Goal: Task Accomplishment & Management: Manage account settings

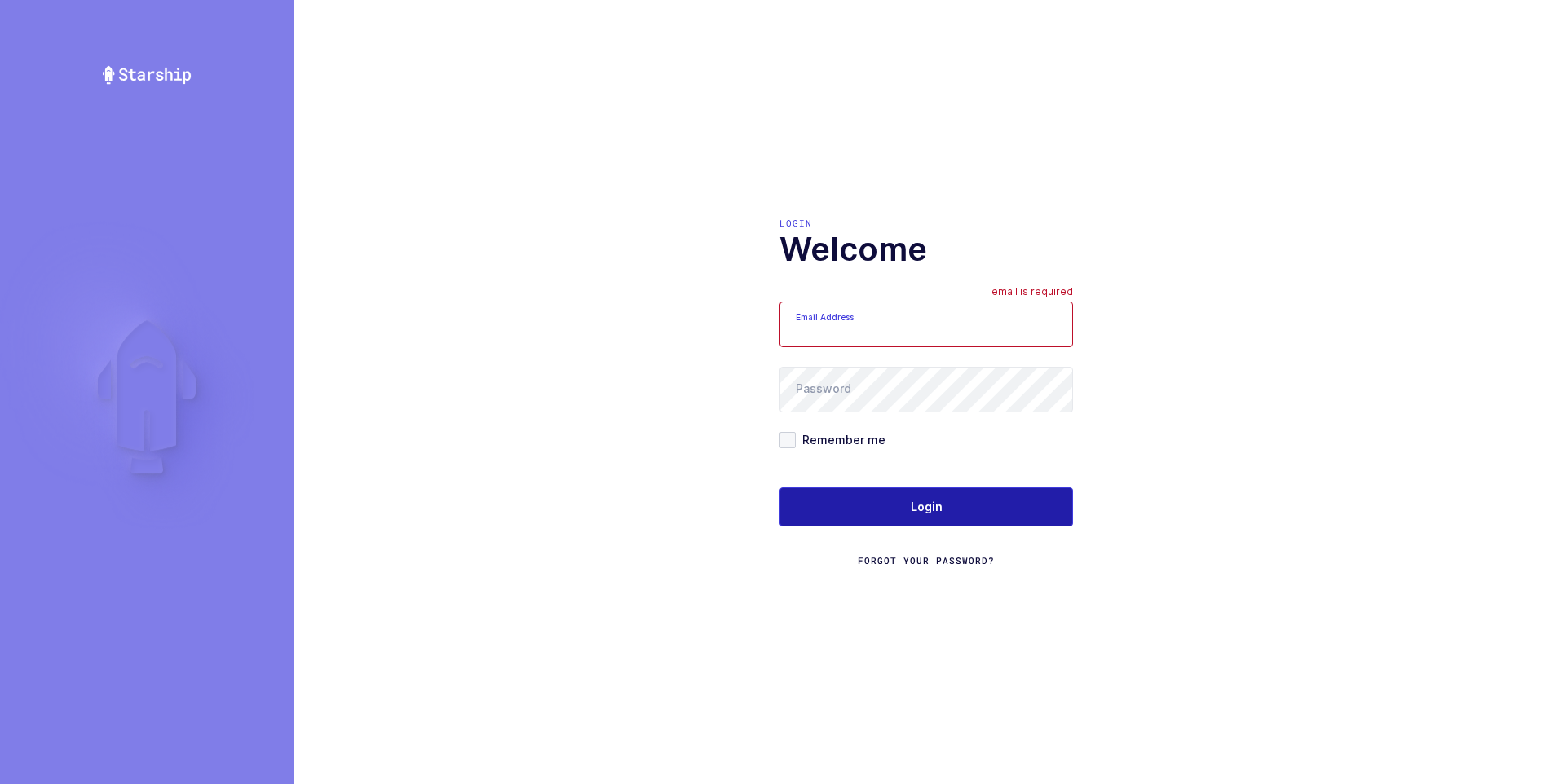
type input "[PERSON_NAME][EMAIL_ADDRESS][DOMAIN_NAME]"
click at [928, 507] on span "Login" at bounding box center [926, 507] width 32 height 16
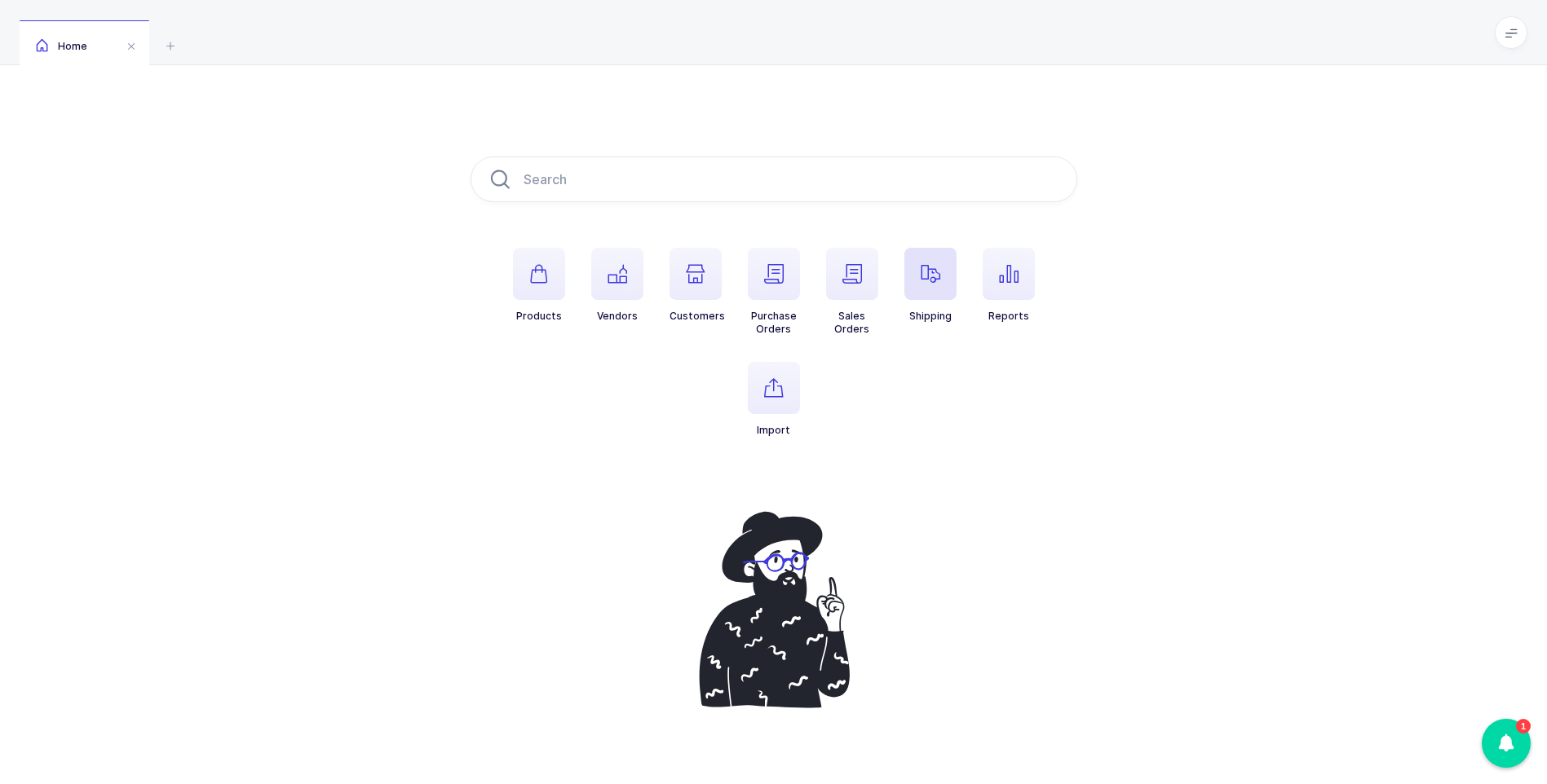
click at [927, 274] on icon "button" at bounding box center [931, 274] width 20 height 20
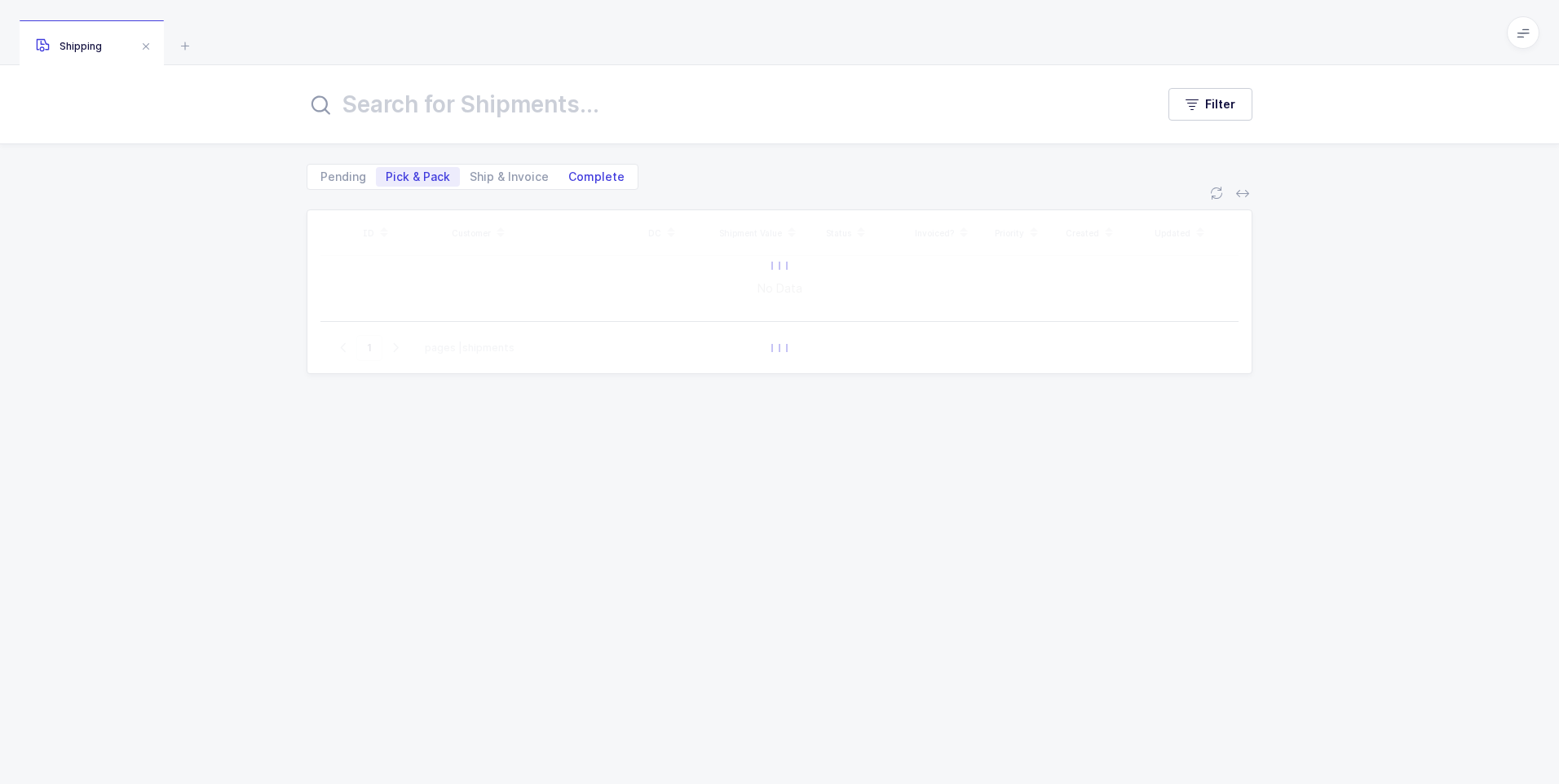
click at [584, 179] on span "Complete" at bounding box center [596, 176] width 56 height 12
click at [569, 178] on input "Complete" at bounding box center [563, 173] width 11 height 11
radio input "true"
radio input "false"
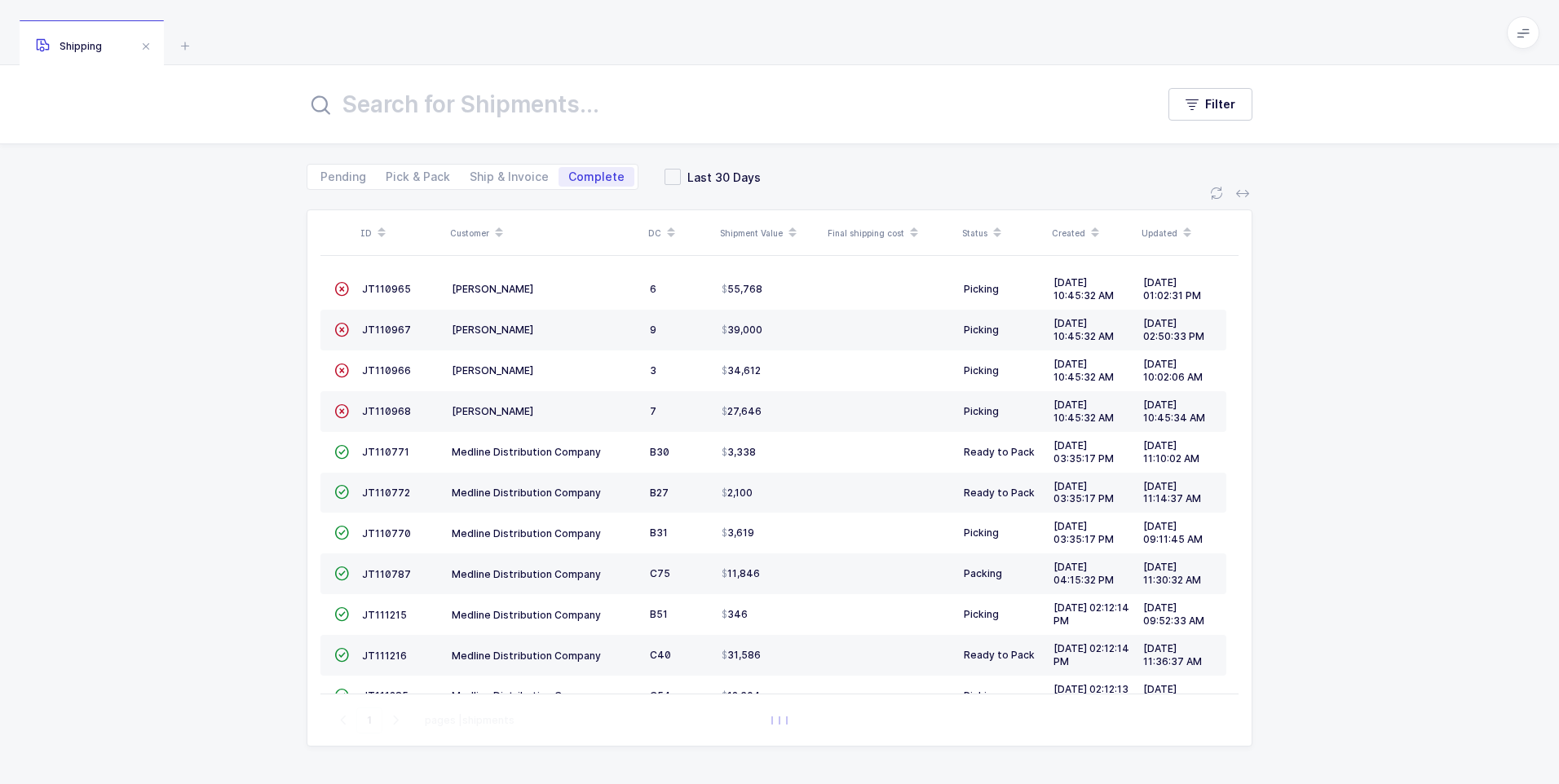
click at [469, 120] on input "text" at bounding box center [721, 104] width 829 height 39
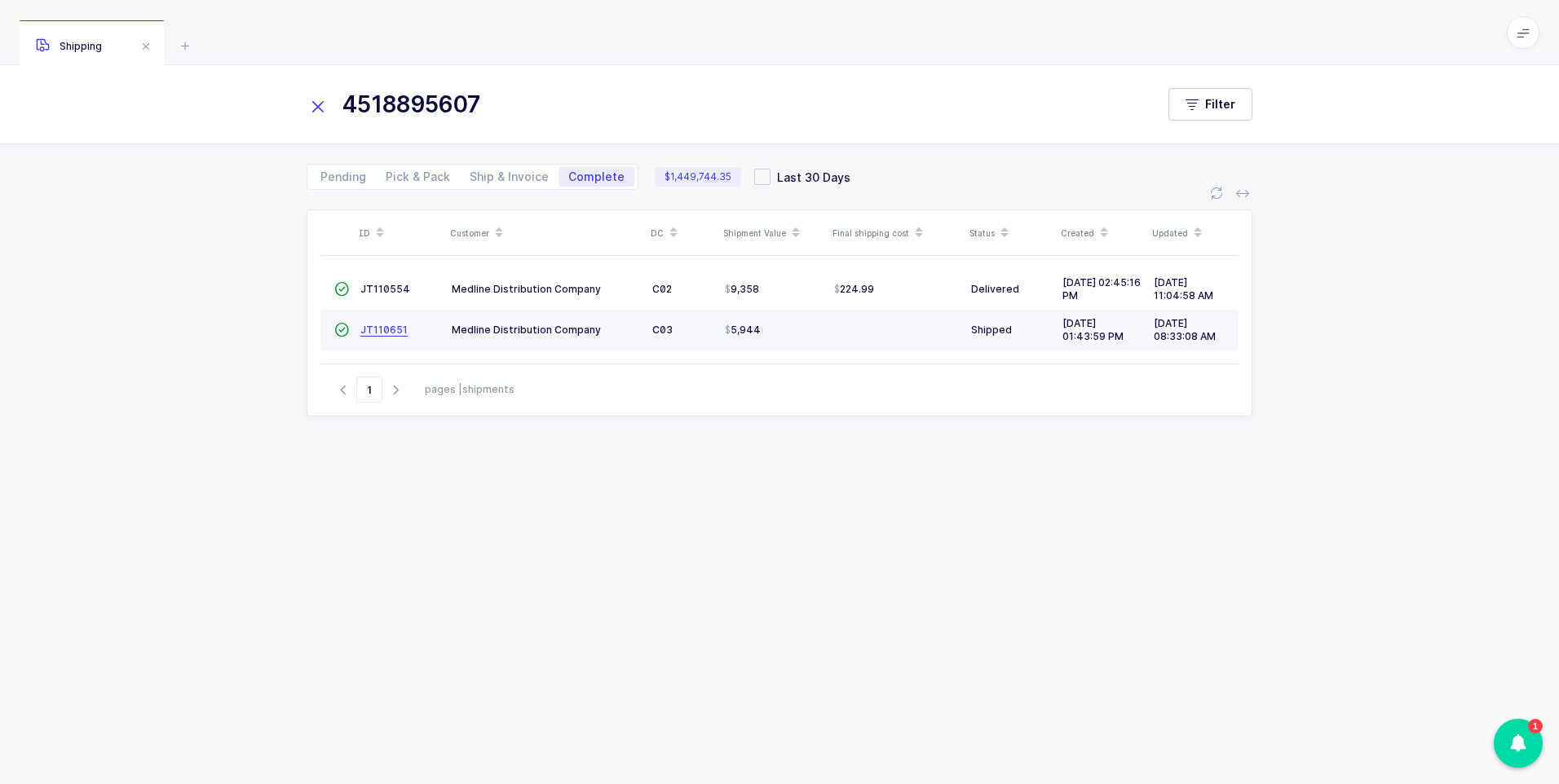
type input "4518895607"
click at [379, 326] on span "JT110651" at bounding box center [383, 330] width 47 height 13
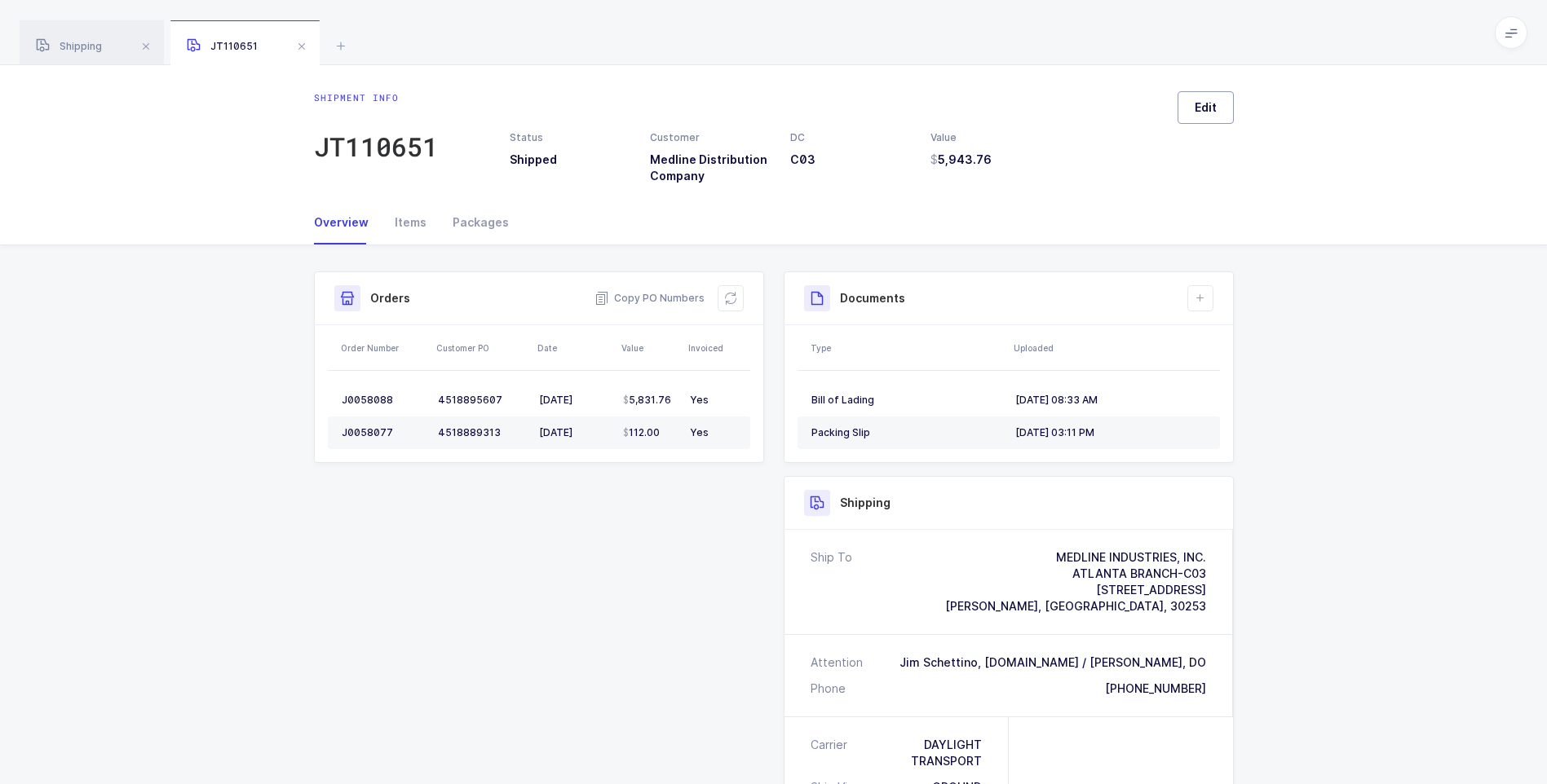
click at [1215, 101] on span "Edit" at bounding box center [1206, 108] width 22 height 16
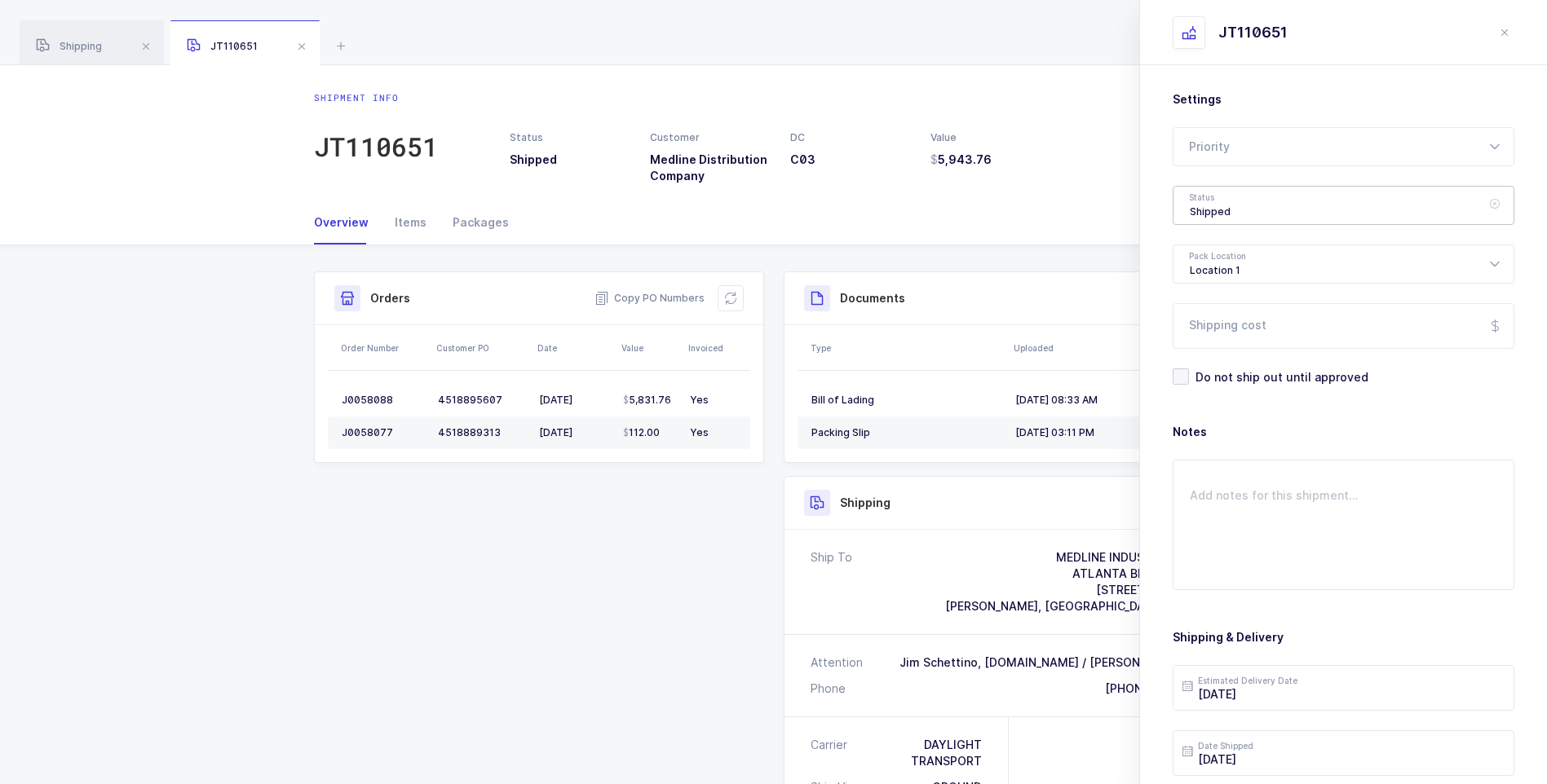
click at [1220, 205] on div "Shipped" at bounding box center [1343, 205] width 342 height 39
click at [1227, 358] on span "Delivered" at bounding box center [1217, 355] width 54 height 14
type input "Delivered"
click at [1236, 331] on input "Shipping cost" at bounding box center [1343, 326] width 342 height 45
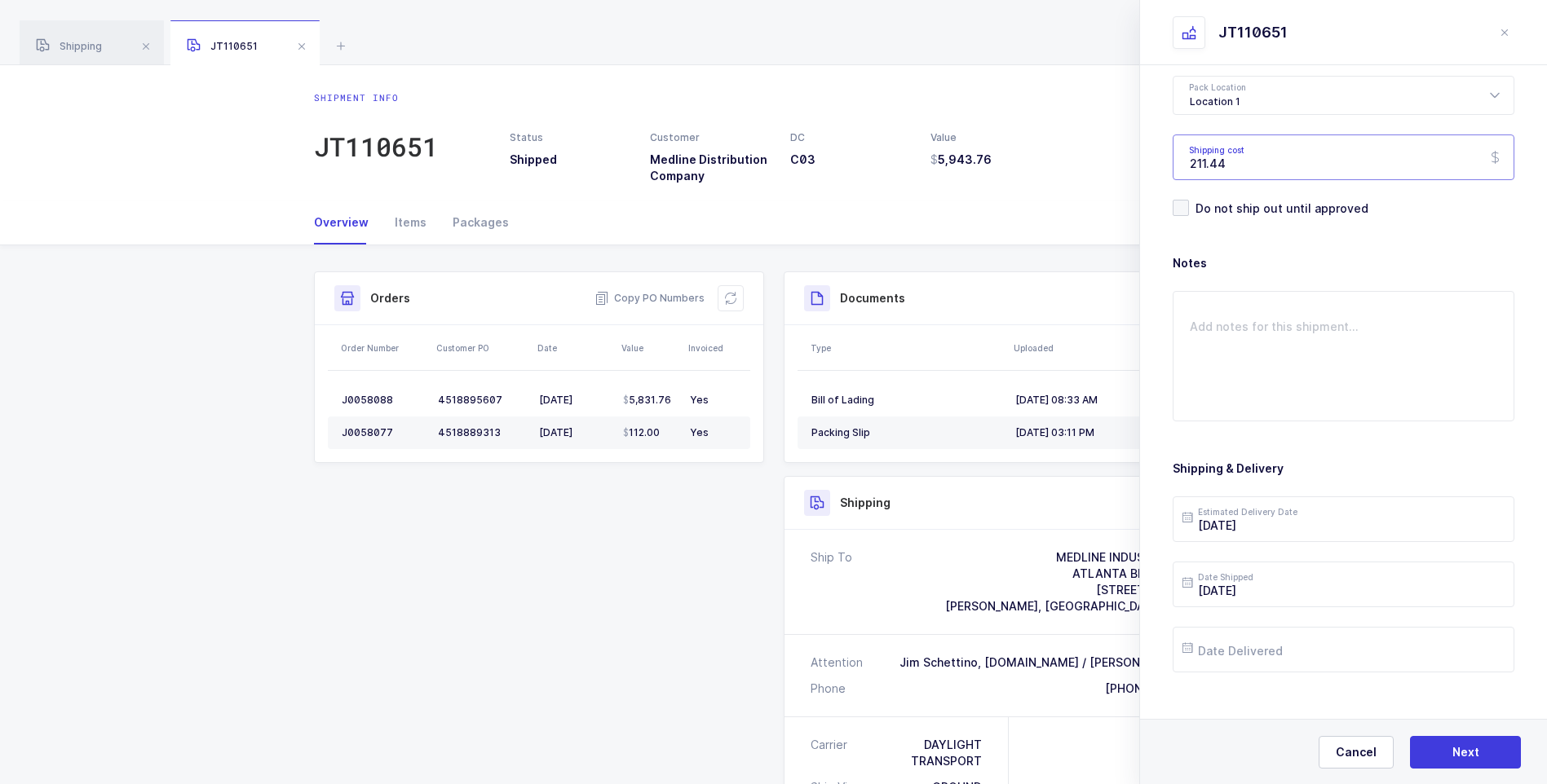
scroll to position [187, 0]
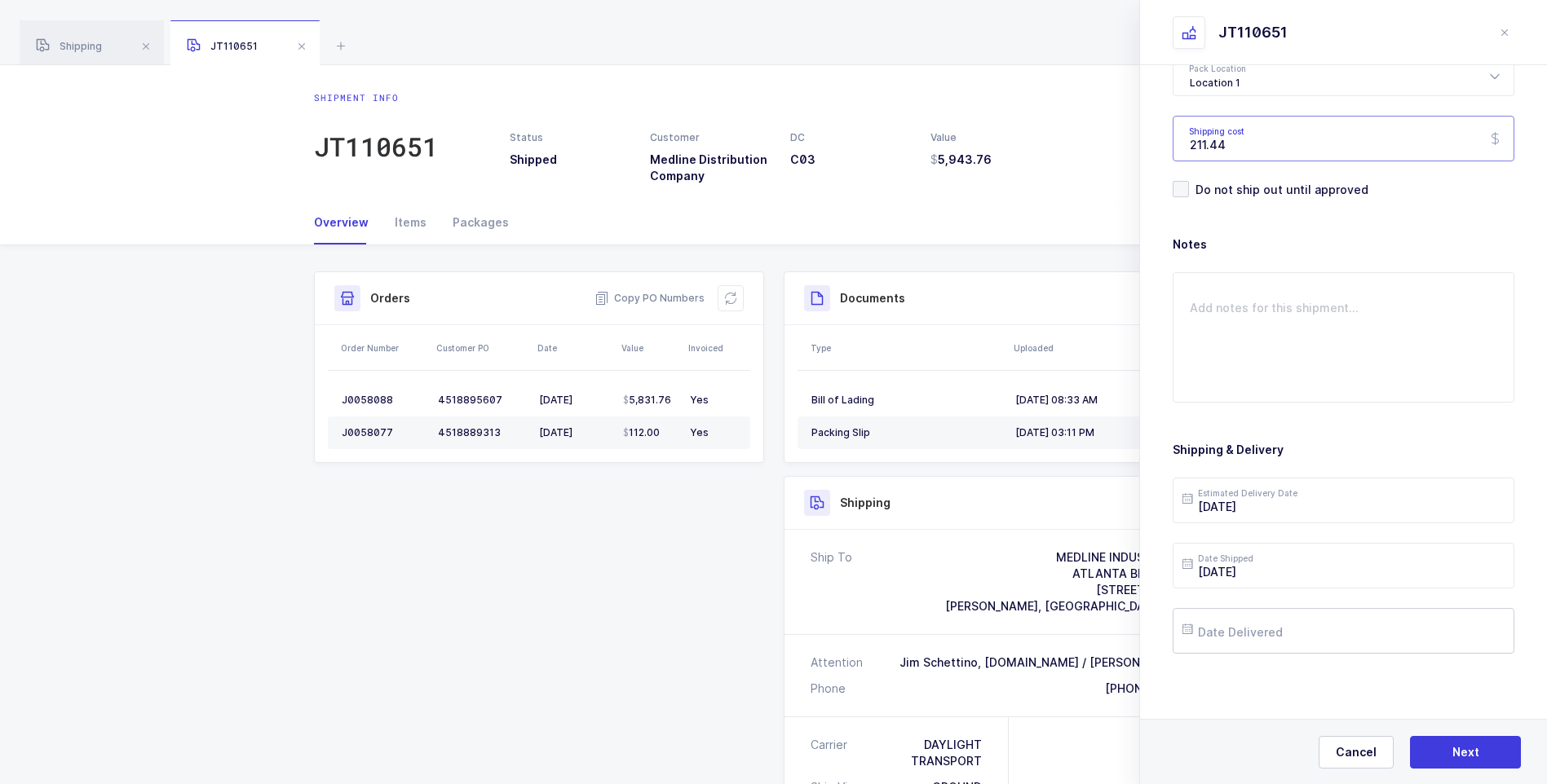
type input "211.44"
click at [1284, 629] on input "text" at bounding box center [1343, 630] width 342 height 45
click at [1299, 448] on span "6" at bounding box center [1305, 446] width 20 height 20
type input "2025-08-06"
click at [1454, 749] on span "Next" at bounding box center [1466, 752] width 27 height 16
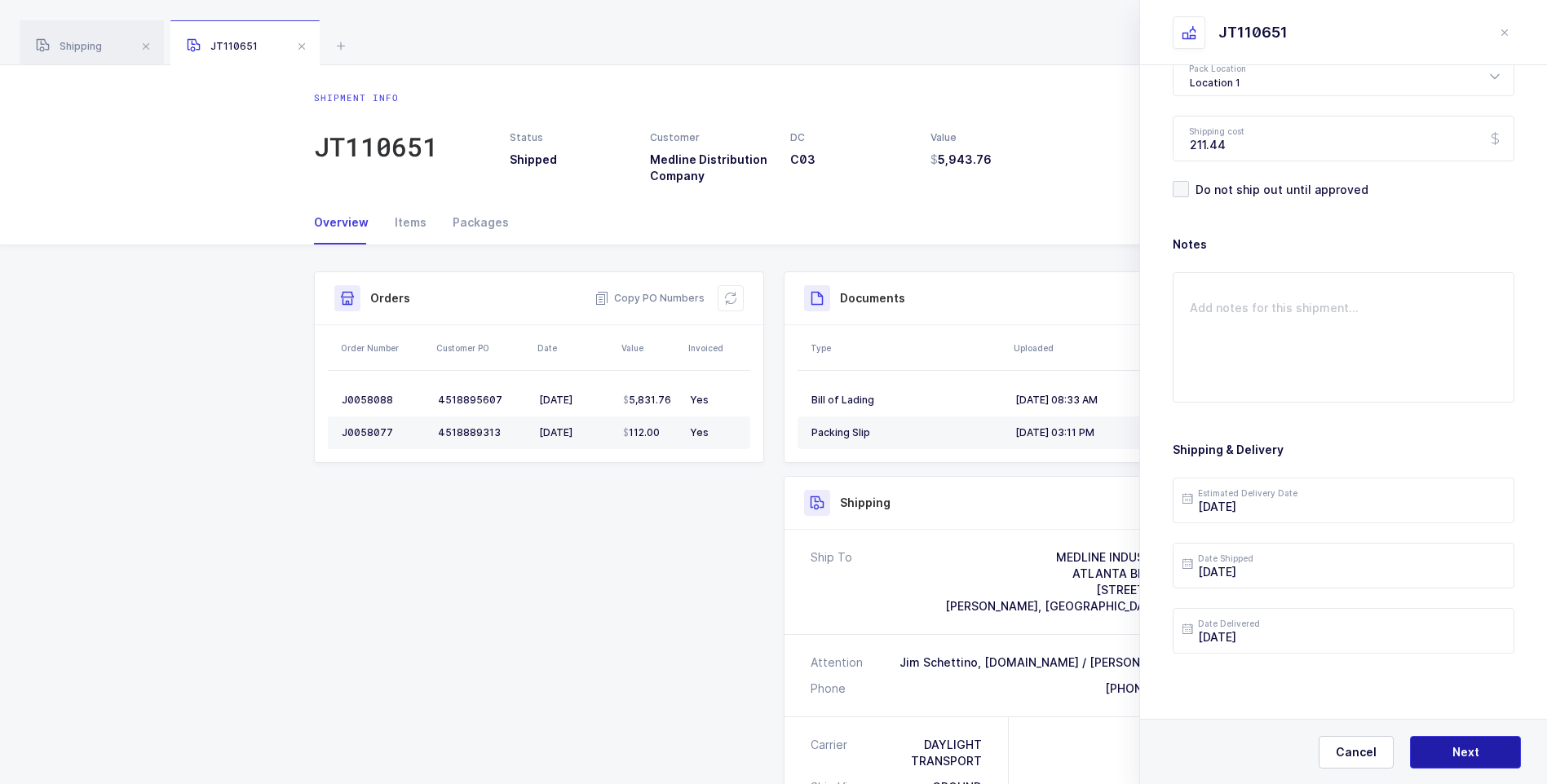
scroll to position [0, 0]
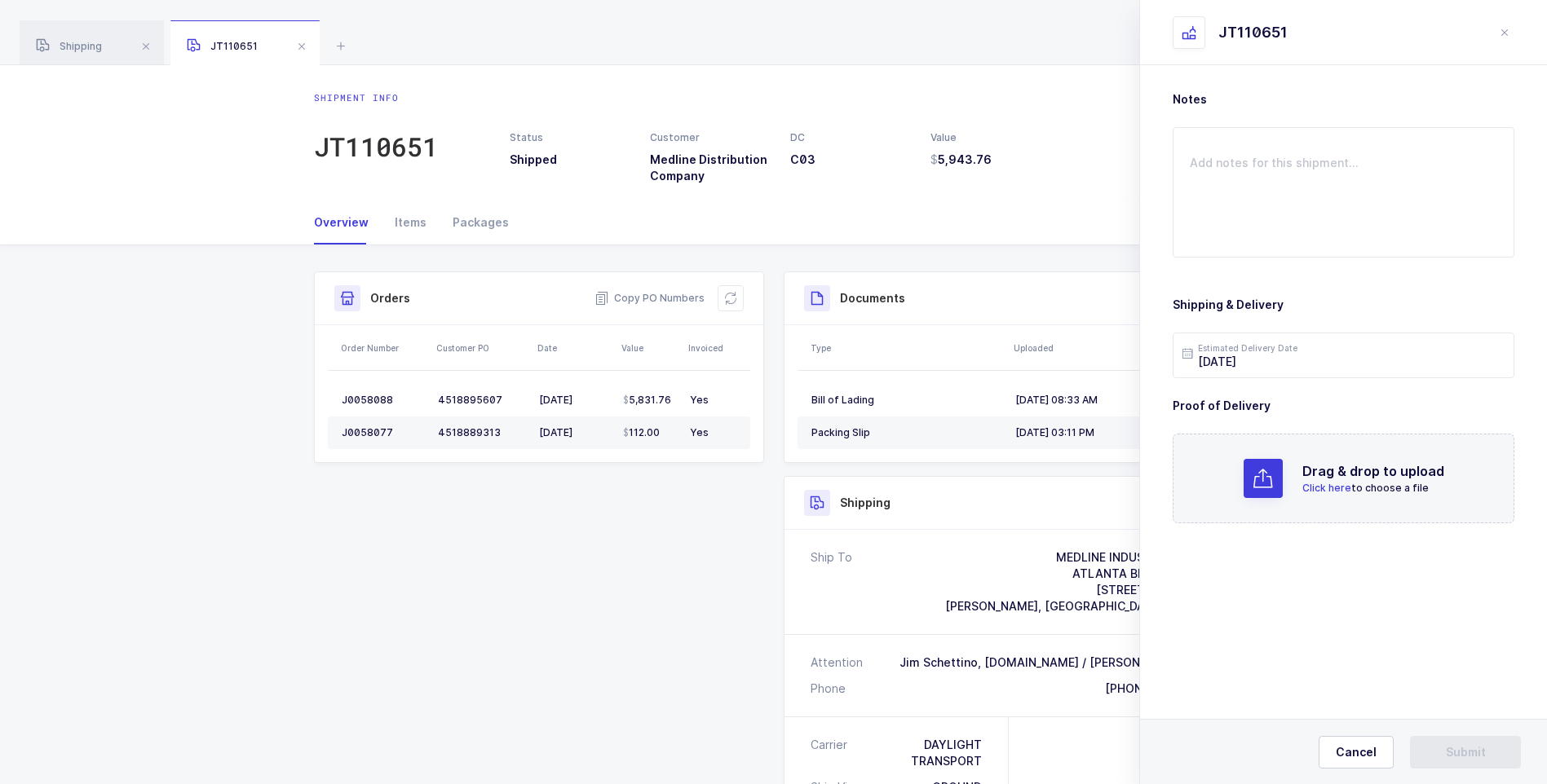
click at [1333, 487] on span "Click here" at bounding box center [1327, 488] width 49 height 13
click at [1460, 755] on span "Submit" at bounding box center [1466, 752] width 40 height 16
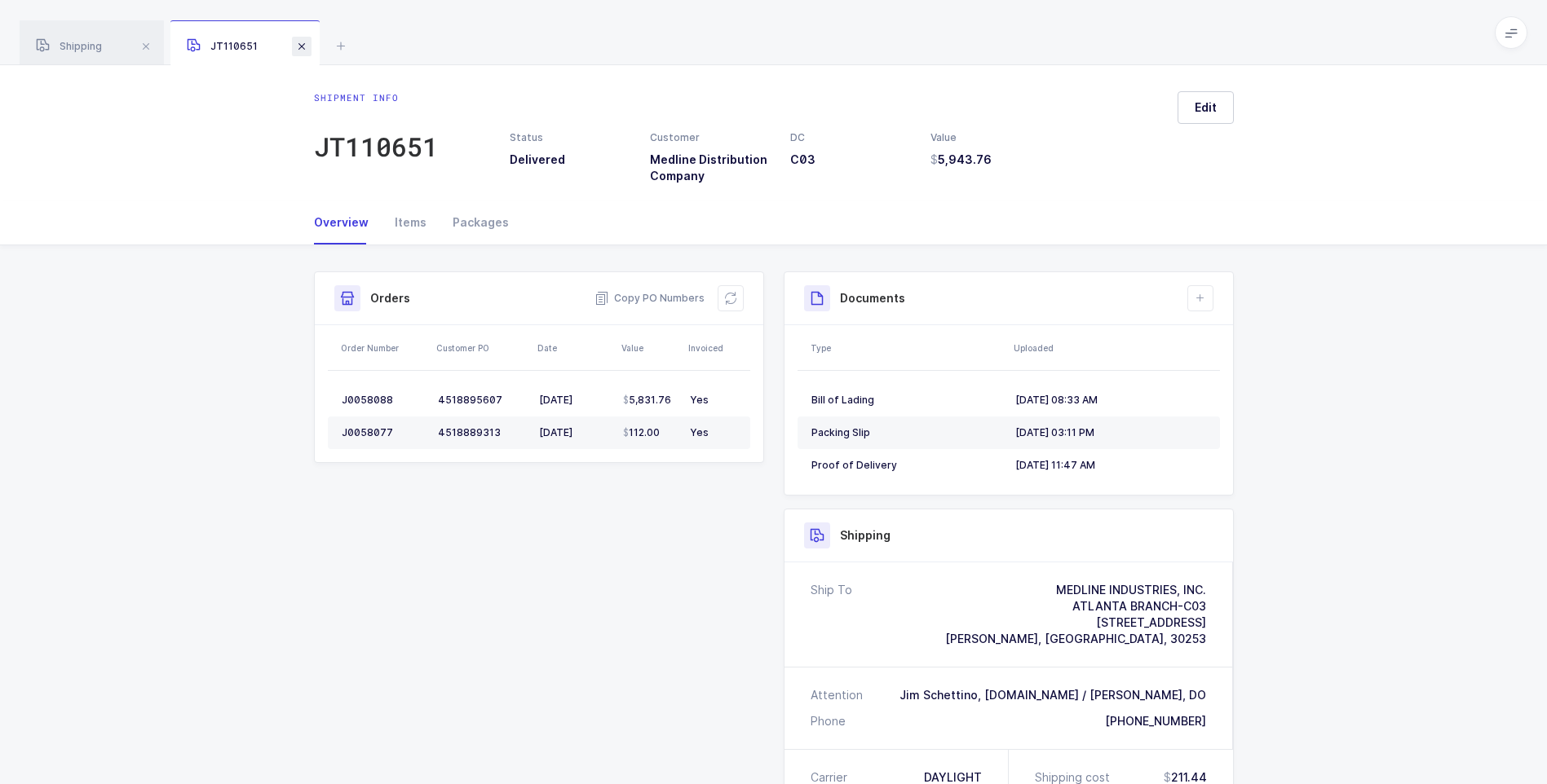
click at [299, 40] on span at bounding box center [302, 47] width 20 height 20
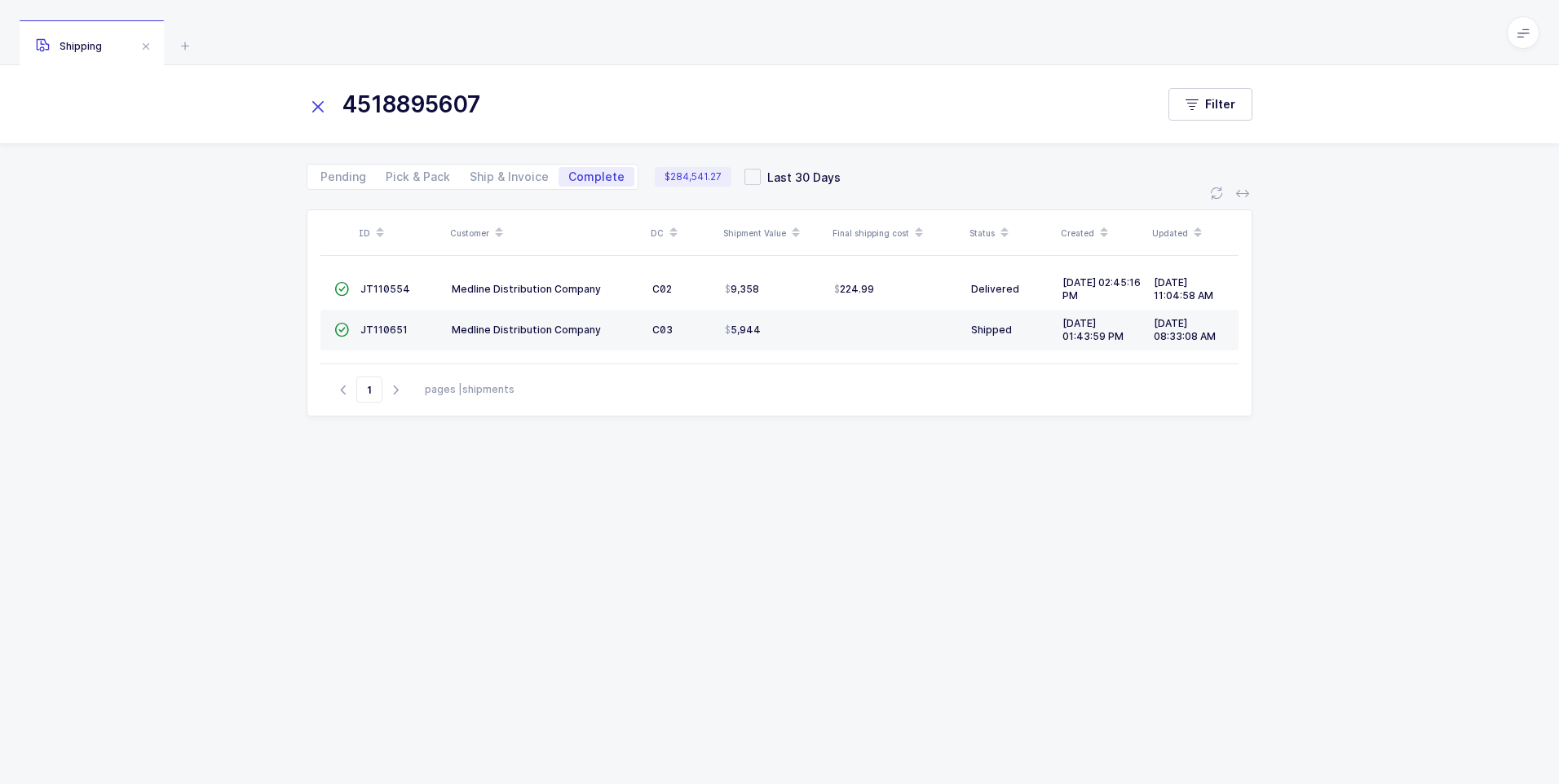
click at [320, 104] on icon at bounding box center [317, 106] width 23 height 23
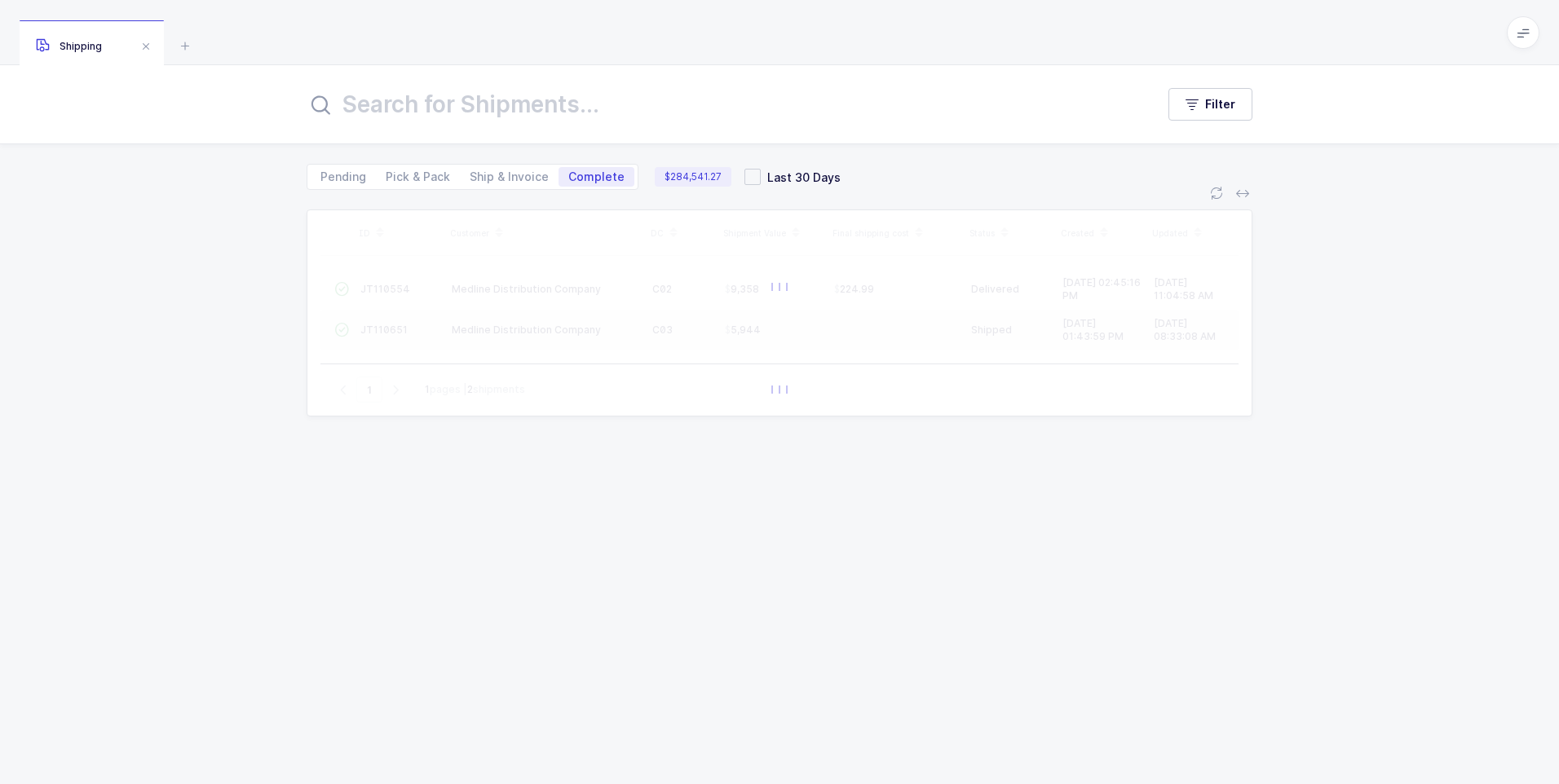
click at [364, 110] on input "text" at bounding box center [721, 104] width 829 height 39
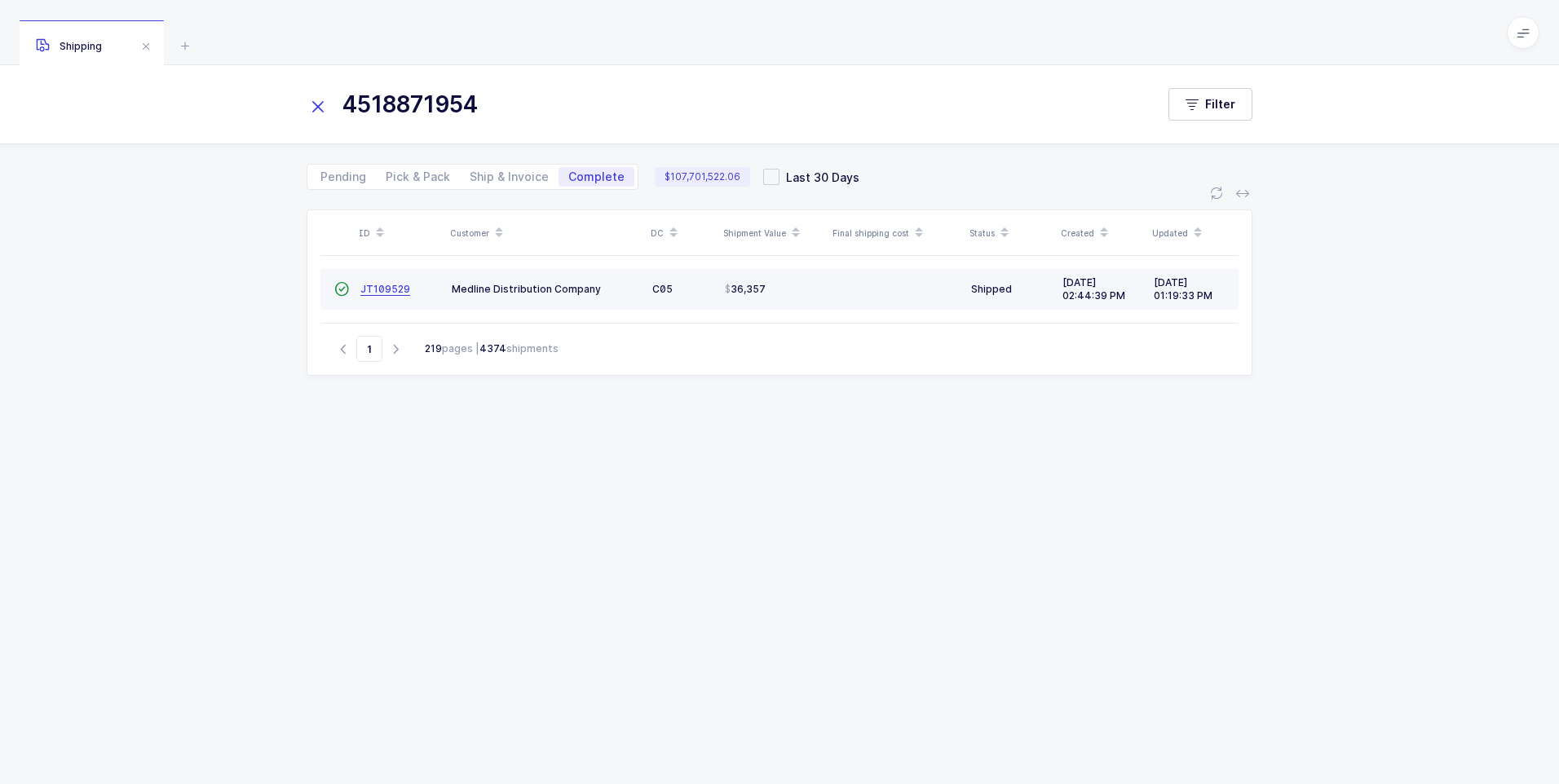
type input "4518871954"
click at [370, 288] on span "JT109529" at bounding box center [384, 289] width 50 height 13
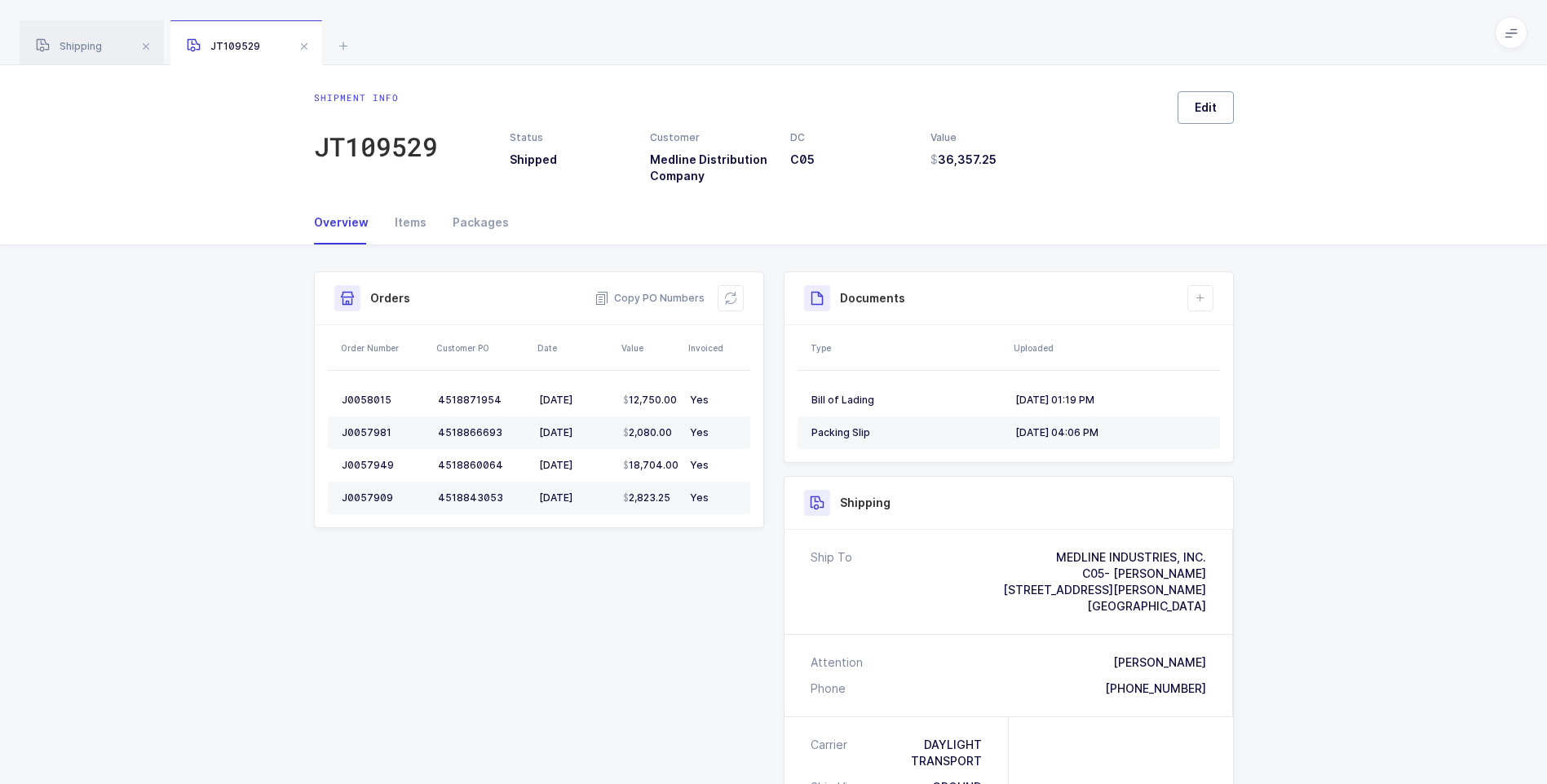
click at [1192, 117] on button "Edit" at bounding box center [1206, 108] width 56 height 33
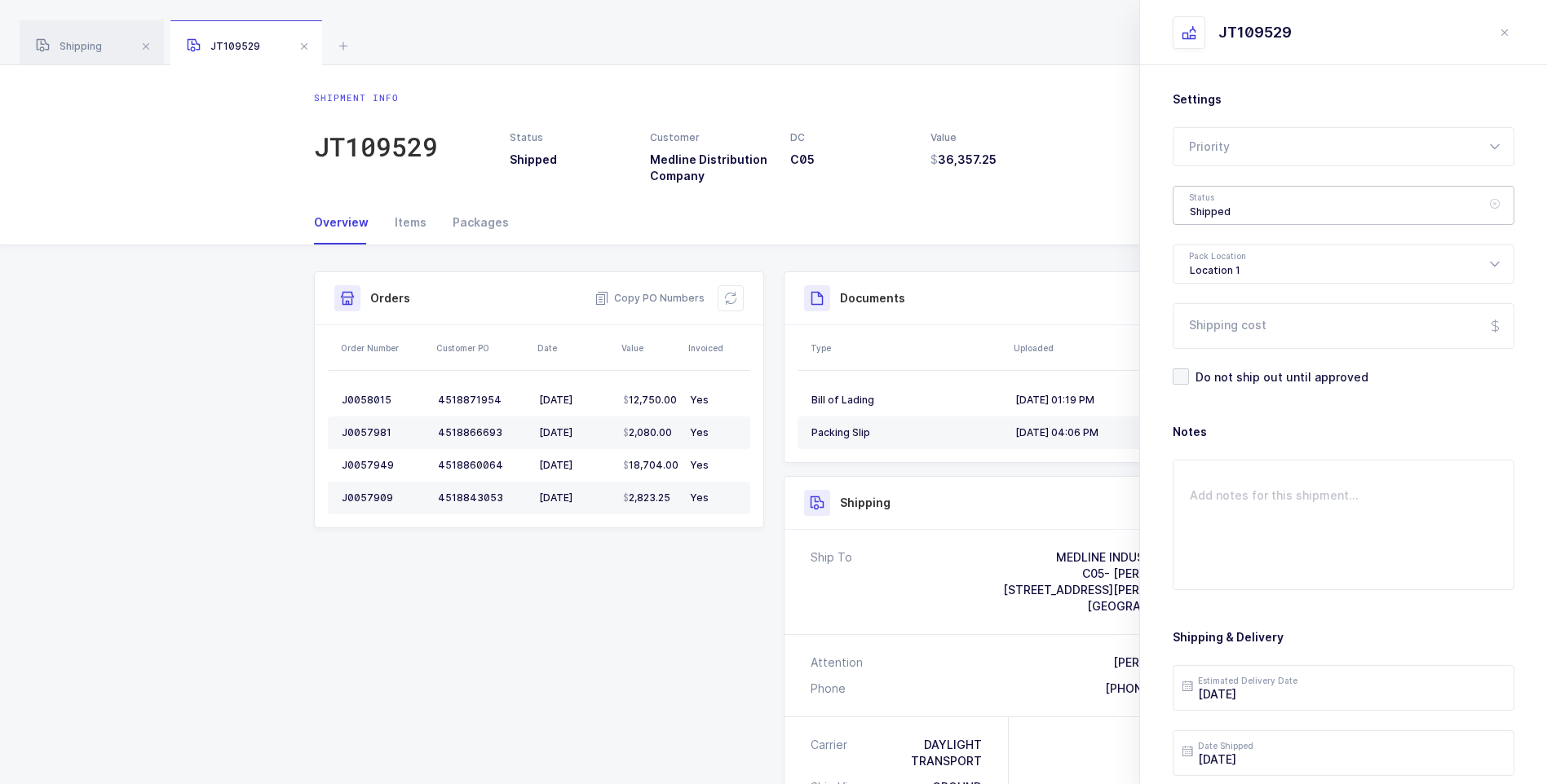
click at [1234, 208] on div "Shipped" at bounding box center [1343, 205] width 342 height 39
click at [1232, 357] on span "Delivered" at bounding box center [1217, 355] width 54 height 14
type input "Delivered"
click at [1239, 326] on input "Shipping cost" at bounding box center [1343, 326] width 342 height 45
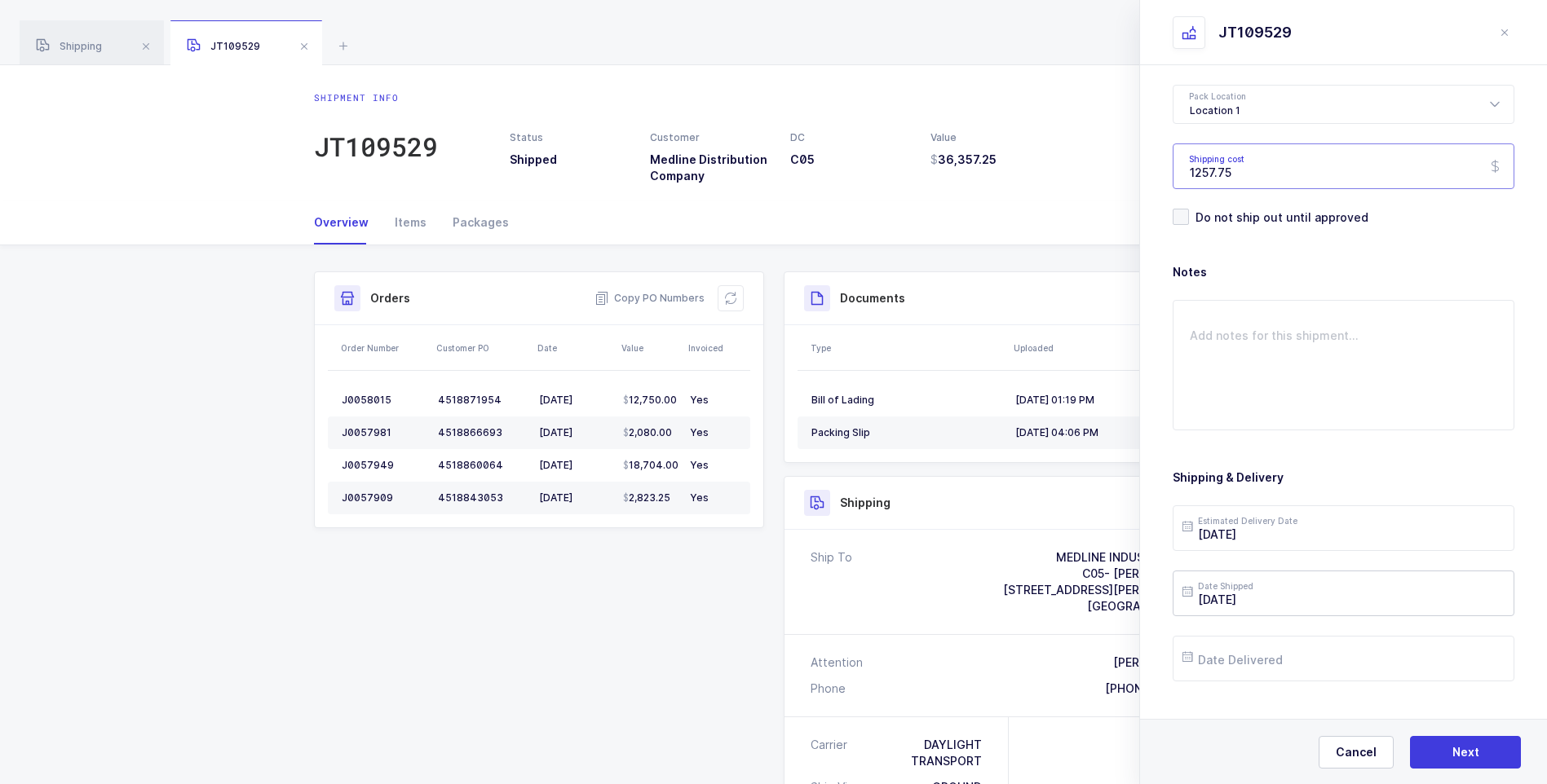
scroll to position [187, 0]
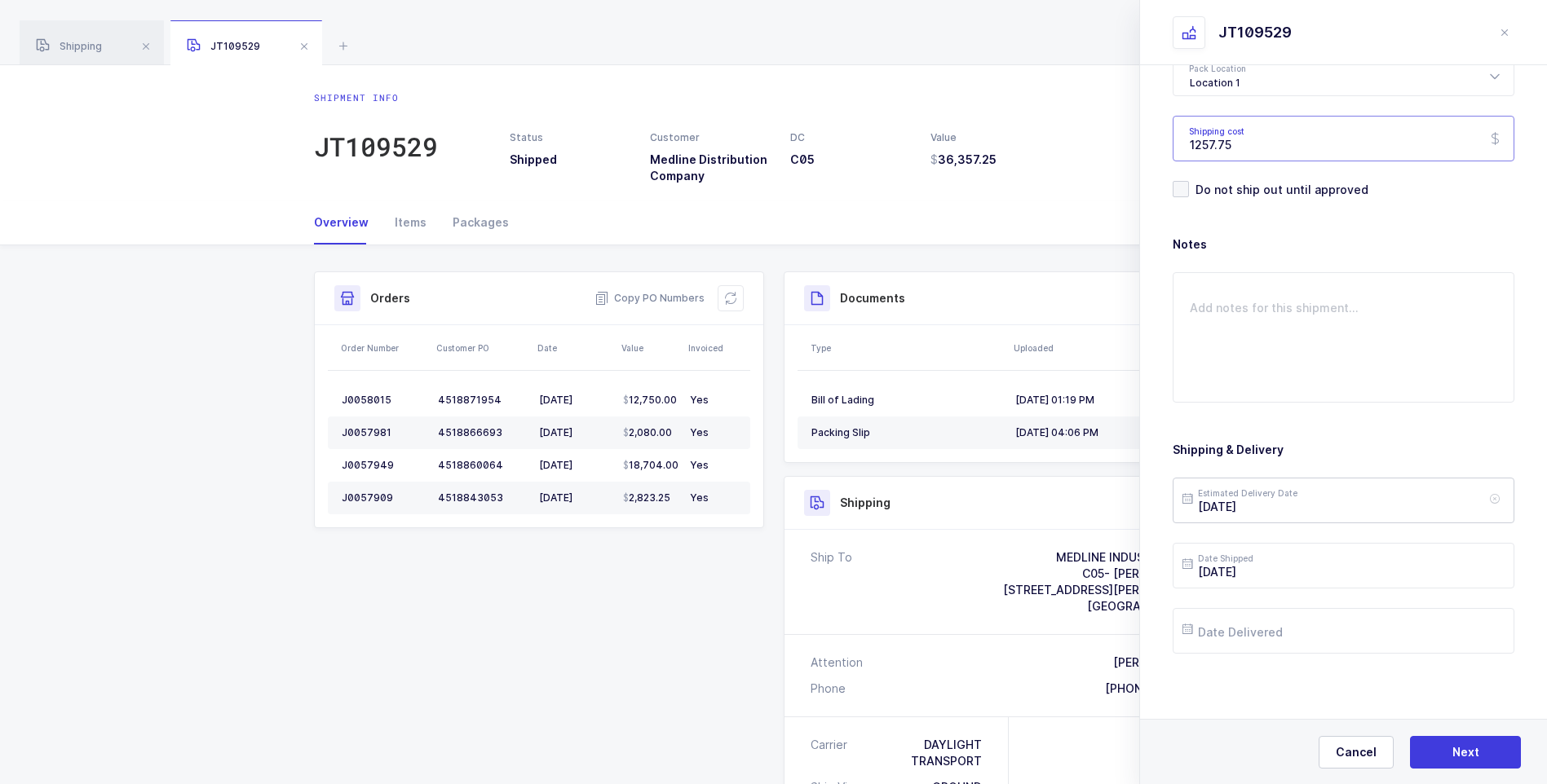
type input "1257.75"
click at [1302, 501] on input "2025-07-30" at bounding box center [1343, 500] width 342 height 45
click at [1412, 207] on button "Next Month" at bounding box center [1409, 210] width 10 height 10
click at [1275, 317] on span "5" at bounding box center [1271, 316] width 20 height 20
type input "2025-08-05"
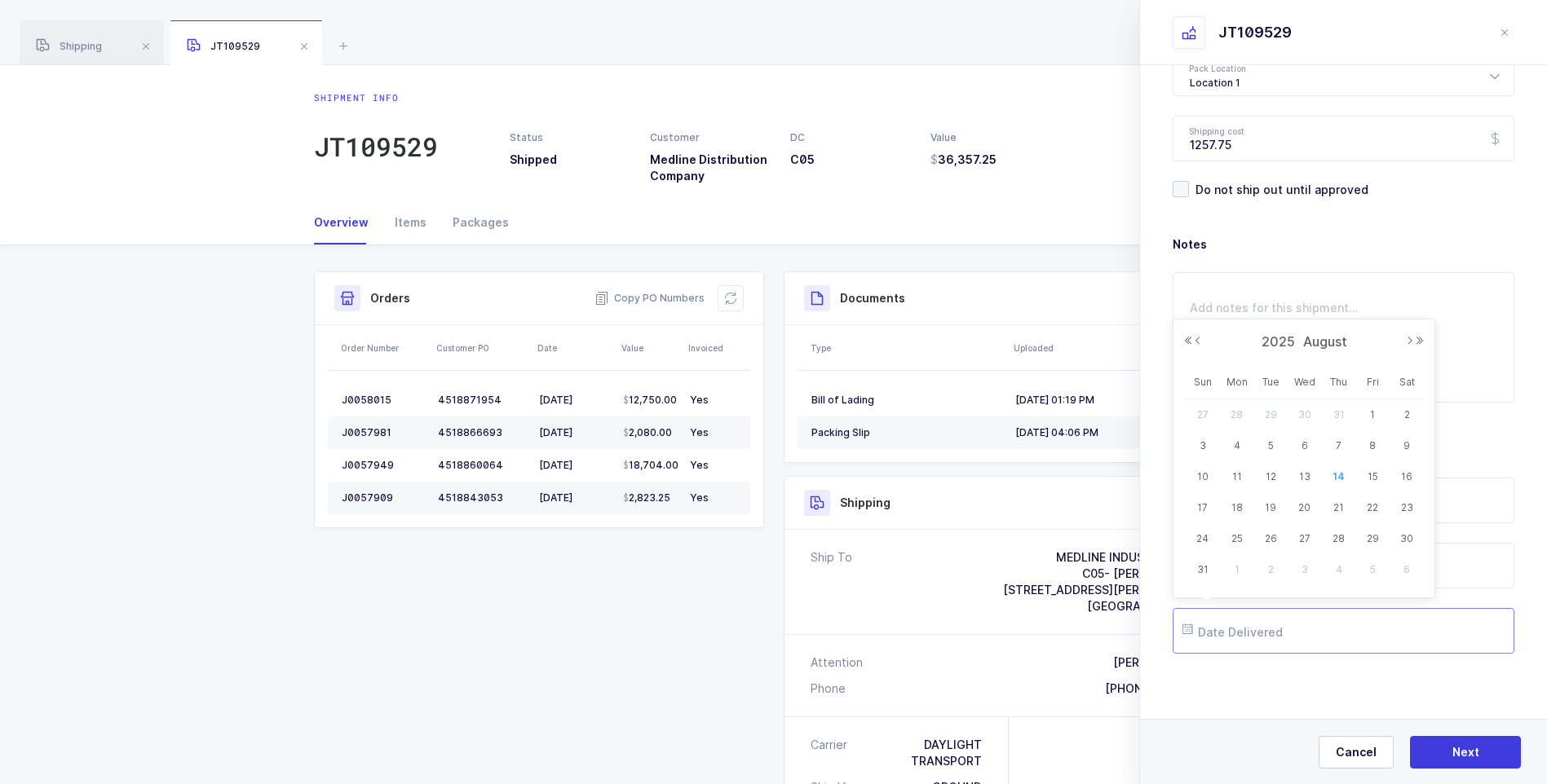
click at [1248, 633] on input "text" at bounding box center [1343, 630] width 342 height 45
click at [1238, 449] on span "4" at bounding box center [1238, 446] width 20 height 20
type input "2025-08-04"
click at [1460, 747] on span "Next" at bounding box center [1466, 752] width 27 height 16
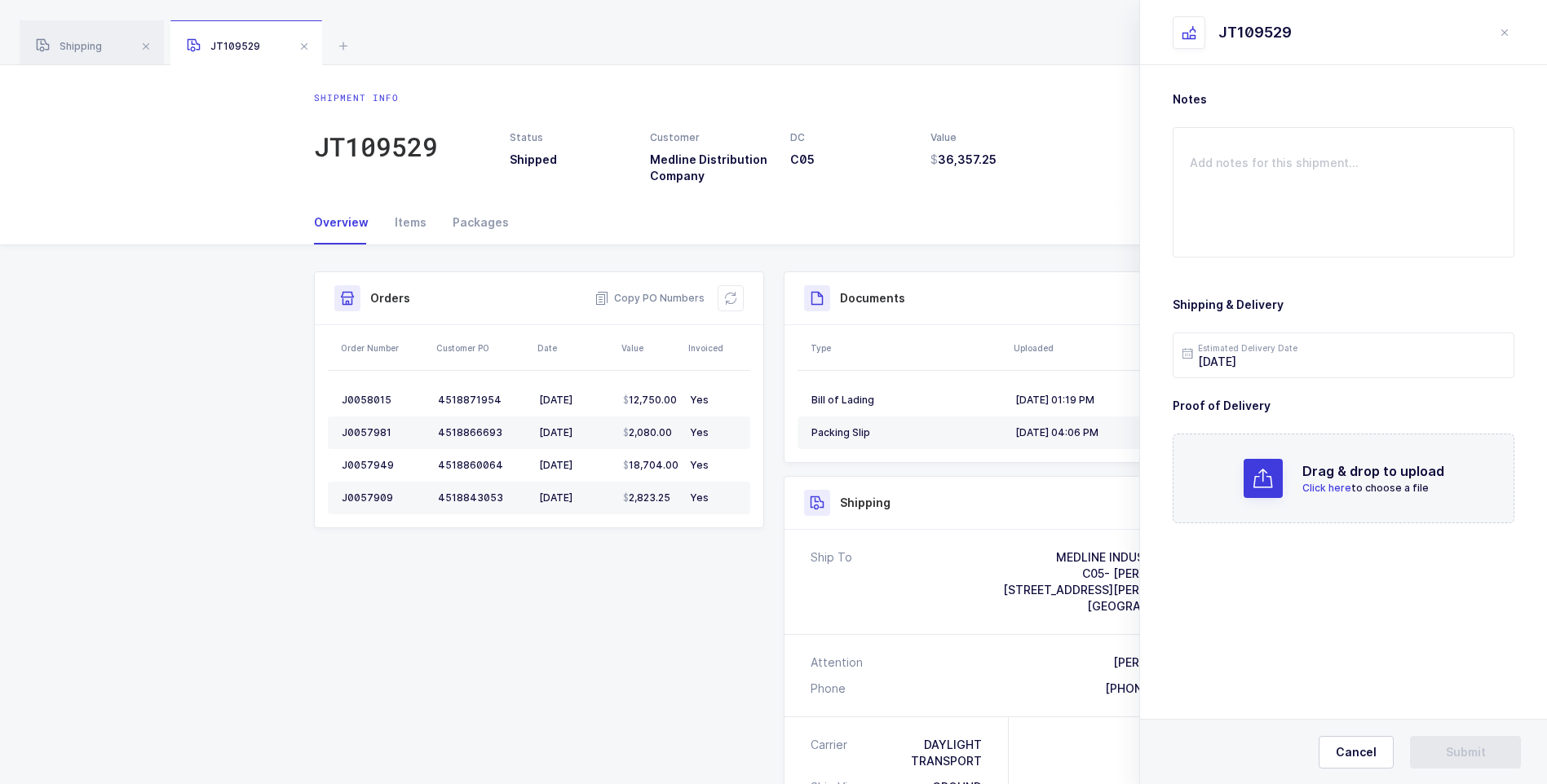
click at [1310, 484] on span "Click here" at bounding box center [1327, 488] width 49 height 13
click at [1474, 746] on span "Submit" at bounding box center [1466, 752] width 40 height 16
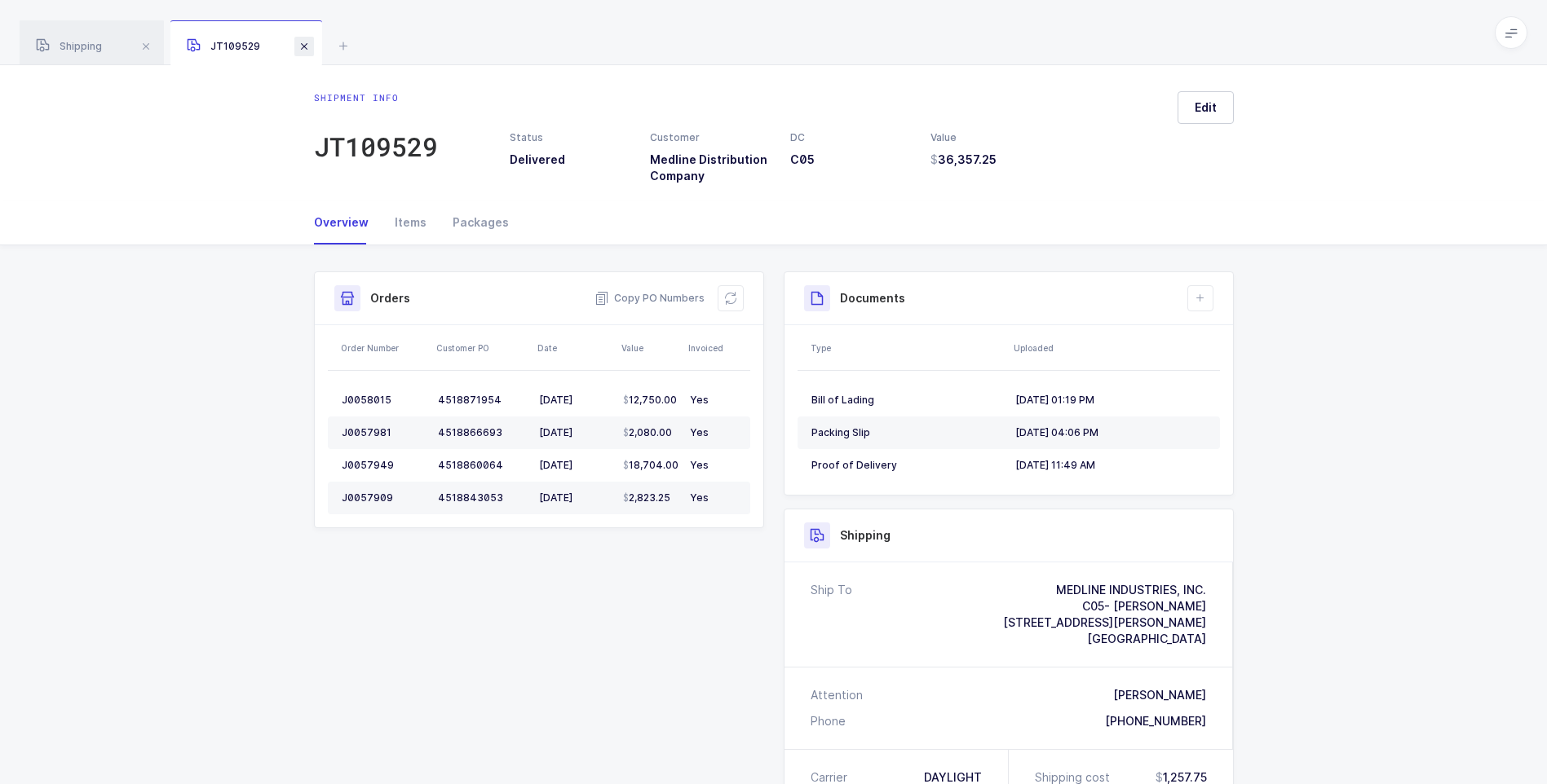
click at [303, 45] on span at bounding box center [304, 47] width 20 height 20
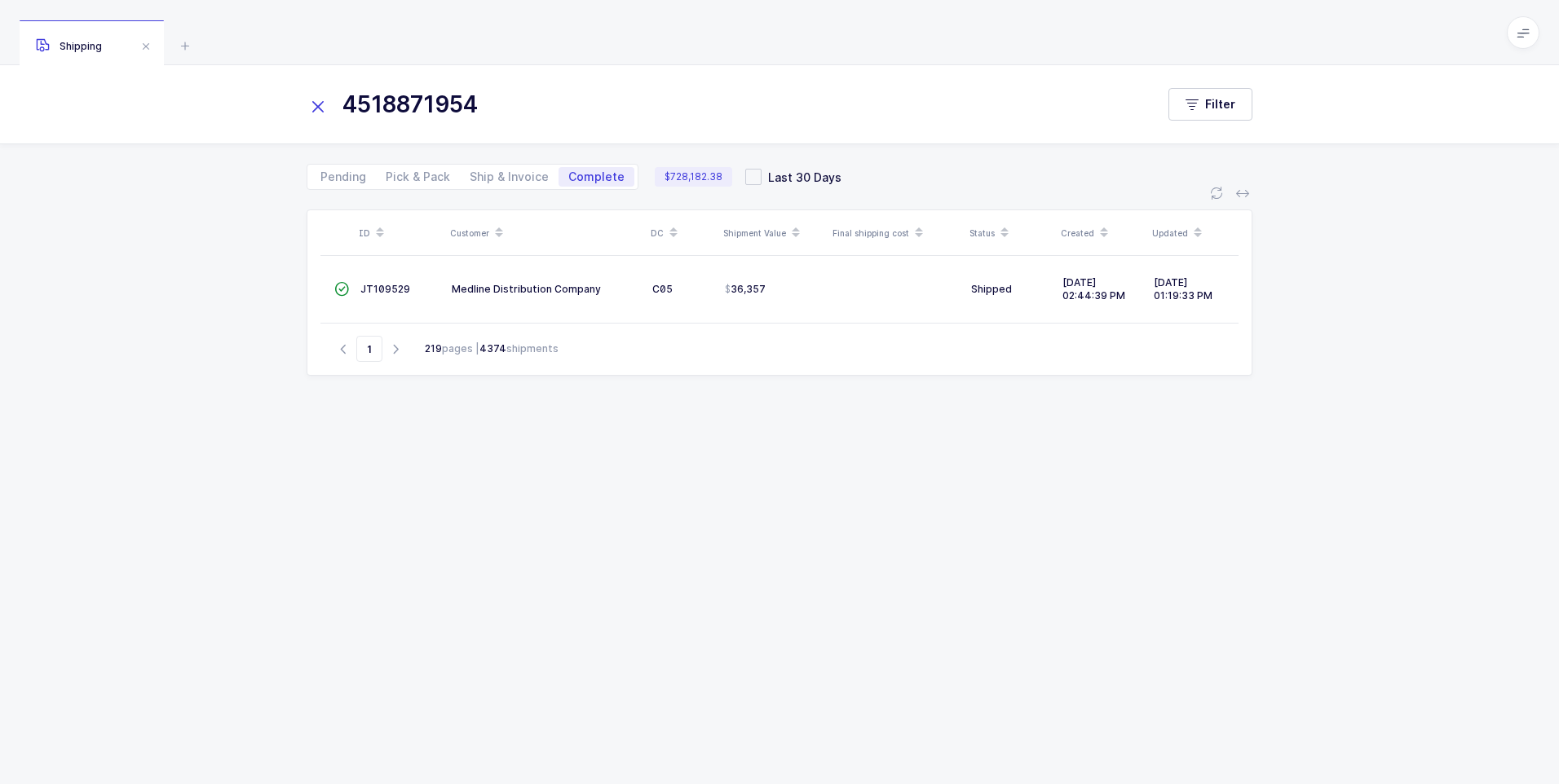
click at [317, 111] on icon at bounding box center [317, 106] width 23 height 23
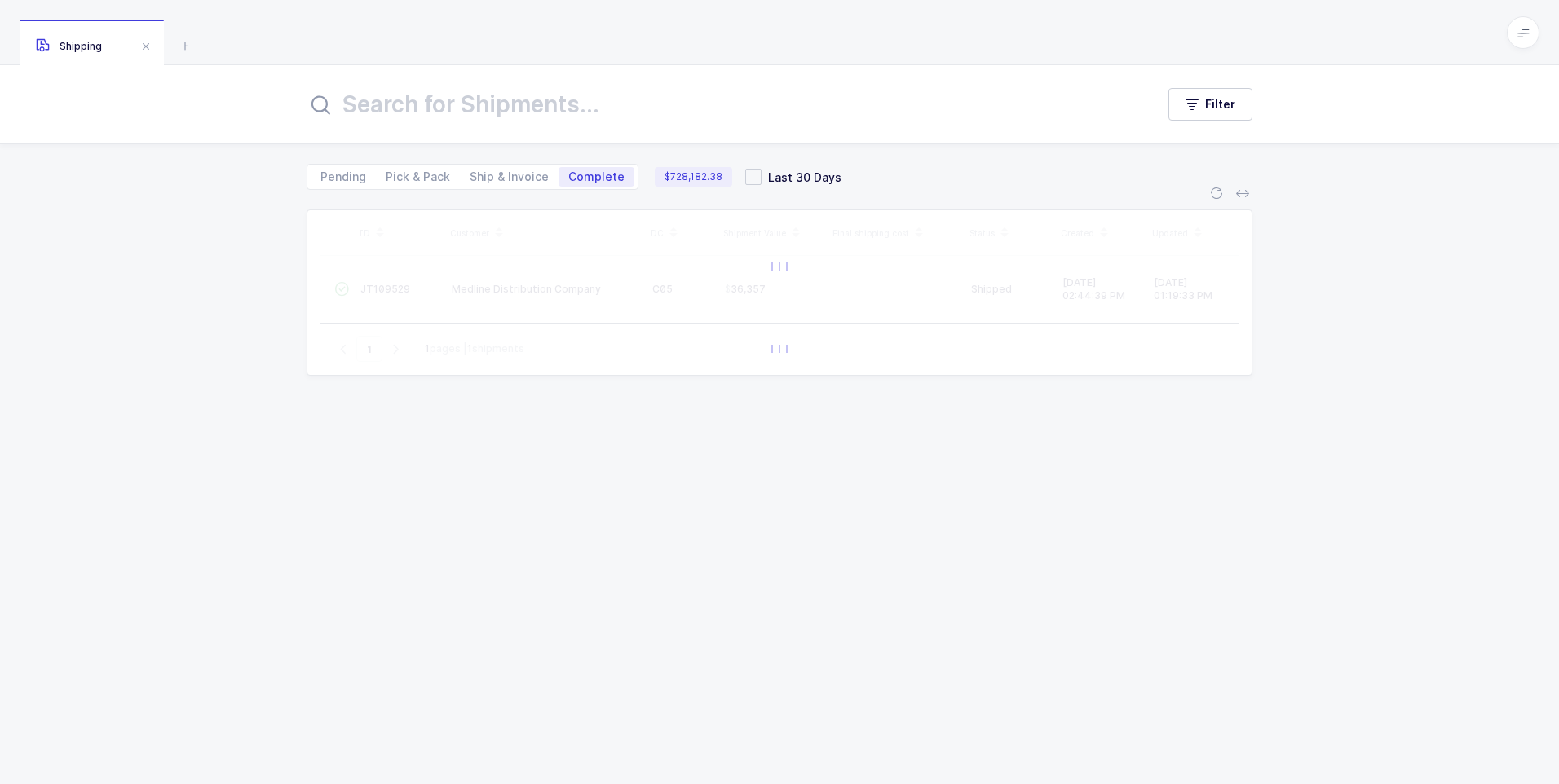
click at [335, 111] on input "text" at bounding box center [721, 104] width 829 height 39
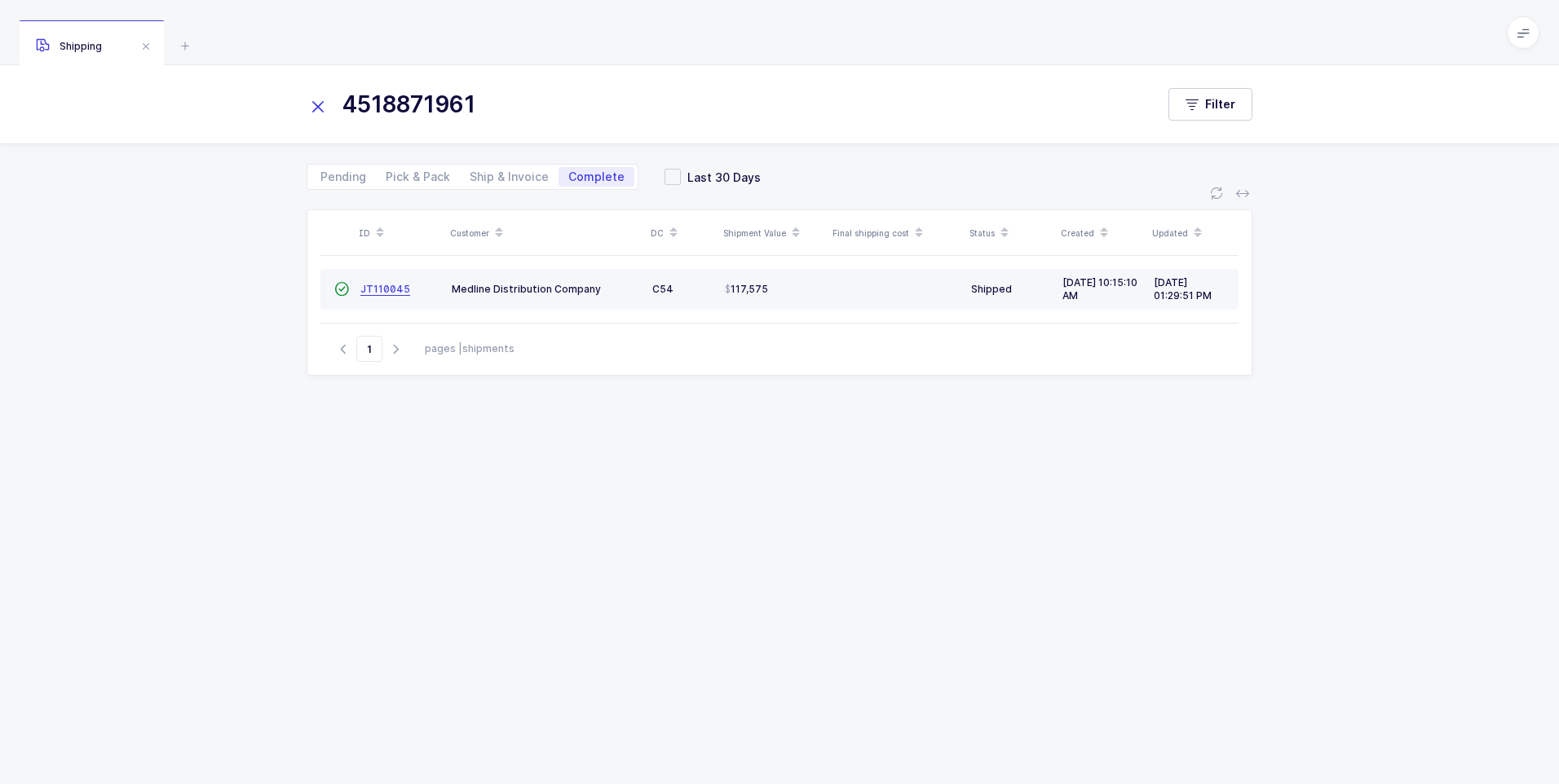
type input "4518871961"
click at [384, 283] on span "JT110045" at bounding box center [384, 289] width 50 height 13
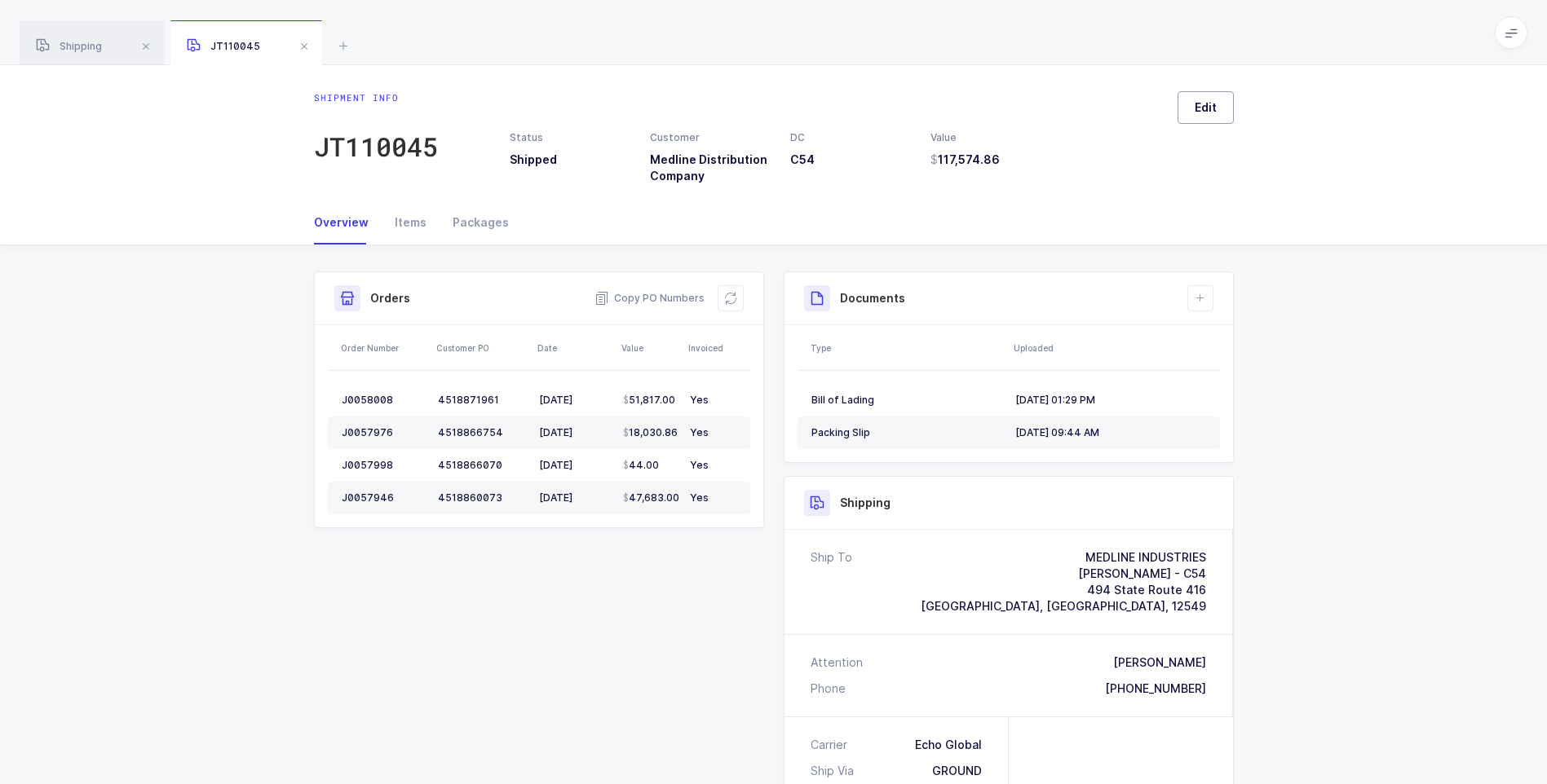
click at [1215, 106] on span "Edit" at bounding box center [1206, 108] width 22 height 16
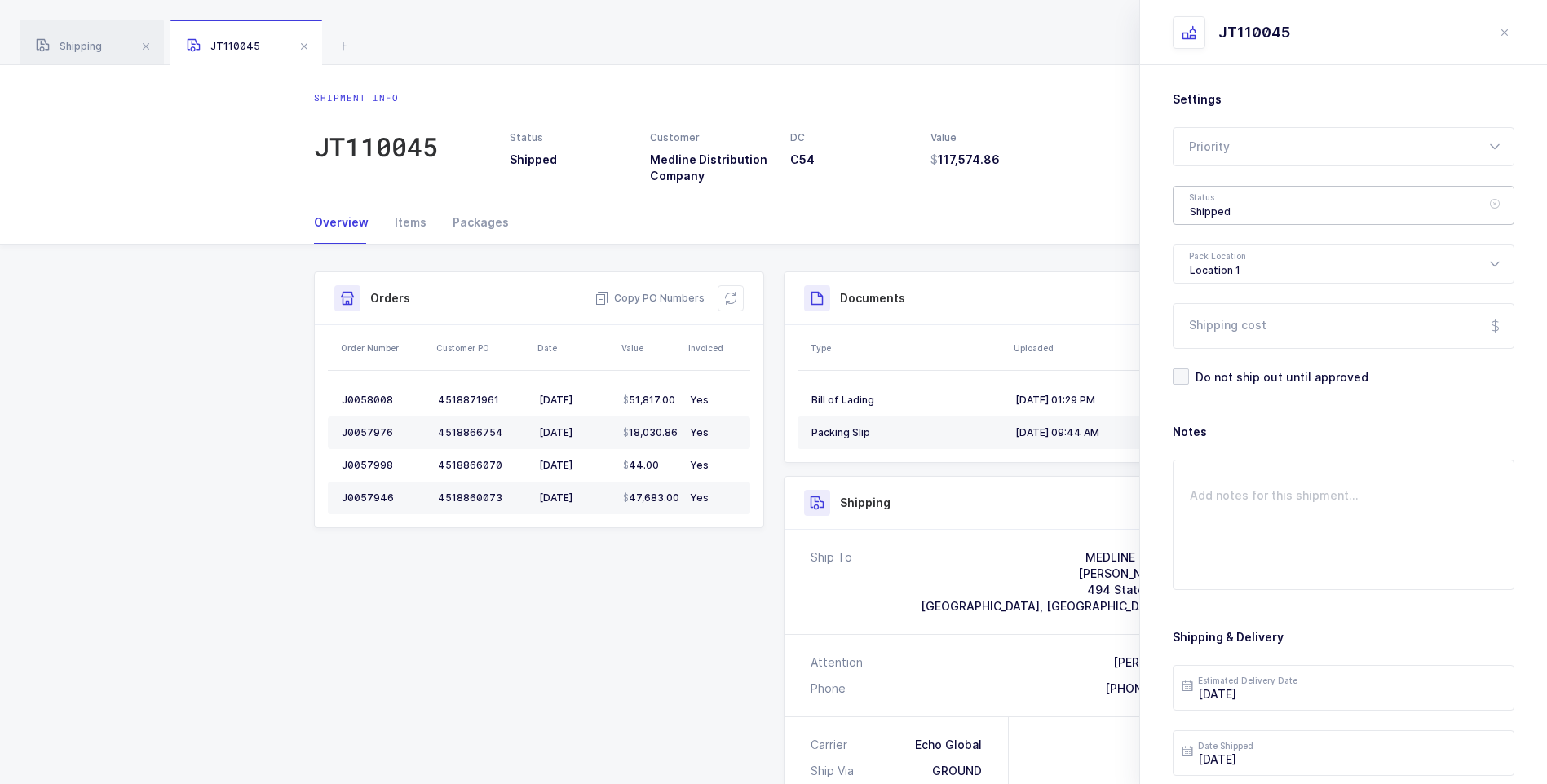
click at [1226, 212] on div "Shipped" at bounding box center [1343, 205] width 342 height 39
click at [1228, 349] on span "Delivered" at bounding box center [1217, 355] width 54 height 14
type input "Delivered"
click at [1228, 339] on input "Shipping cost" at bounding box center [1343, 326] width 342 height 45
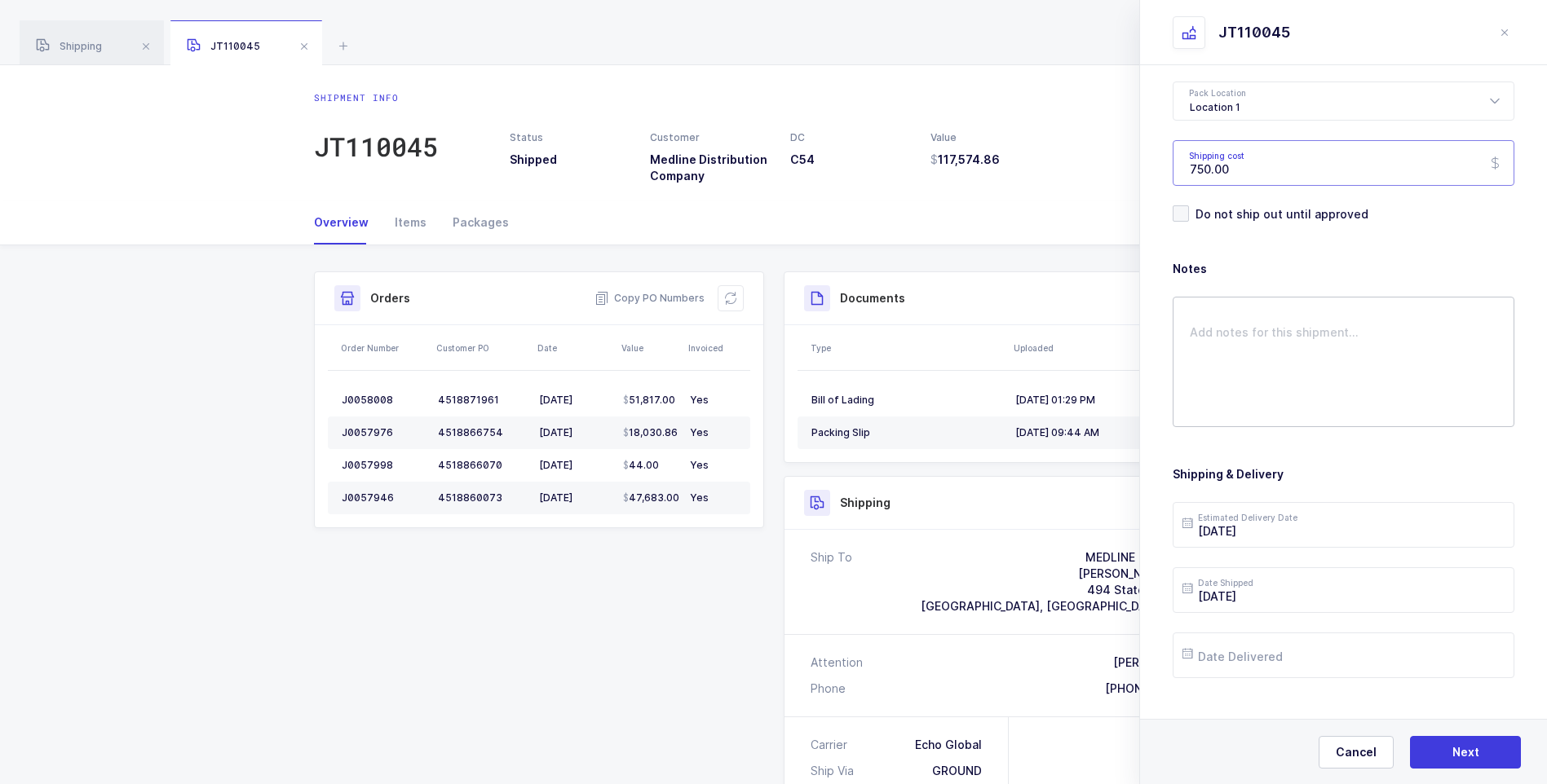
scroll to position [187, 0]
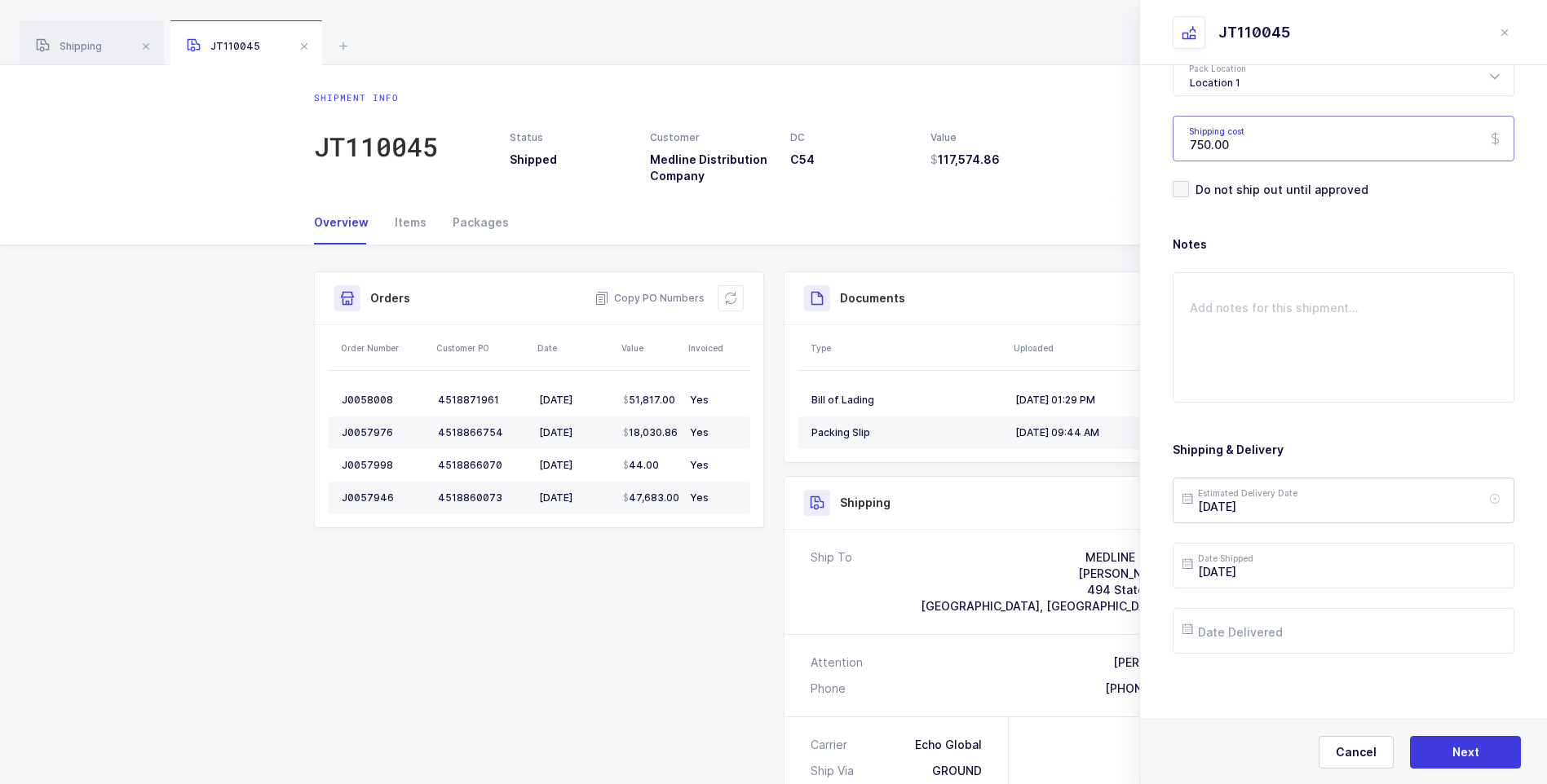
type input "750.00"
click at [1308, 505] on input "2025-07-03" at bounding box center [1343, 500] width 342 height 45
click at [1411, 210] on button "Next Month" at bounding box center [1409, 210] width 10 height 10
click at [1270, 316] on span "5" at bounding box center [1271, 316] width 20 height 20
type input "2025-08-05"
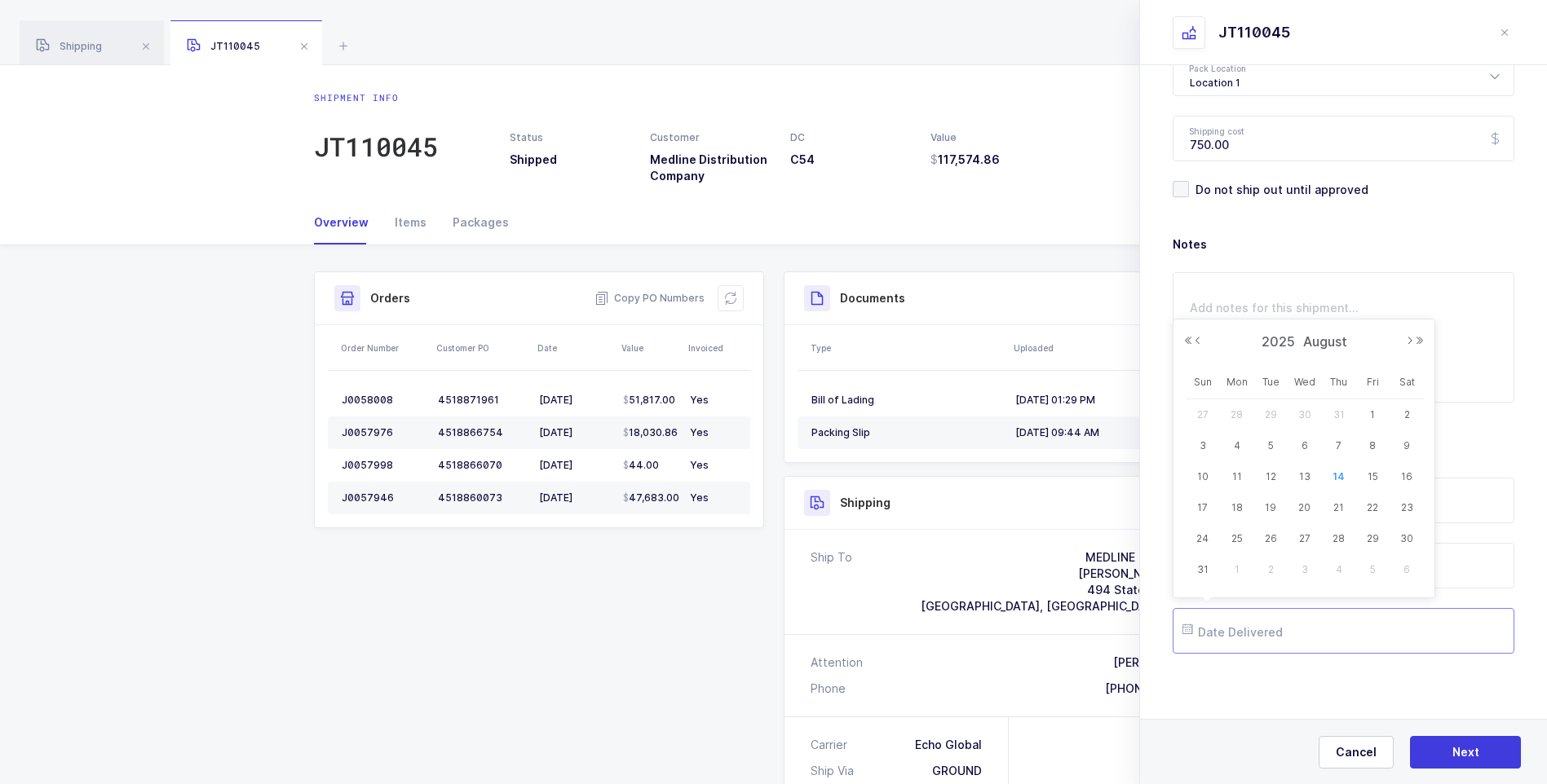
click at [1261, 626] on input "text" at bounding box center [1343, 630] width 342 height 45
click at [1267, 442] on span "5" at bounding box center [1271, 446] width 20 height 20
type input "2025-08-05"
click at [1459, 750] on span "Next" at bounding box center [1466, 752] width 27 height 16
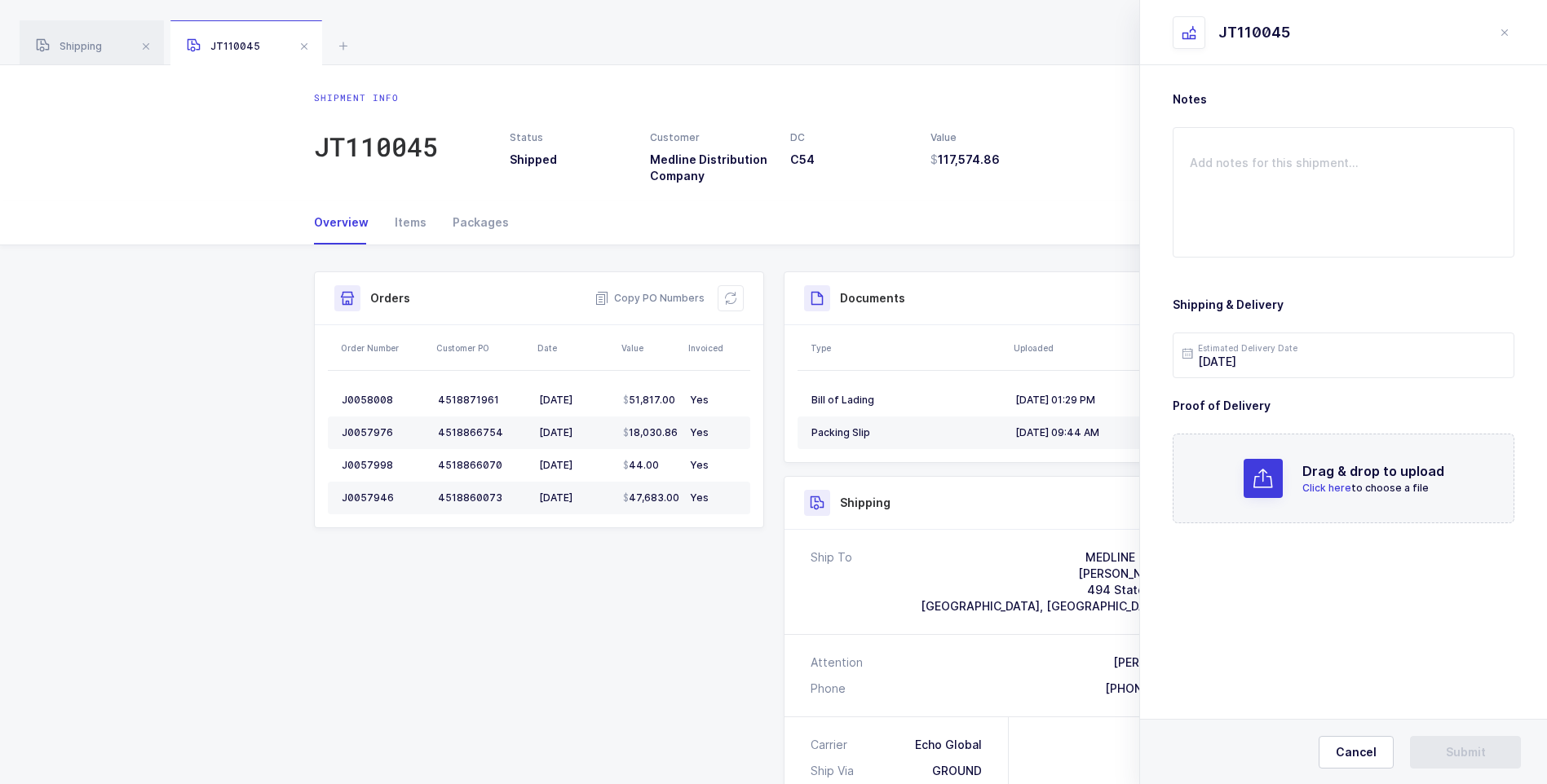
click at [1324, 491] on span "Click here" at bounding box center [1327, 488] width 49 height 13
click at [1463, 751] on span "Submit" at bounding box center [1466, 752] width 40 height 16
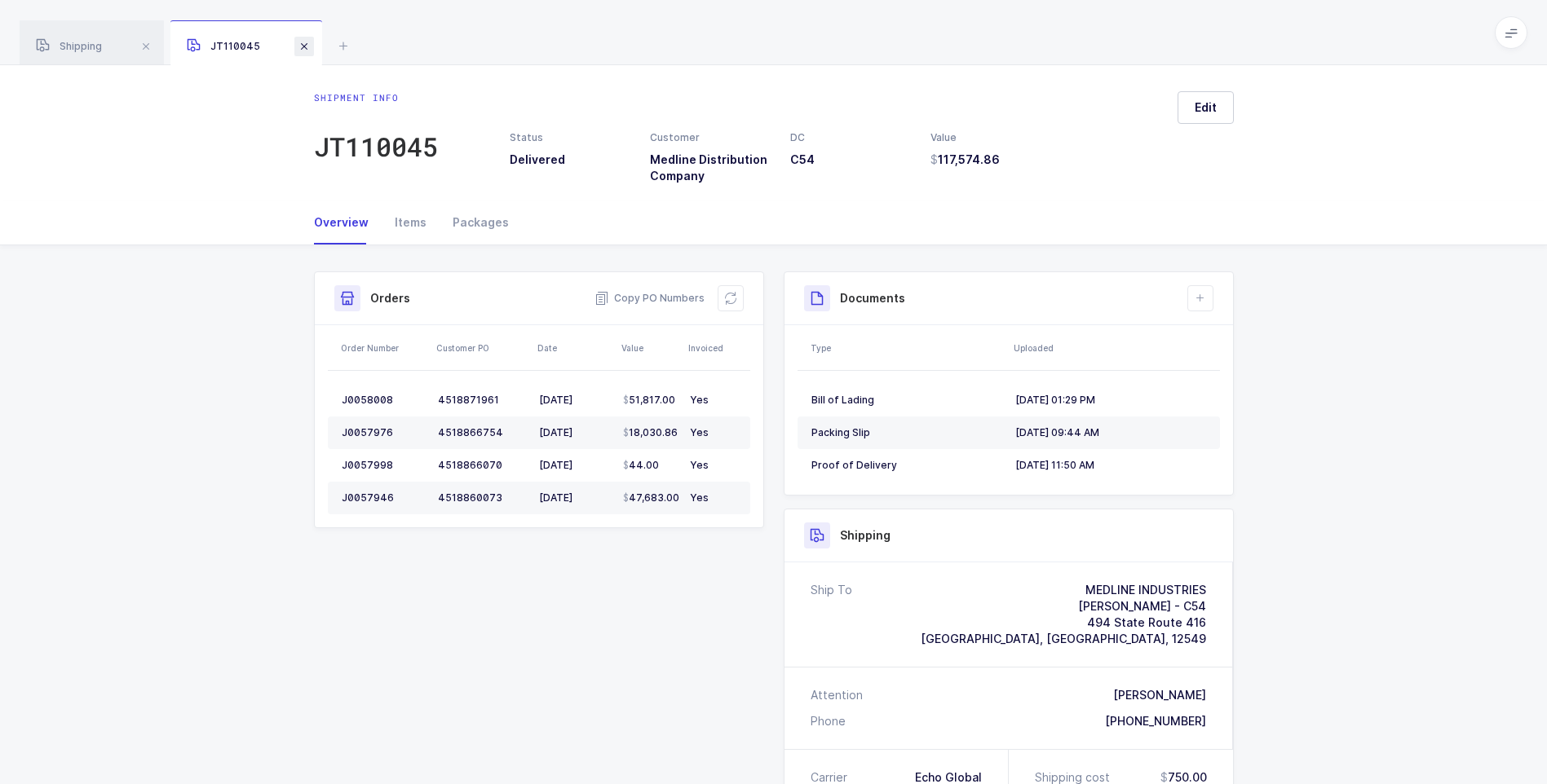
click at [301, 53] on span at bounding box center [304, 47] width 20 height 20
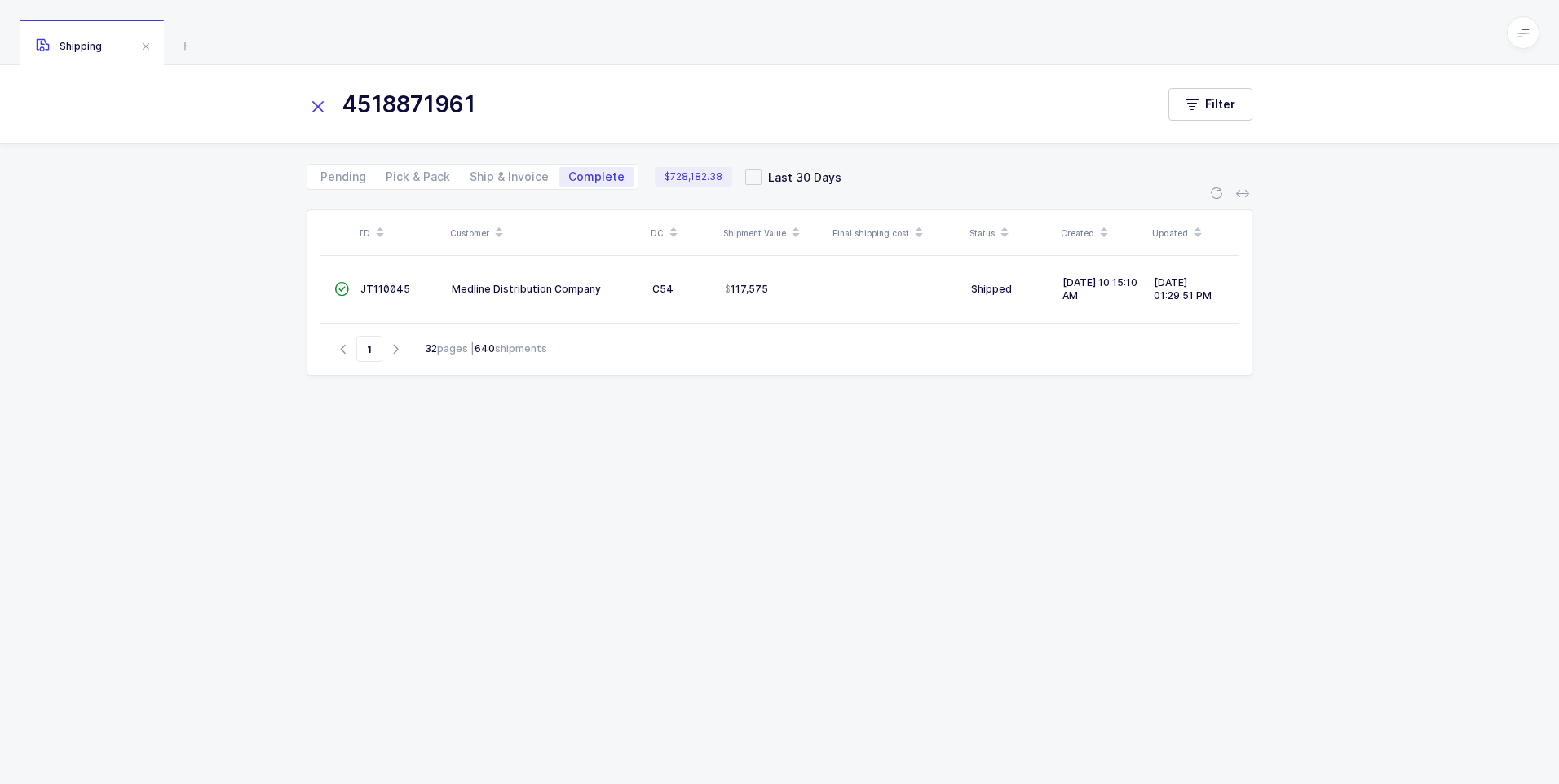
click at [322, 107] on icon at bounding box center [317, 106] width 23 height 23
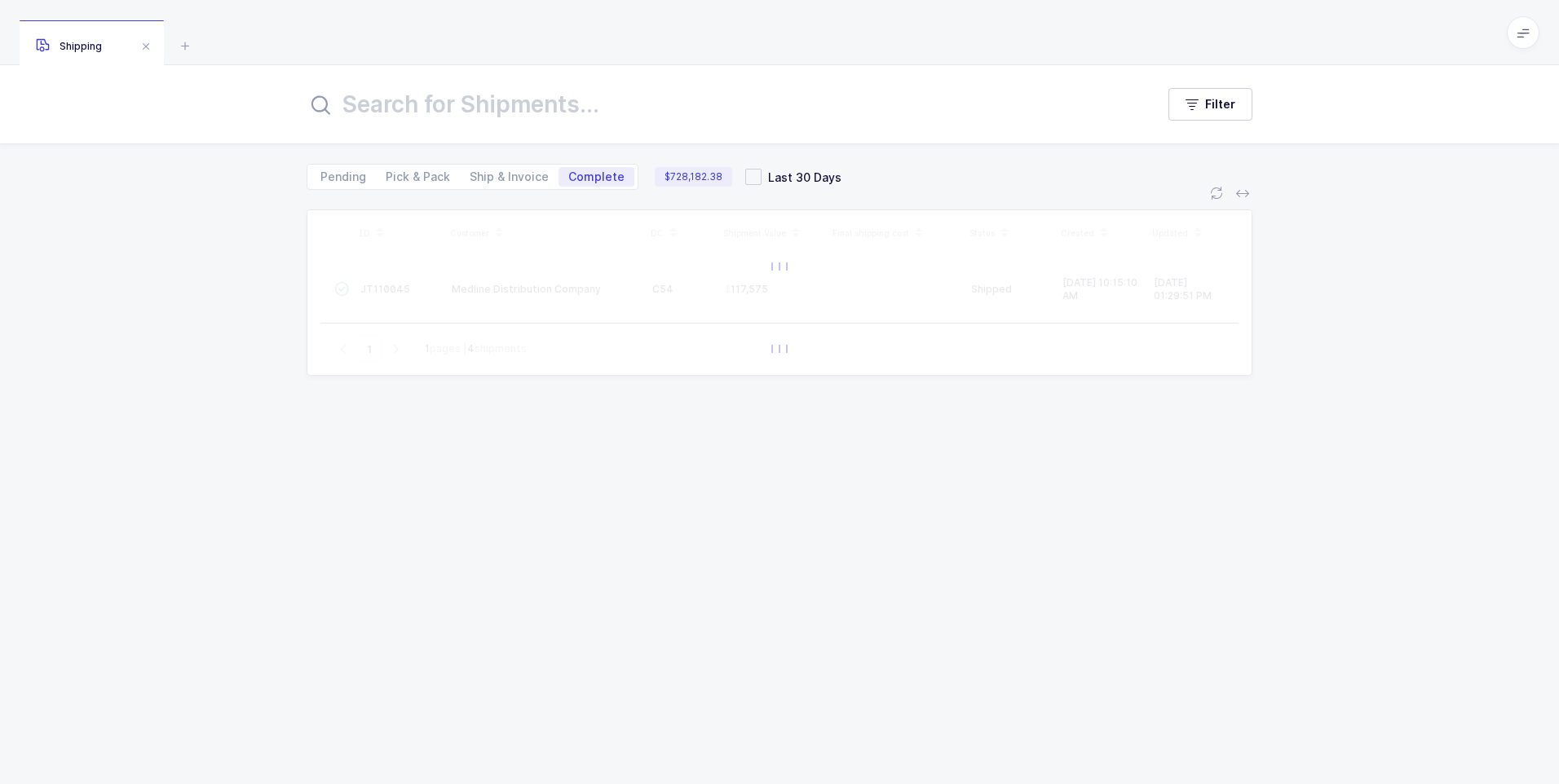
click at [352, 106] on input "text" at bounding box center [721, 104] width 829 height 39
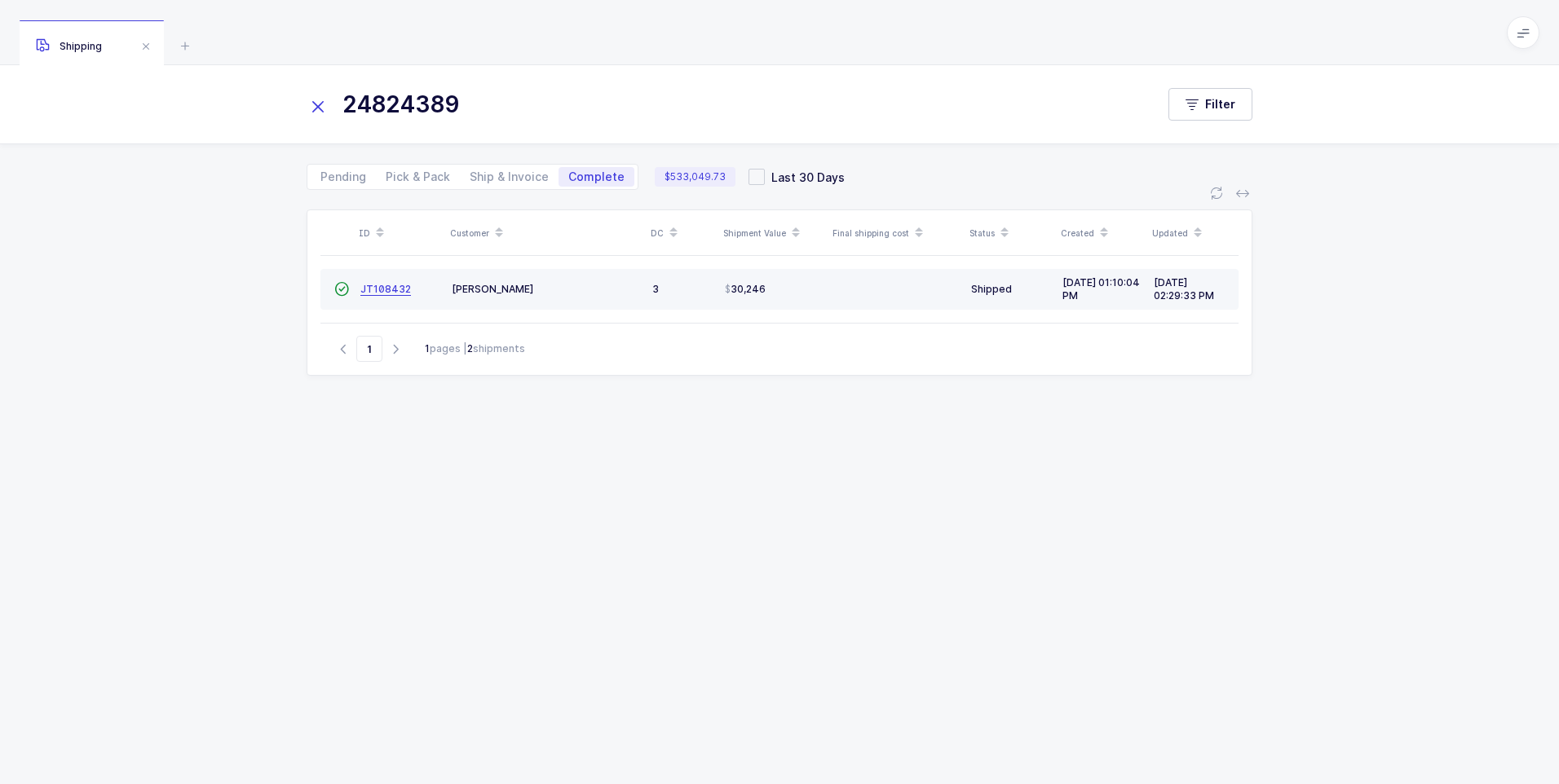
type input "24824389"
click at [380, 283] on span "JT108432" at bounding box center [385, 289] width 51 height 13
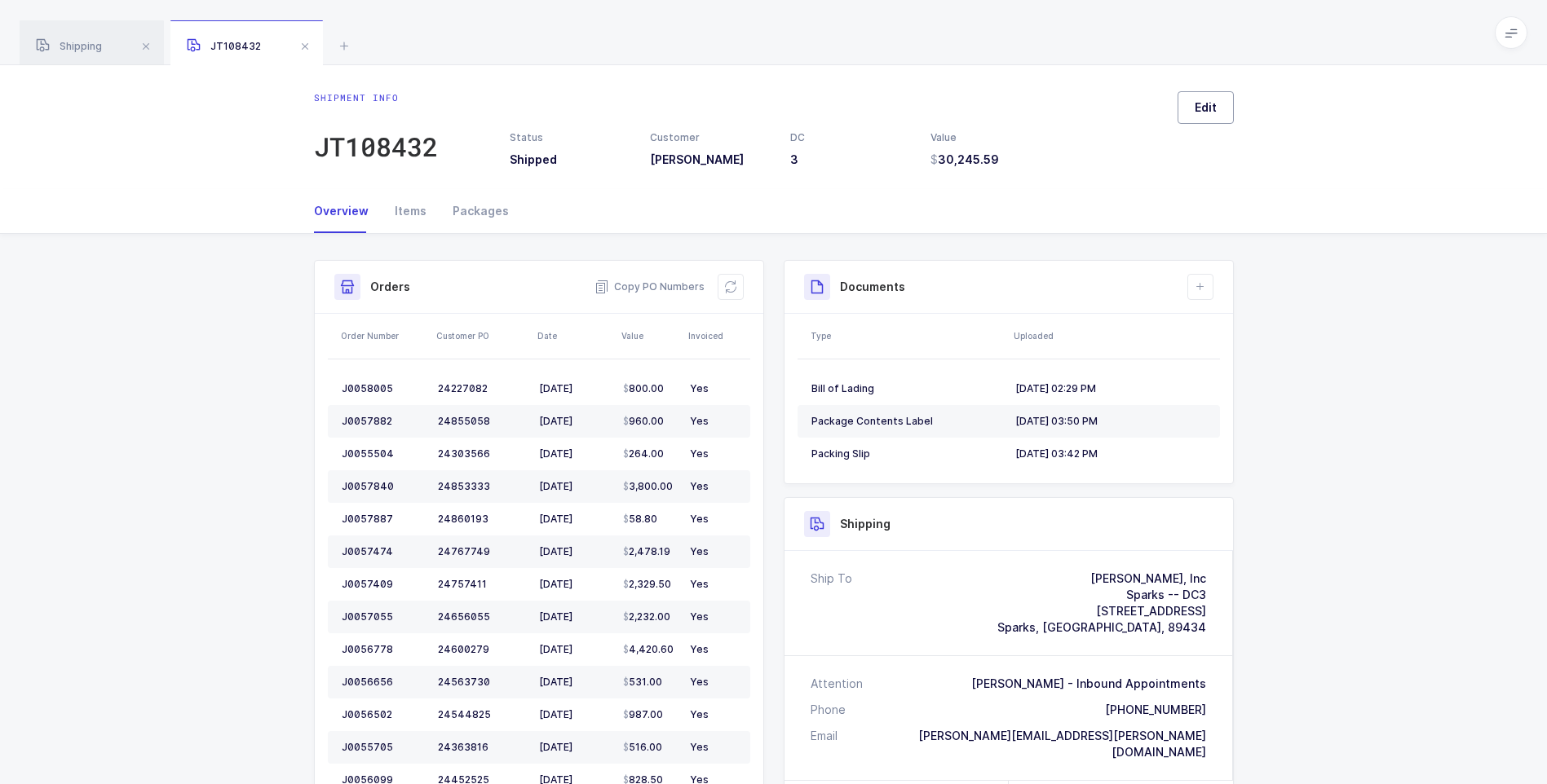
click at [1215, 117] on button "Edit" at bounding box center [1206, 108] width 56 height 33
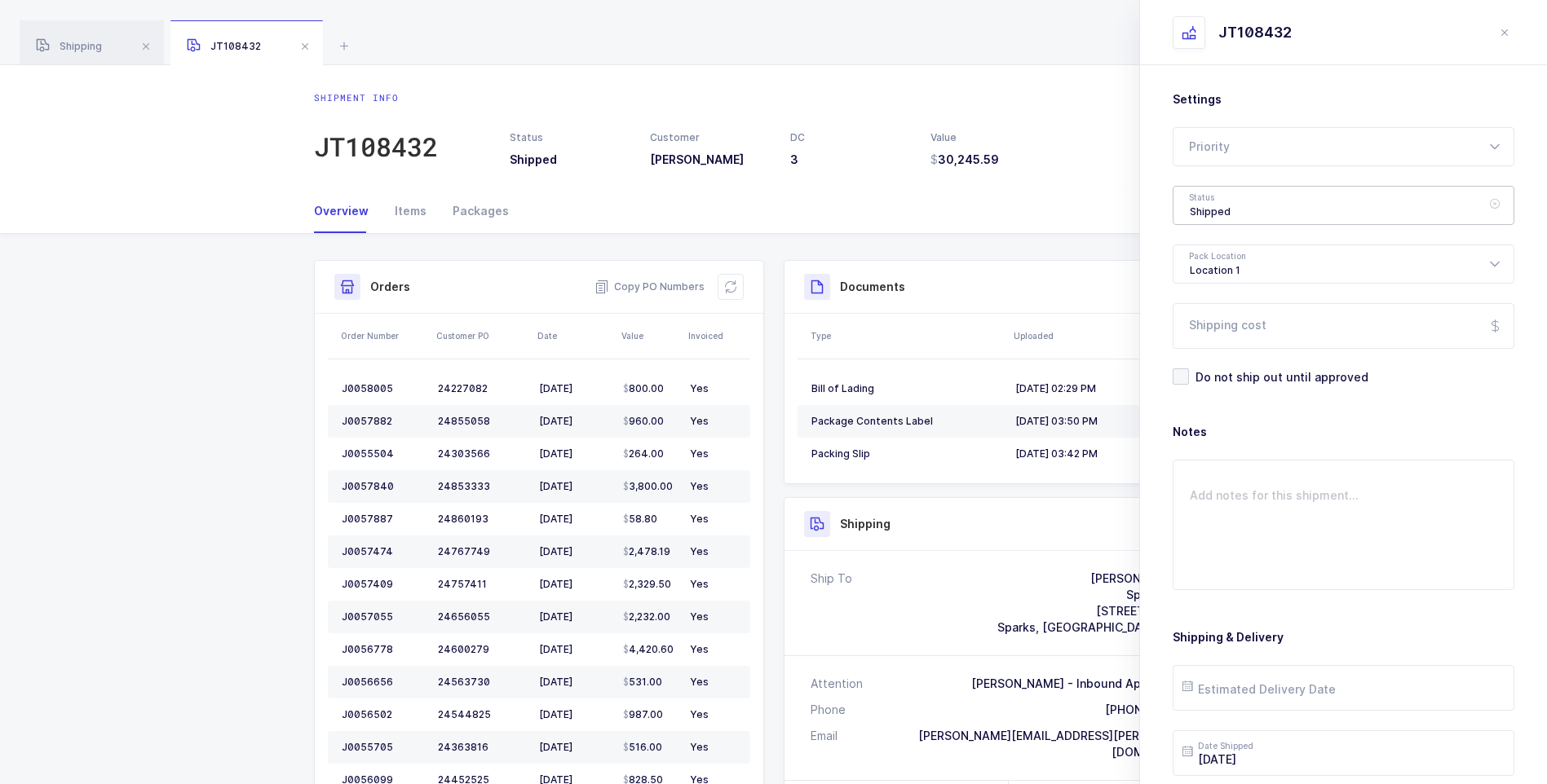
click at [1240, 201] on div "Shipped" at bounding box center [1343, 205] width 342 height 39
click at [1229, 347] on li "Delivered" at bounding box center [1349, 356] width 339 height 26
type input "Delivered"
click at [1229, 335] on input "Shipping cost" at bounding box center [1343, 326] width 342 height 45
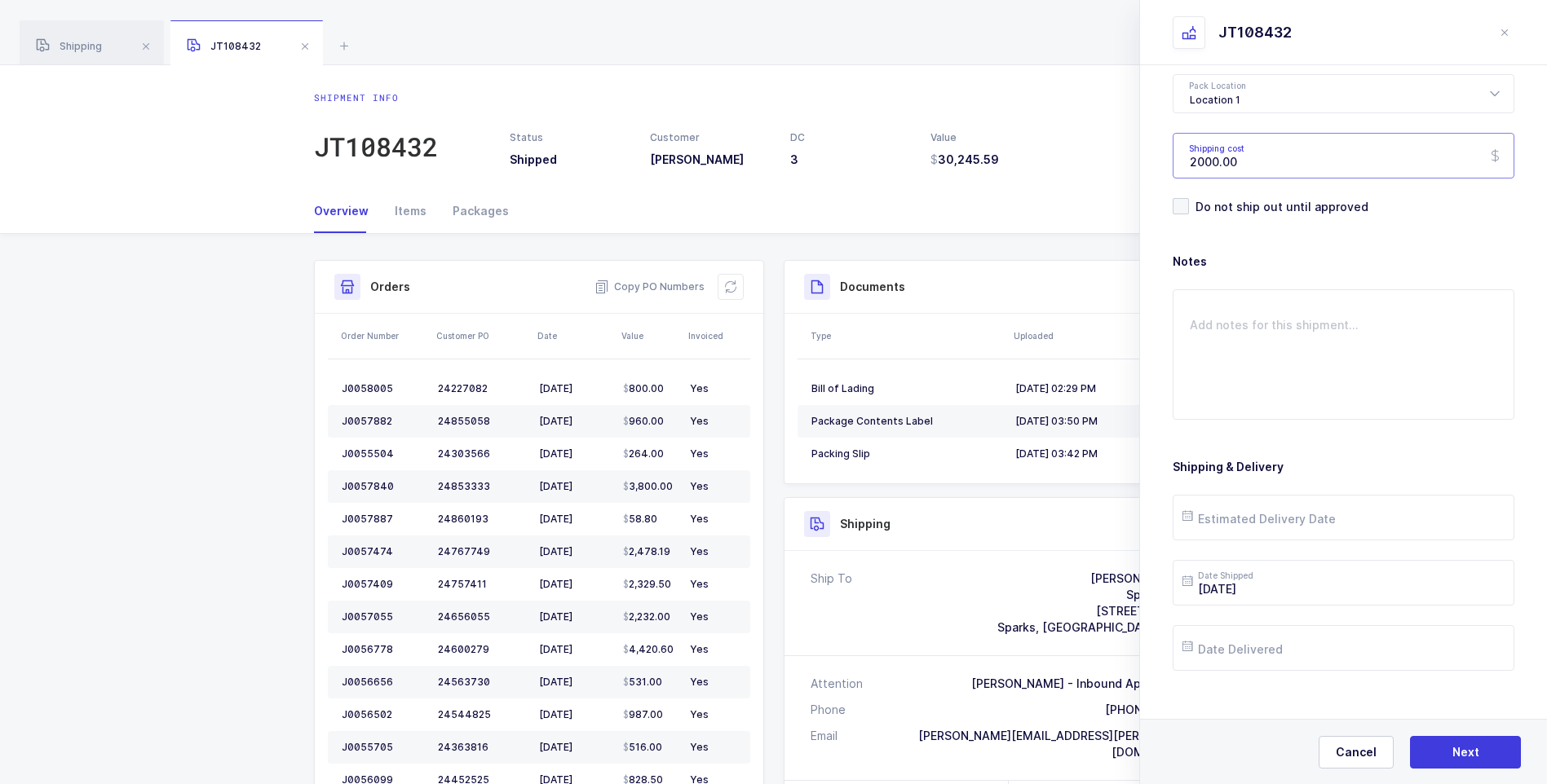
scroll to position [187, 0]
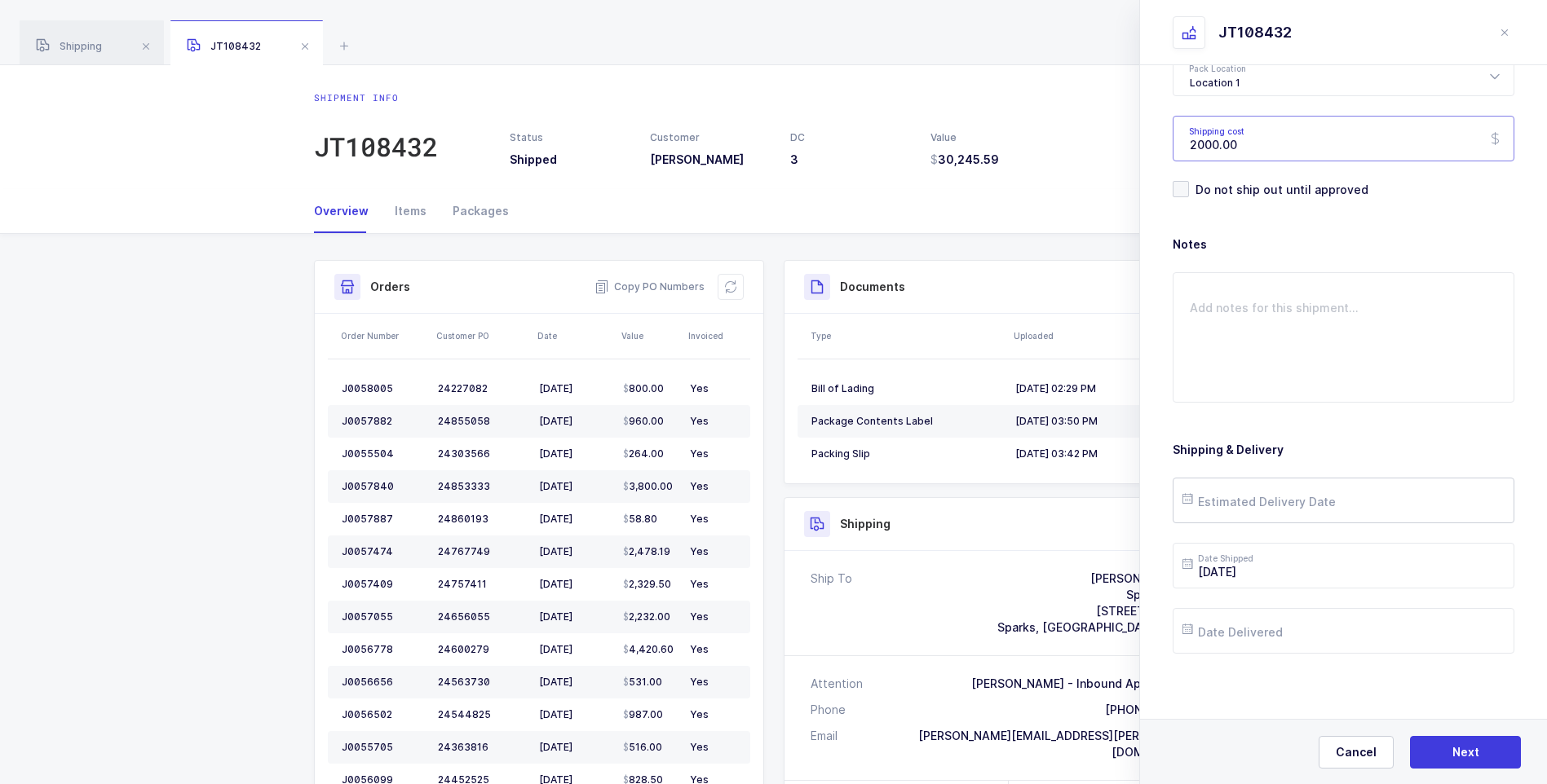
type input "2000.00"
click at [1265, 506] on input "text" at bounding box center [1343, 500] width 342 height 45
click at [1305, 322] on span "6" at bounding box center [1305, 316] width 20 height 20
type input "2025-08-06"
click at [1287, 621] on input "text" at bounding box center [1343, 630] width 342 height 45
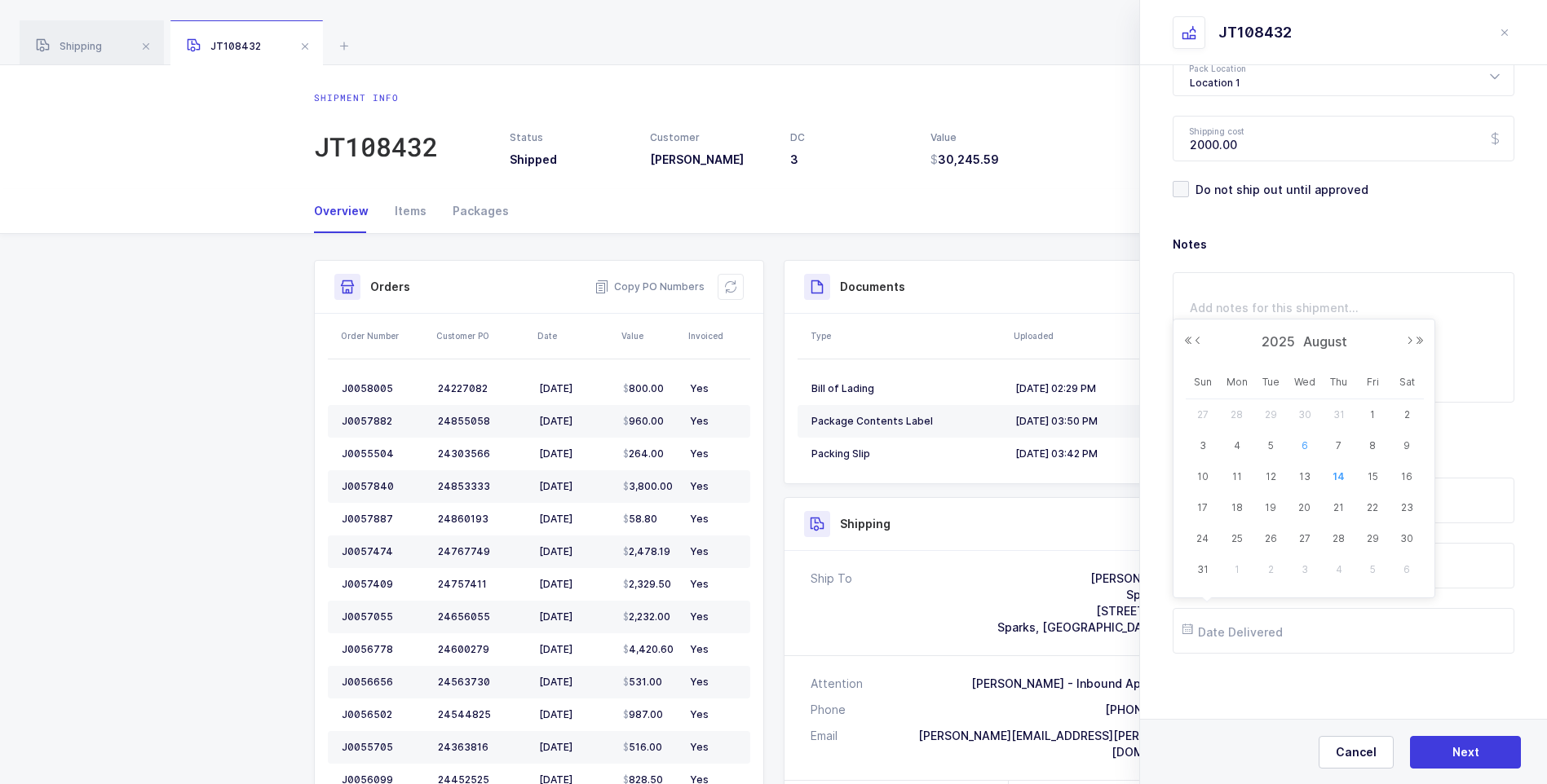
click at [1299, 445] on span "6" at bounding box center [1305, 446] width 20 height 20
type input "2025-08-06"
click at [1447, 751] on button "Next" at bounding box center [1466, 752] width 111 height 33
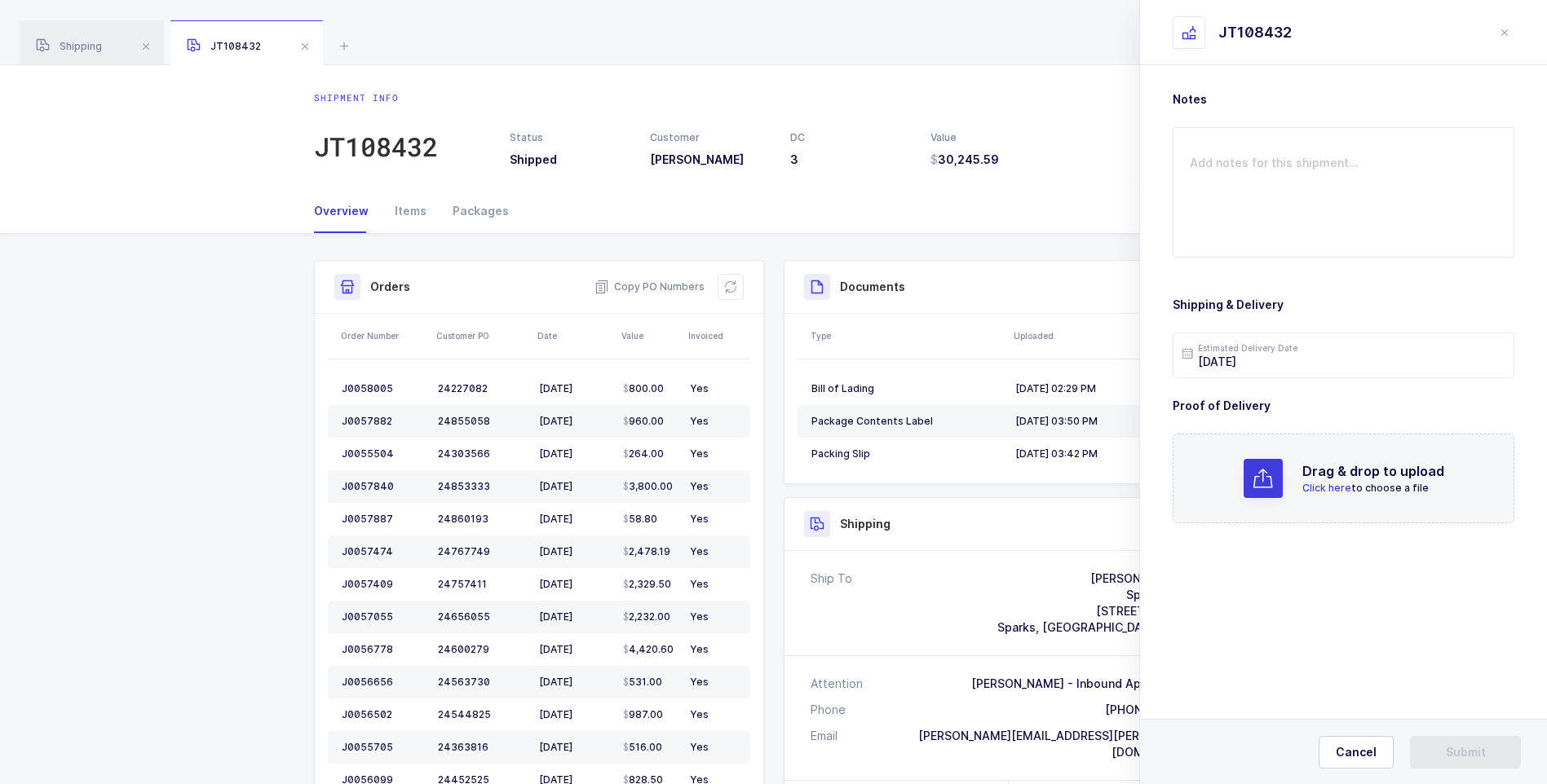
click at [1329, 488] on span "Click here" at bounding box center [1327, 488] width 49 height 13
click at [1460, 753] on span "Submit" at bounding box center [1466, 752] width 40 height 16
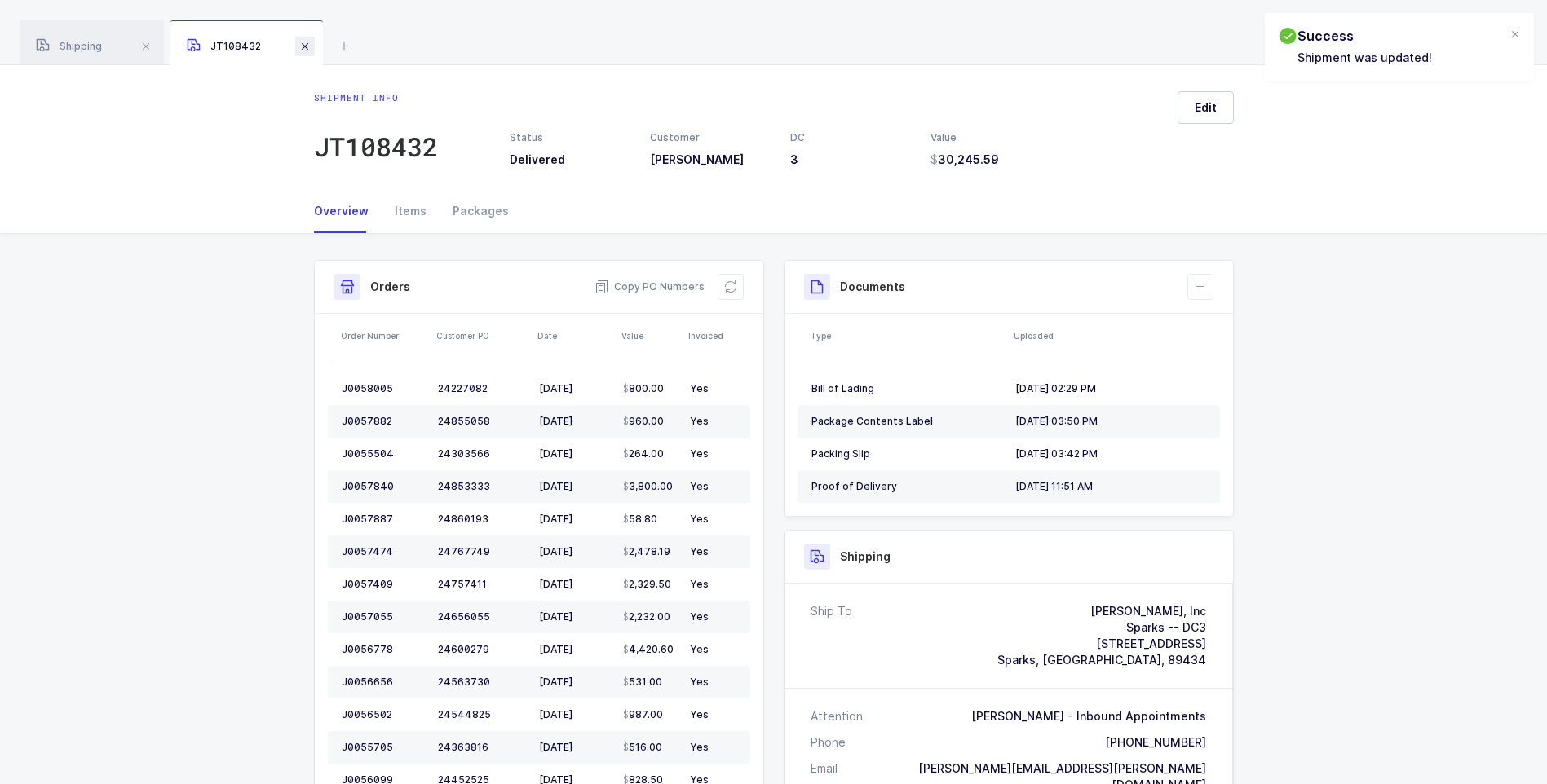
click at [302, 51] on span at bounding box center [305, 47] width 20 height 20
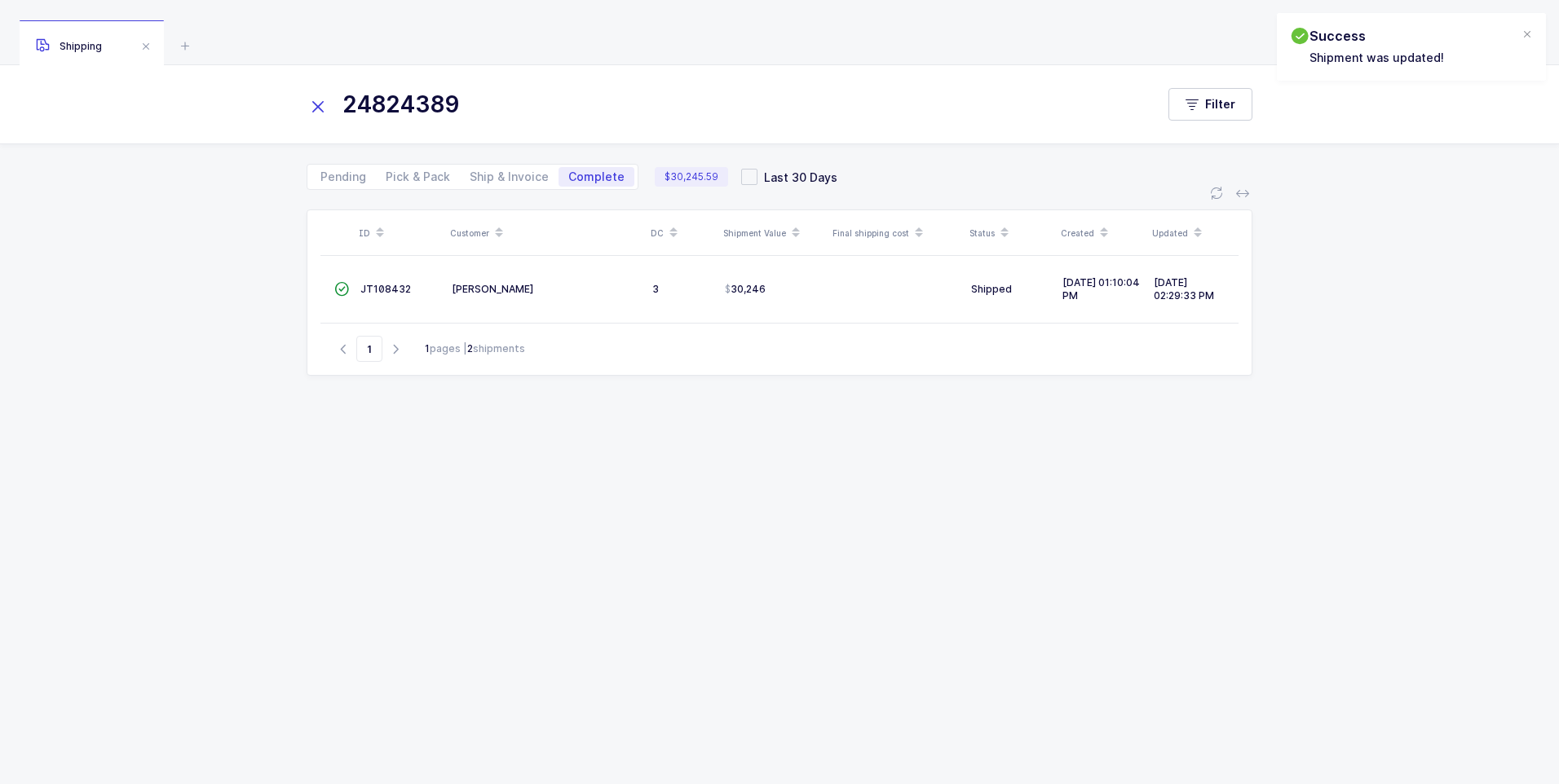
click at [322, 102] on icon at bounding box center [317, 106] width 23 height 23
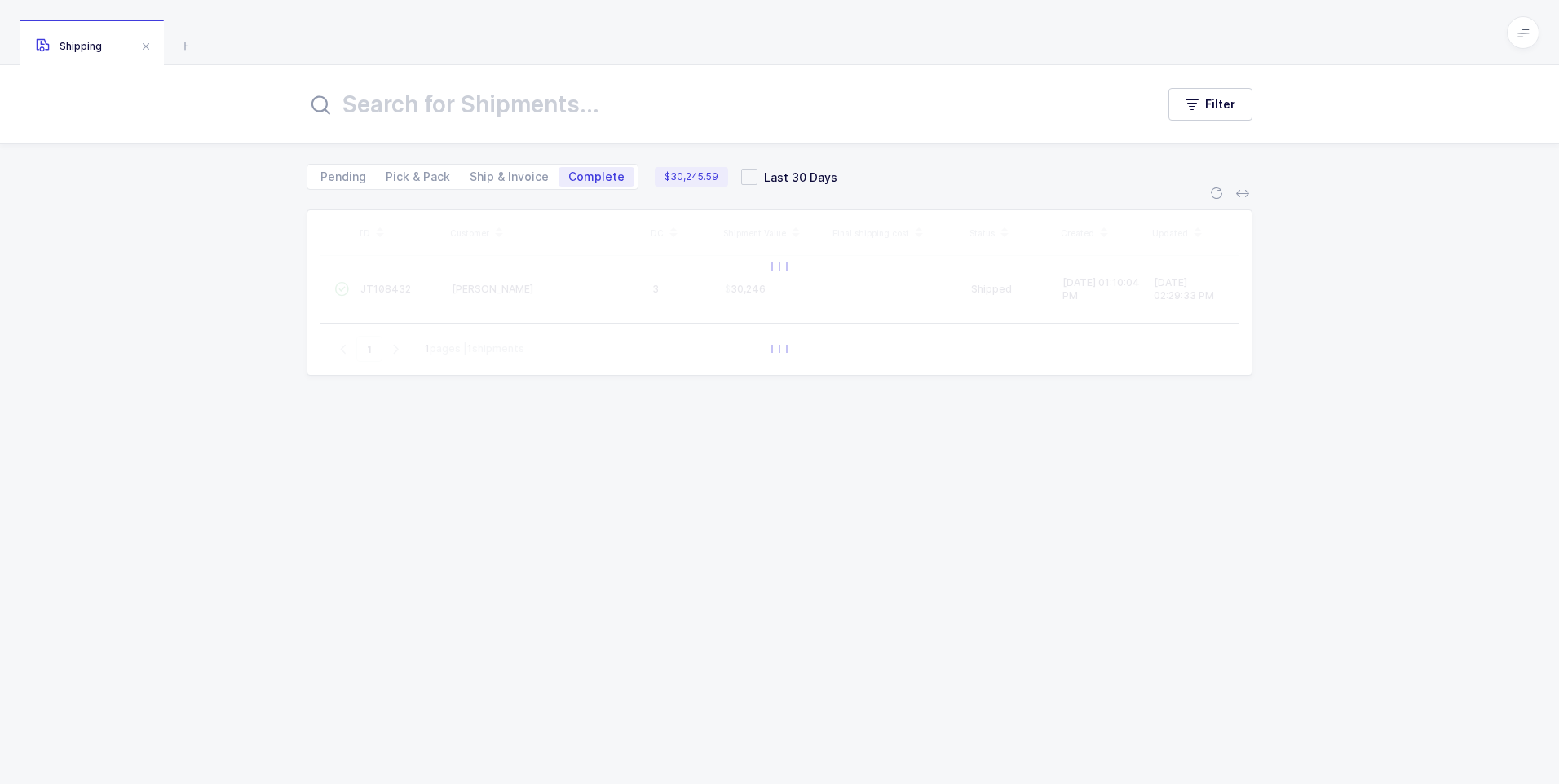
click at [352, 103] on input "text" at bounding box center [721, 104] width 829 height 39
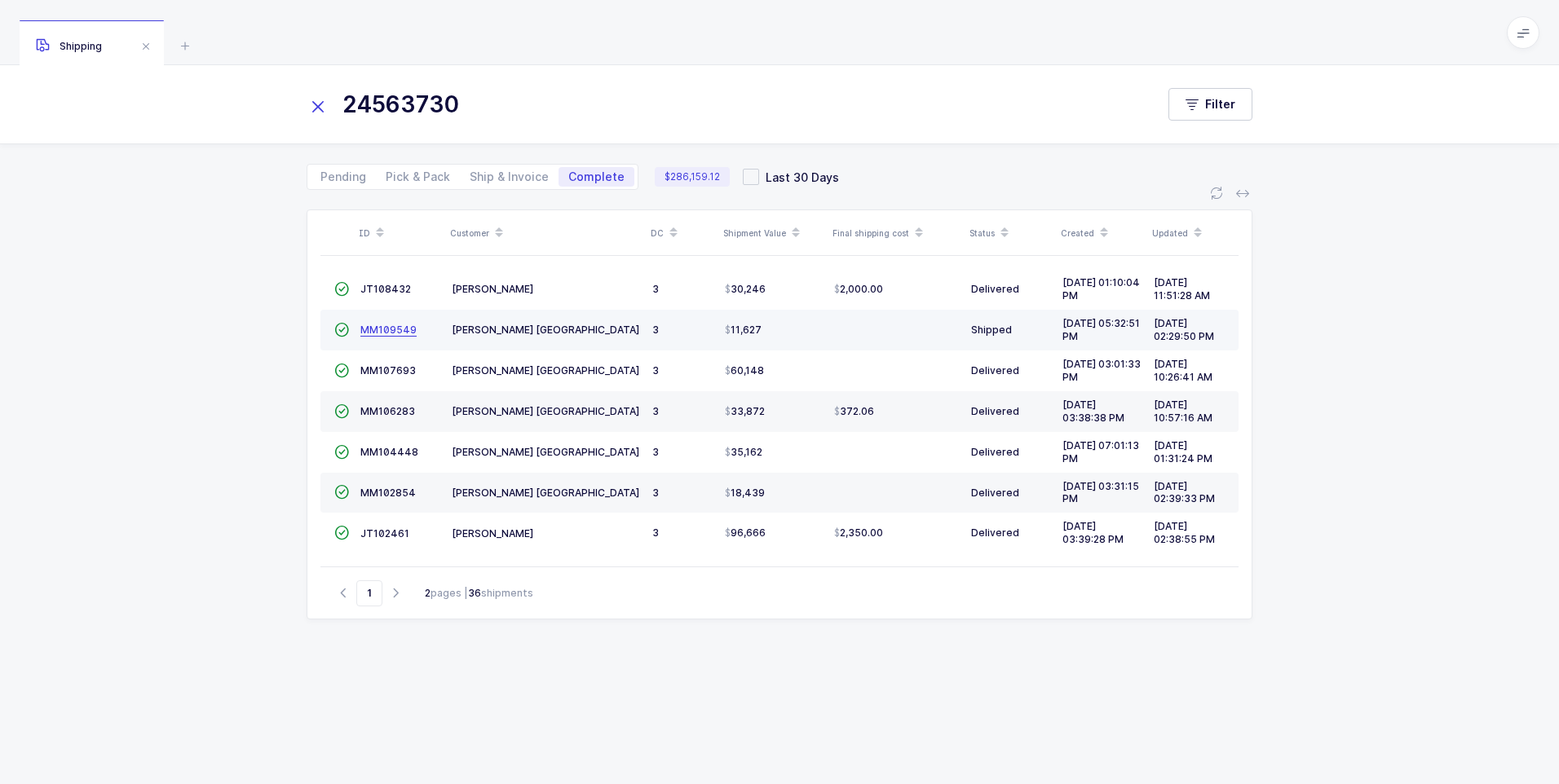
type input "24563730"
click at [382, 335] on span "MM109549" at bounding box center [388, 330] width 56 height 13
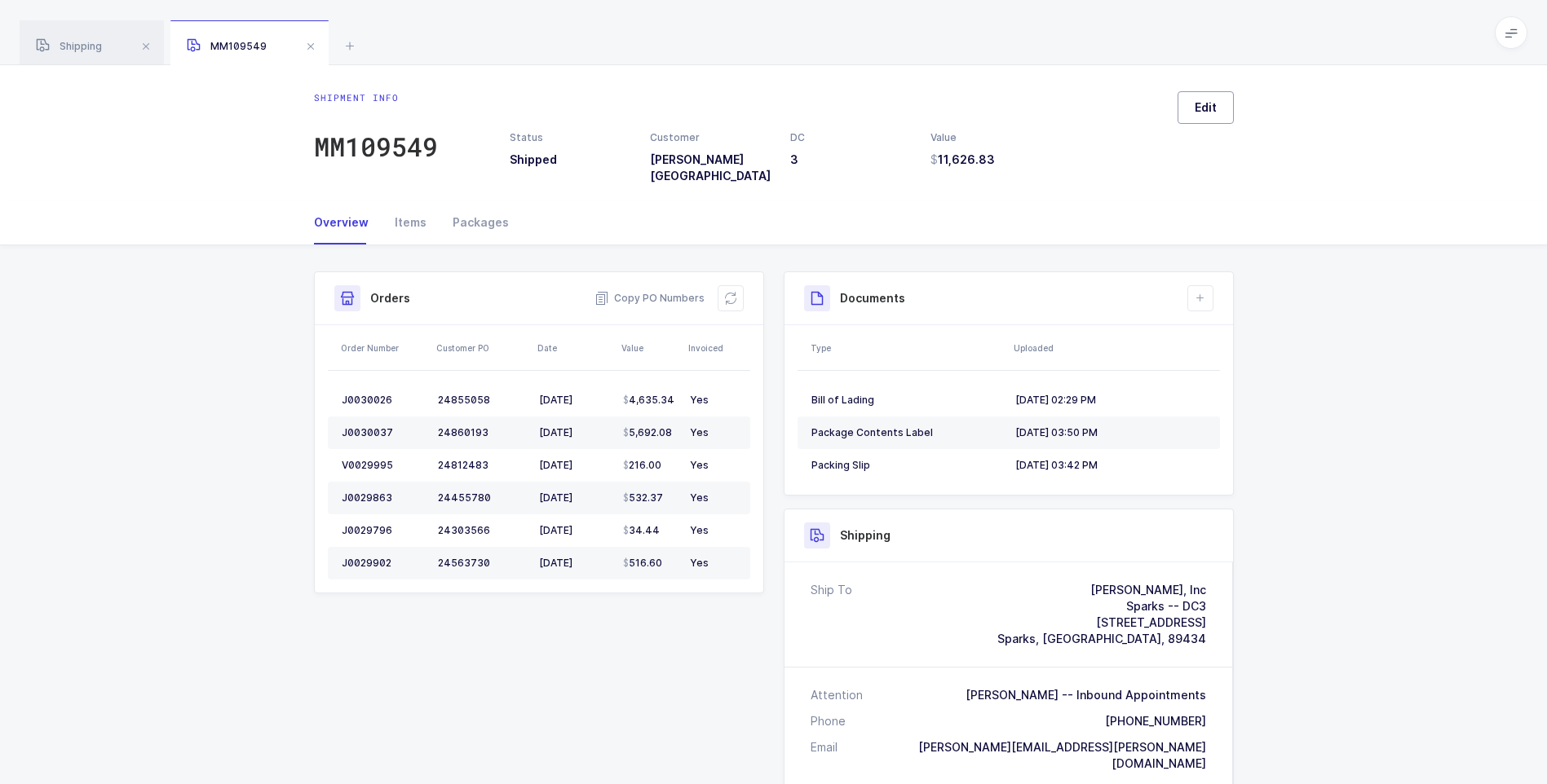
click at [1184, 103] on button "Edit" at bounding box center [1206, 108] width 56 height 33
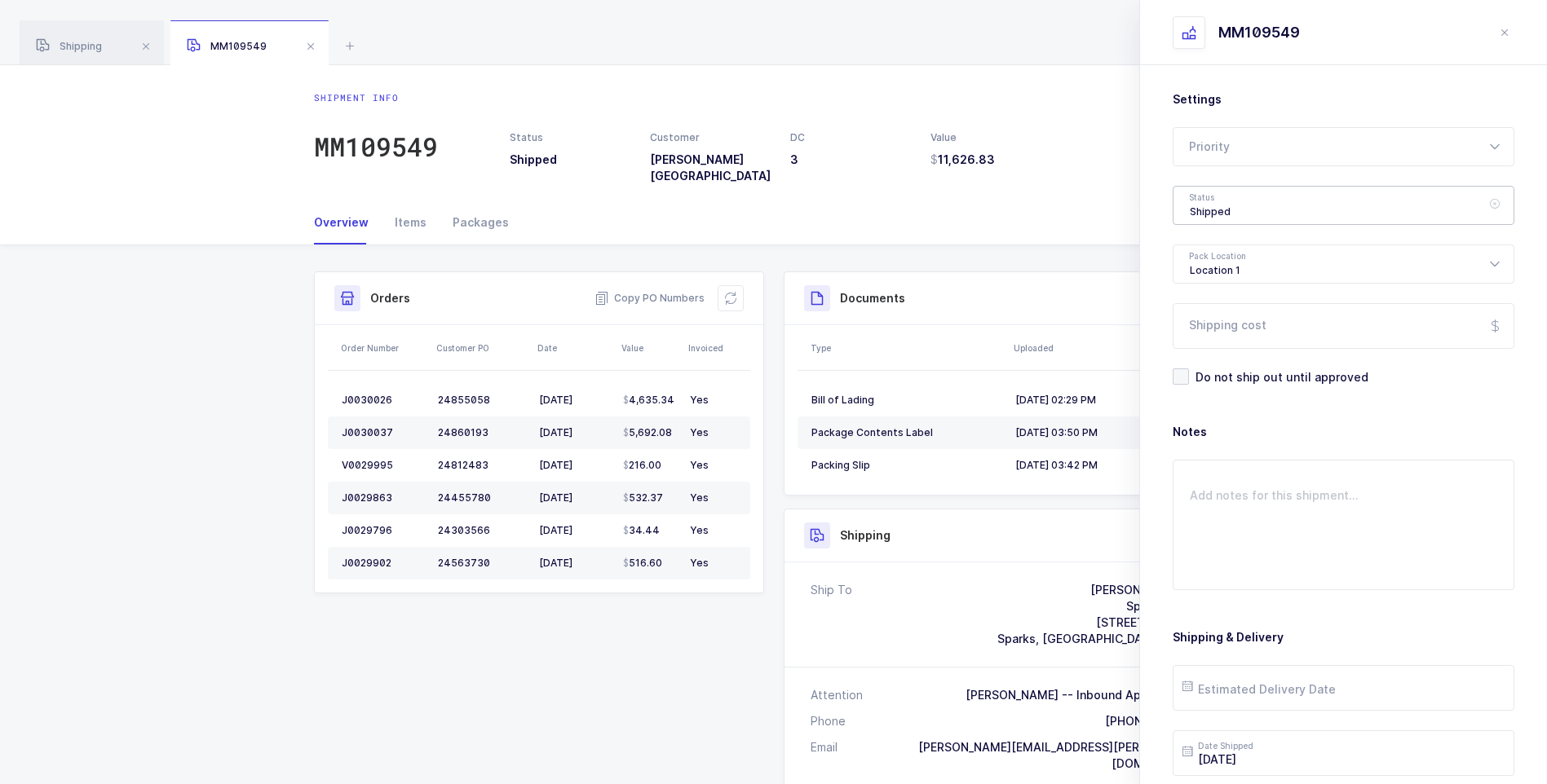
click at [1220, 205] on div "Shipped" at bounding box center [1343, 205] width 342 height 39
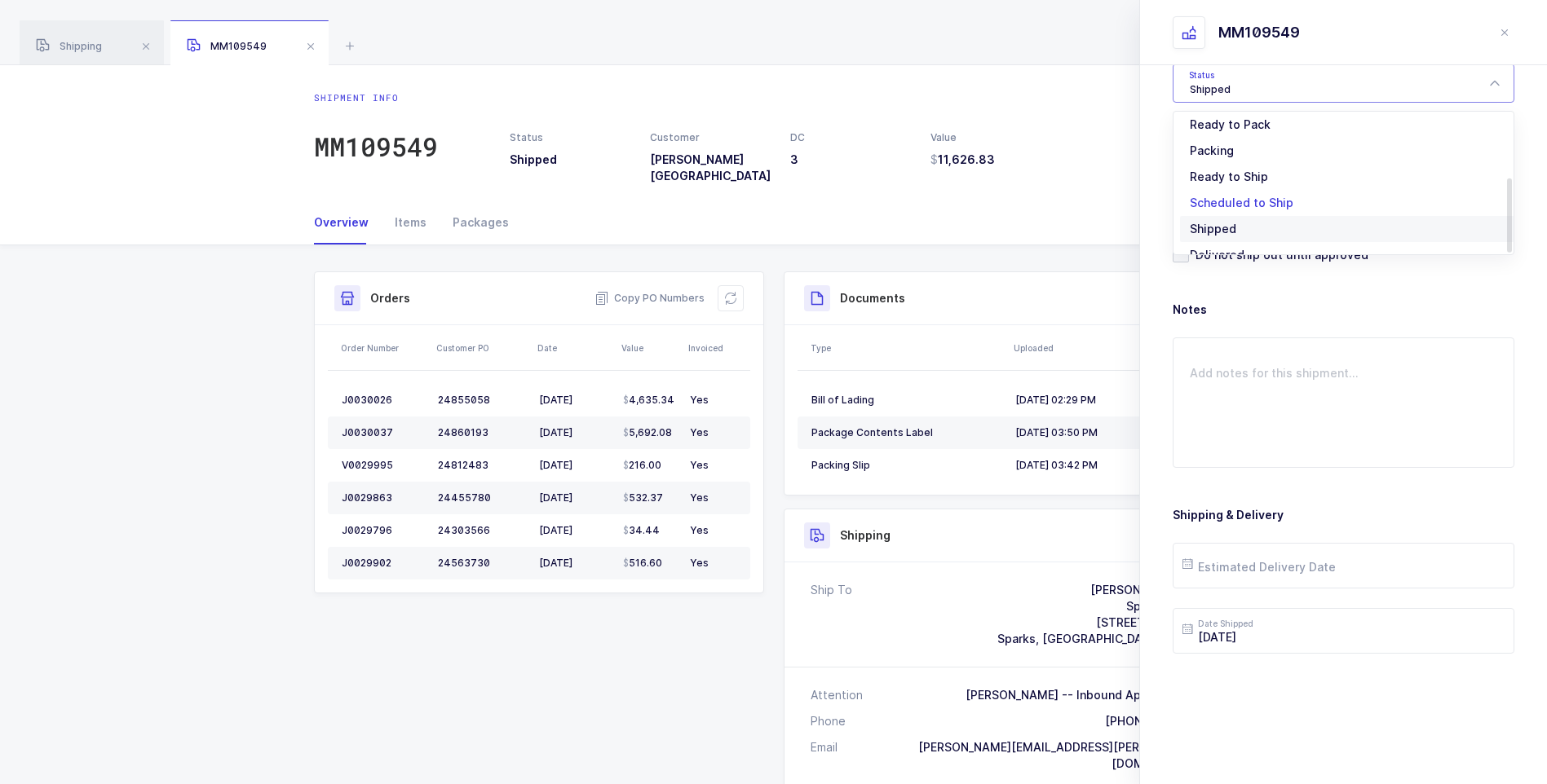
scroll to position [136, 0]
click at [1210, 236] on span "Delivered" at bounding box center [1217, 233] width 54 height 14
type input "Delivered"
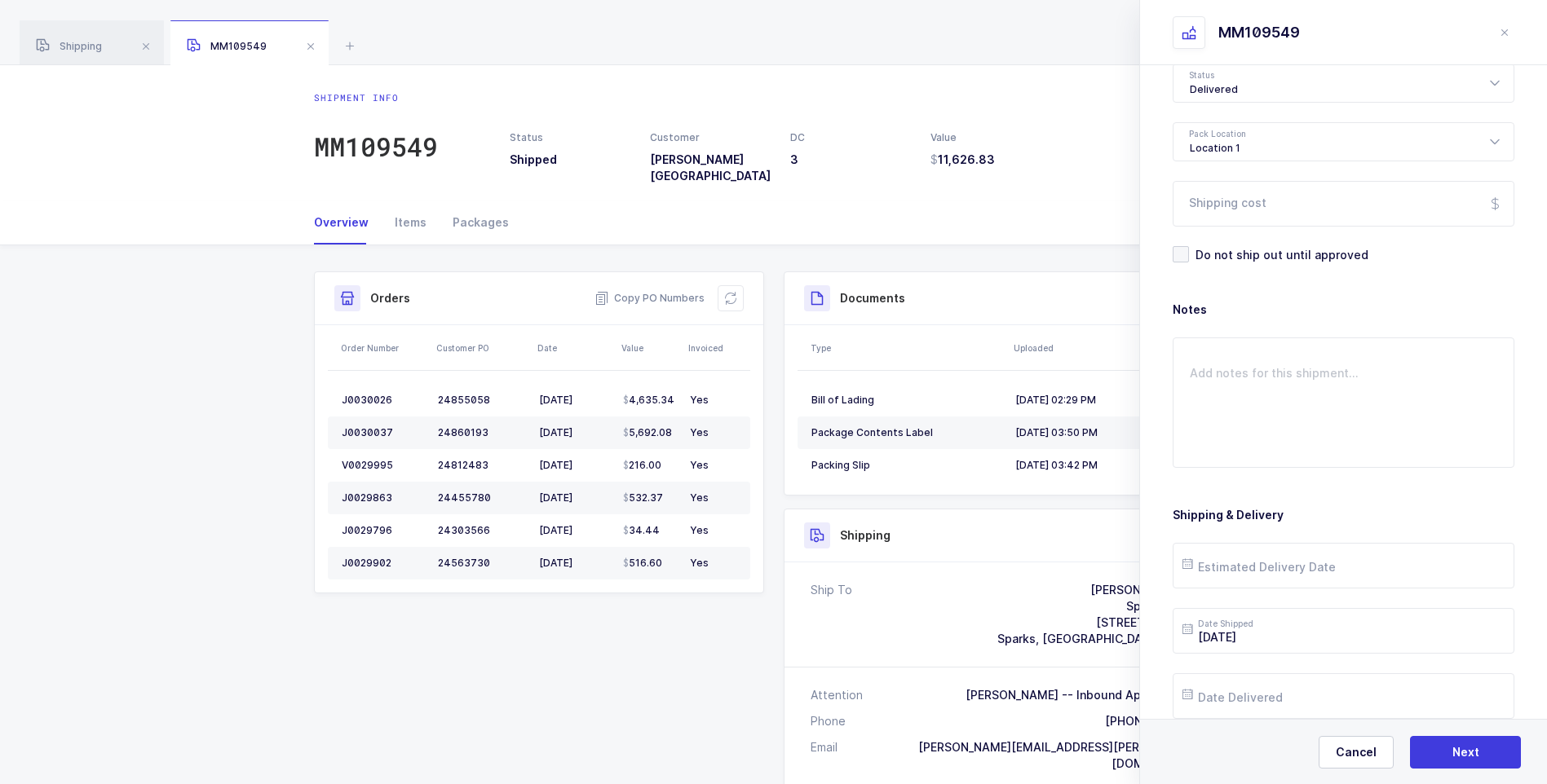
scroll to position [120, 0]
click at [1239, 581] on input "text" at bounding box center [1343, 567] width 342 height 45
click at [1303, 384] on span "6" at bounding box center [1305, 383] width 20 height 20
type input "2025-08-06"
click at [1293, 696] on input "text" at bounding box center [1343, 697] width 342 height 45
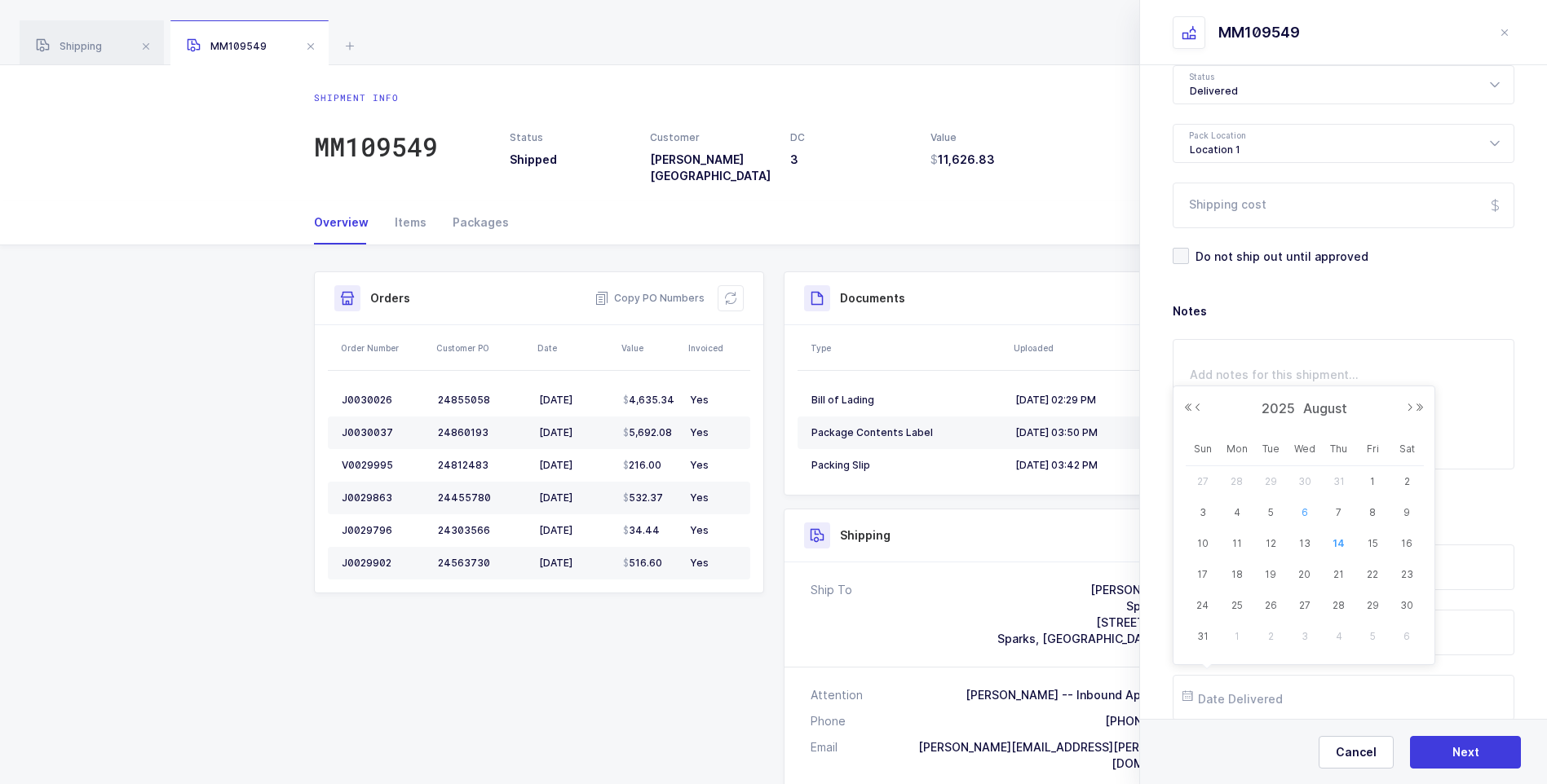
click at [1311, 517] on span "6" at bounding box center [1305, 513] width 20 height 20
type input "2025-08-06"
click at [1452, 745] on span "Next" at bounding box center [1466, 752] width 27 height 16
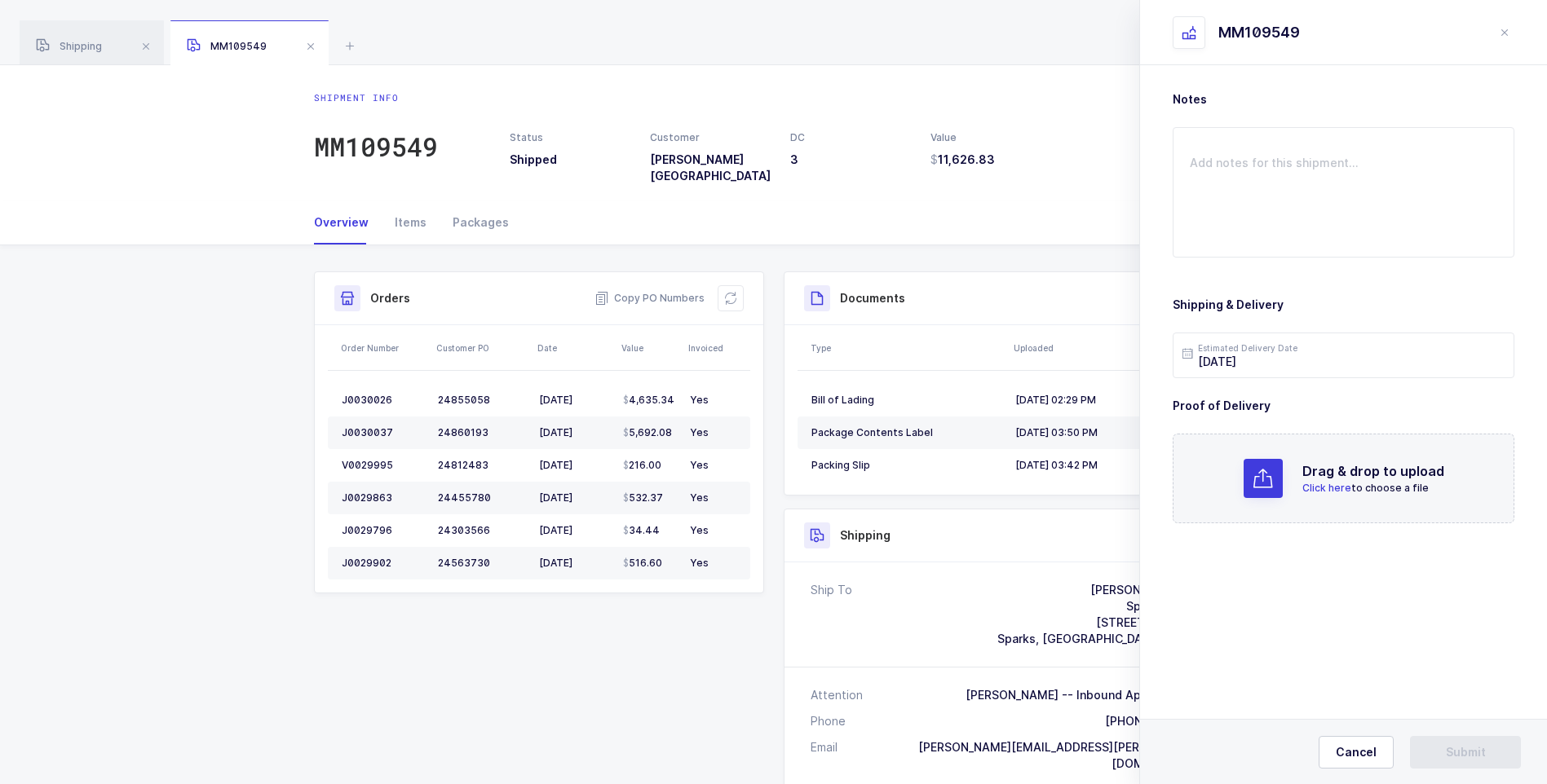
click at [1325, 484] on span "Click here" at bounding box center [1327, 488] width 49 height 13
click at [1438, 751] on button "Submit" at bounding box center [1466, 752] width 111 height 33
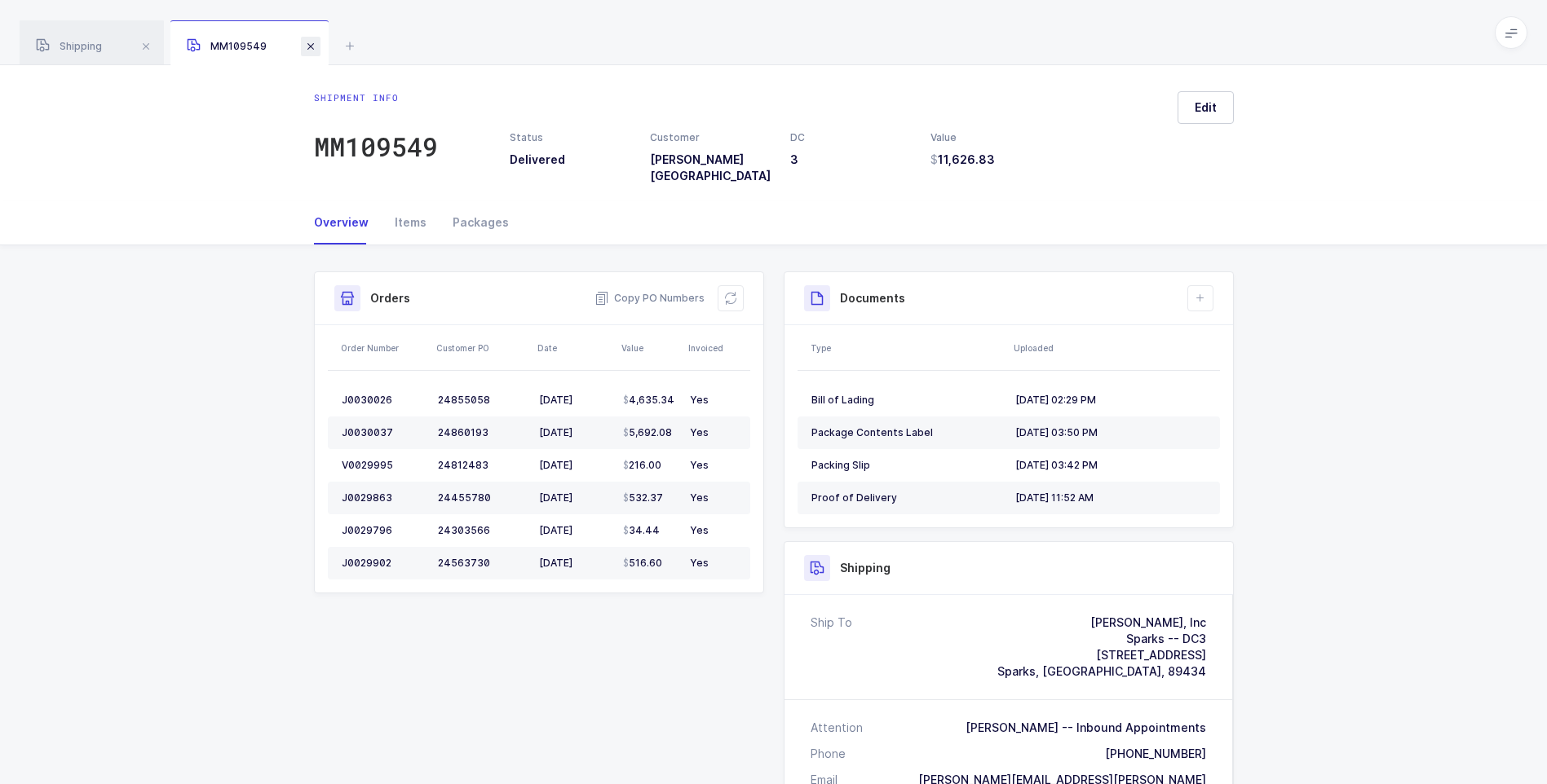
click at [311, 47] on span at bounding box center [311, 47] width 20 height 20
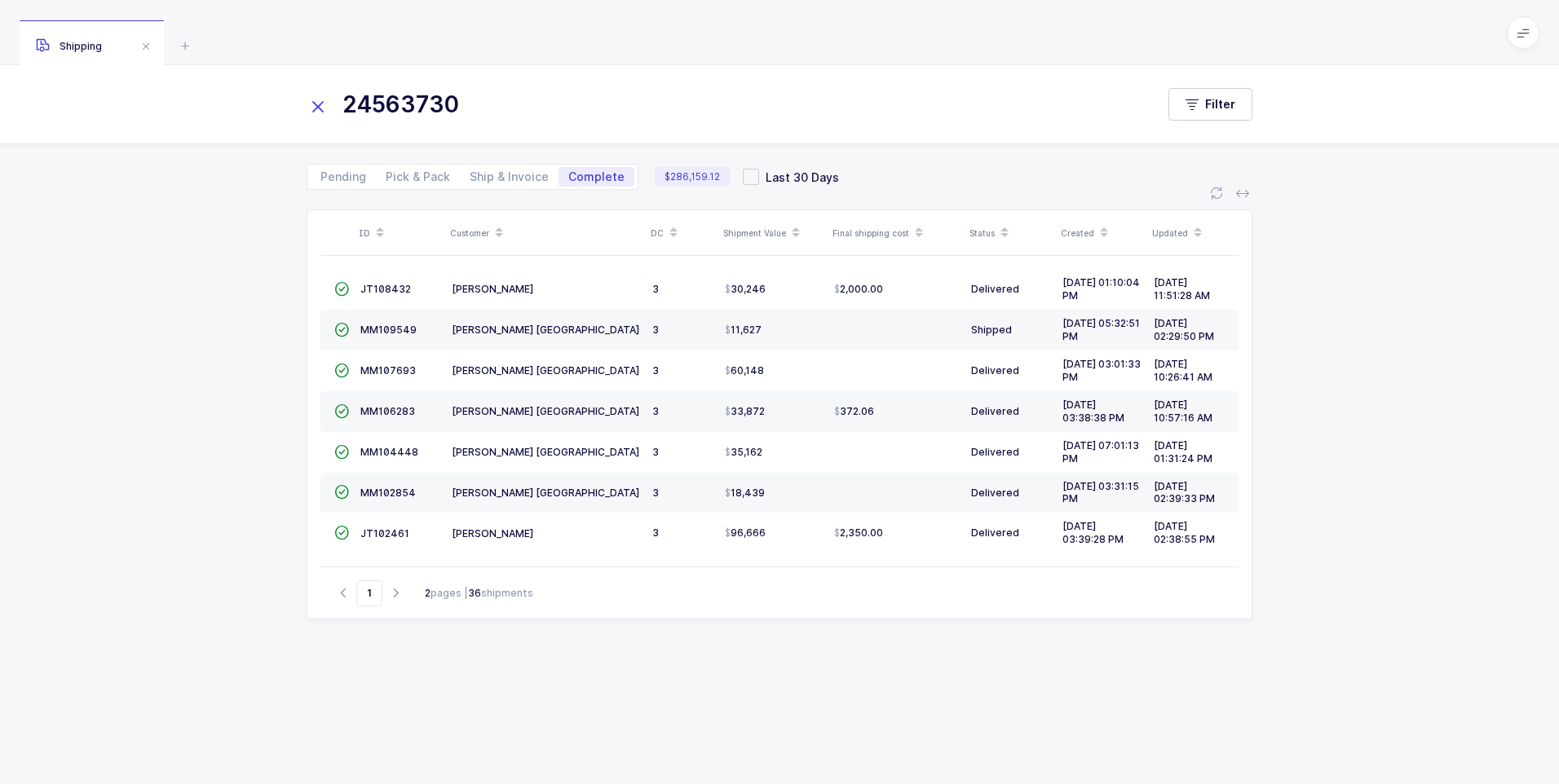
click at [319, 99] on icon at bounding box center [317, 106] width 23 height 23
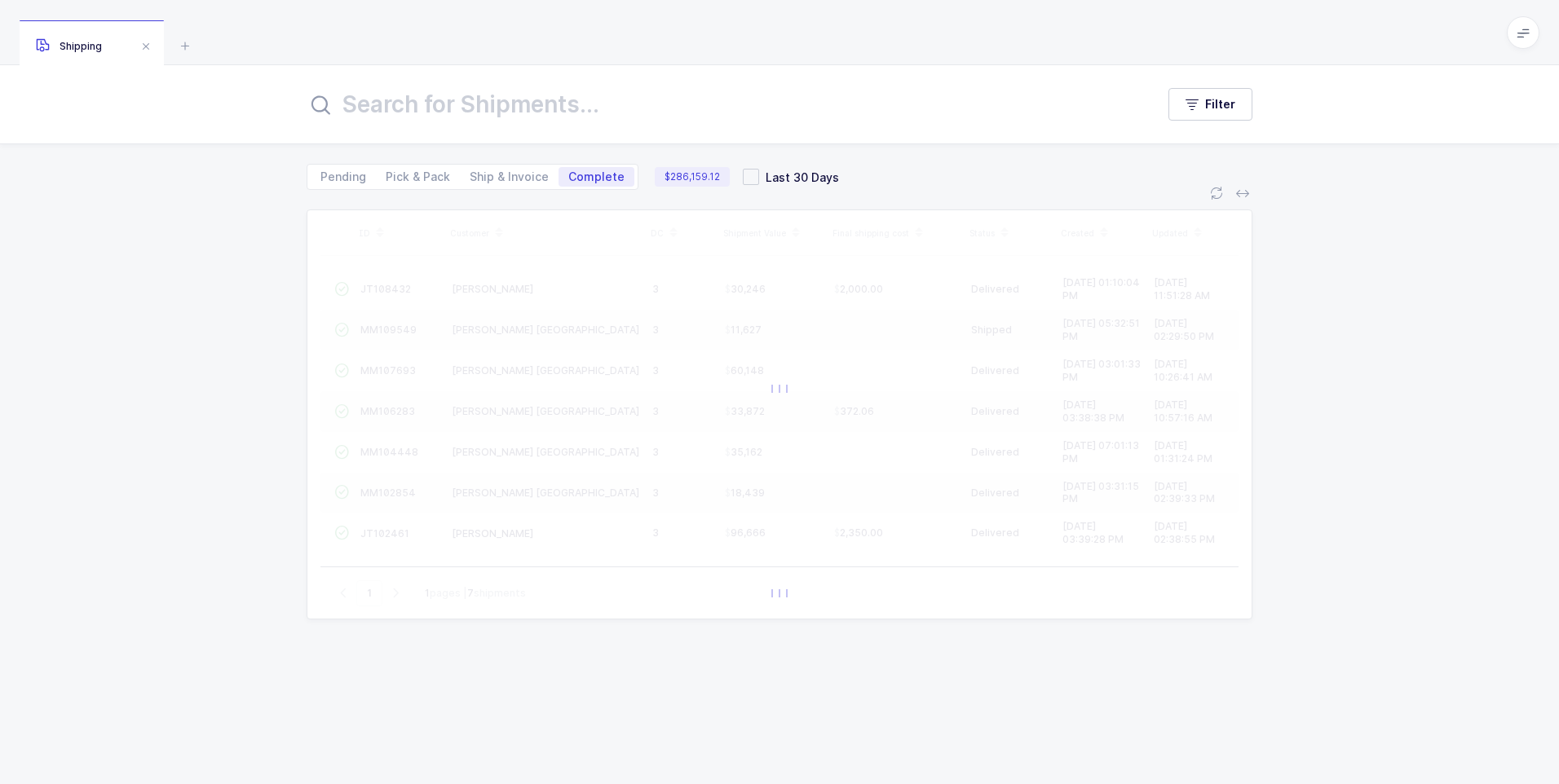
click at [383, 95] on input "text" at bounding box center [721, 104] width 829 height 39
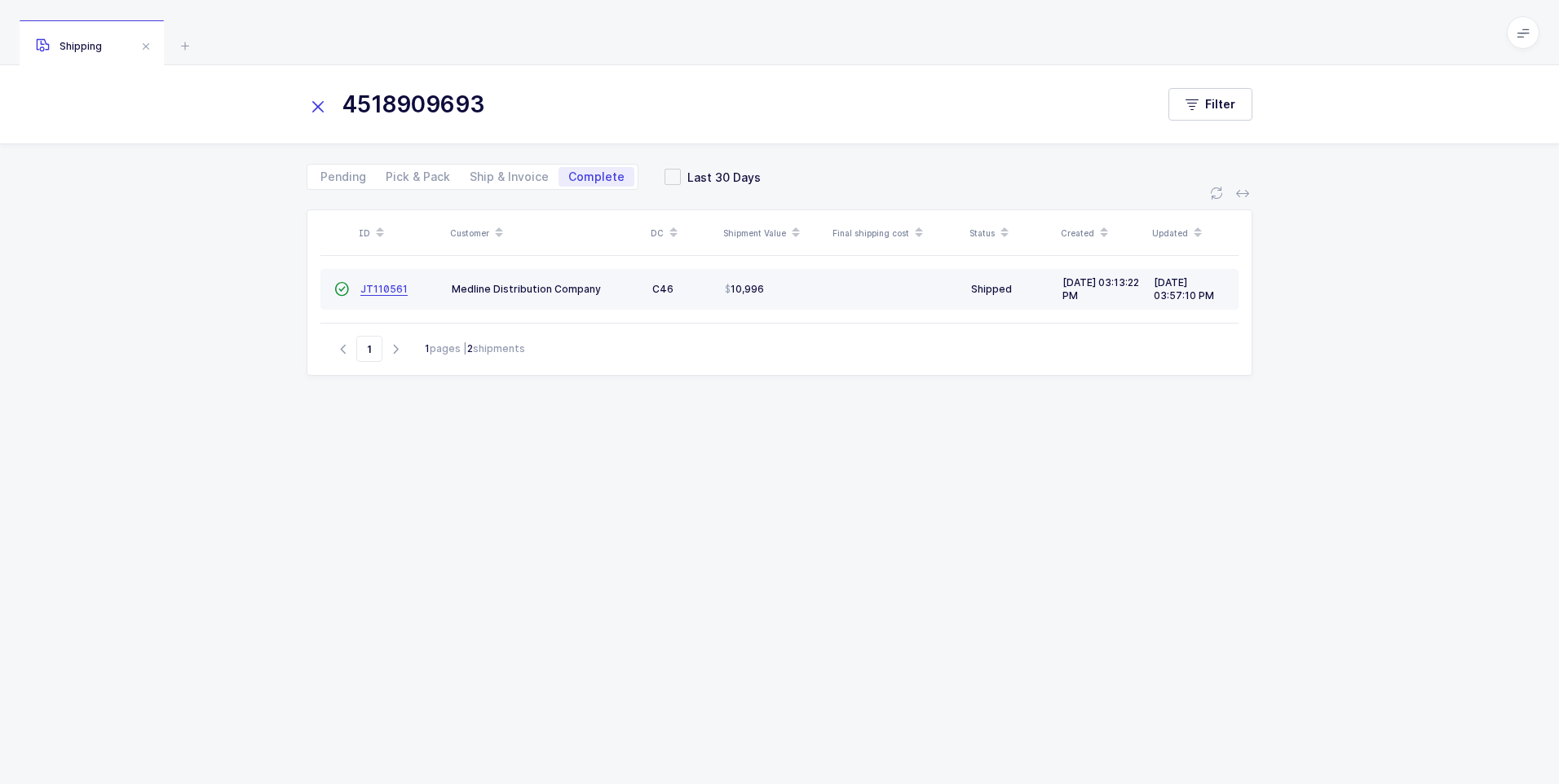
type input "4518909693"
click at [383, 288] on span "JT110561" at bounding box center [383, 289] width 47 height 13
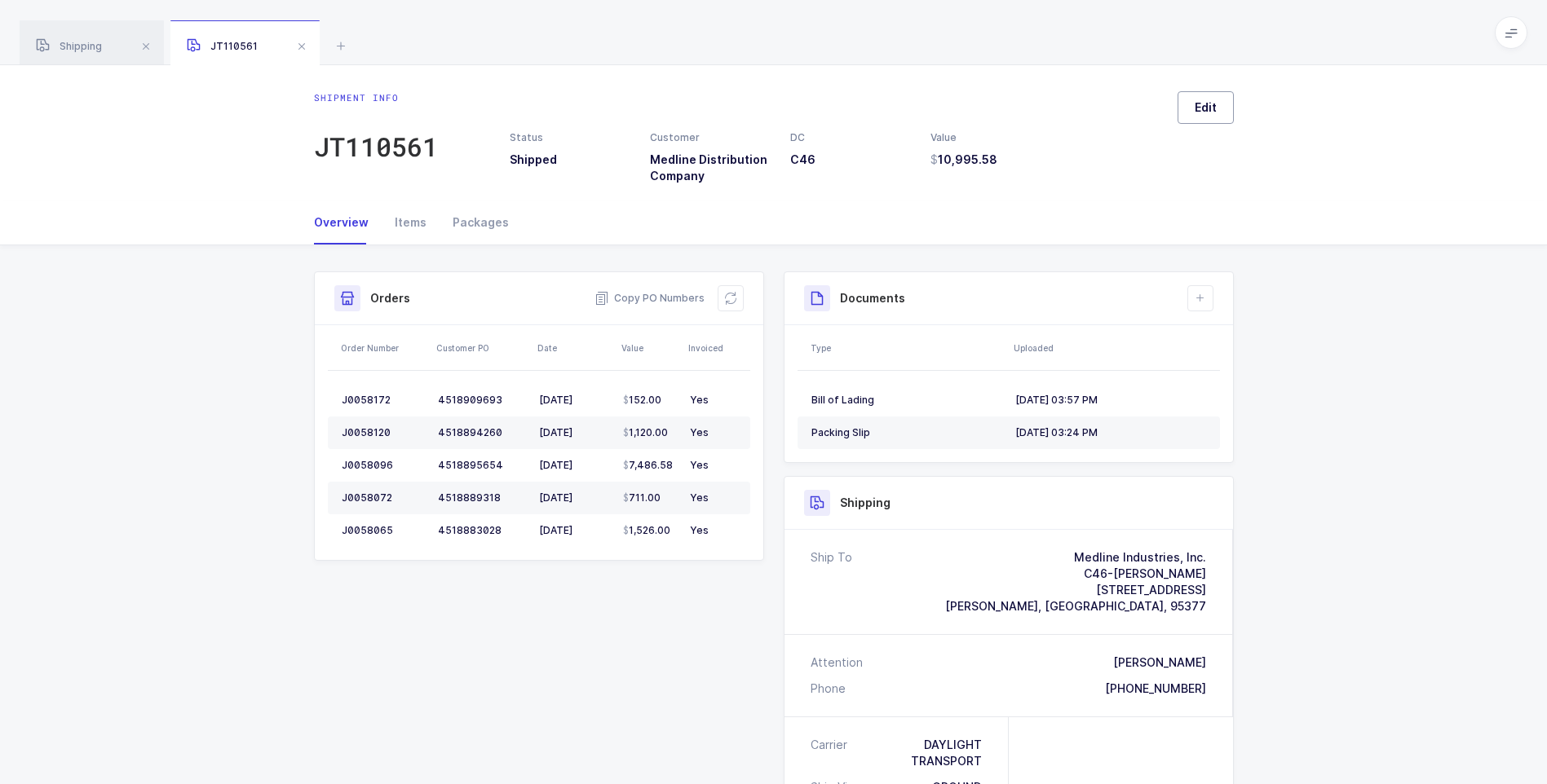
click at [1218, 111] on button "Edit" at bounding box center [1206, 108] width 56 height 33
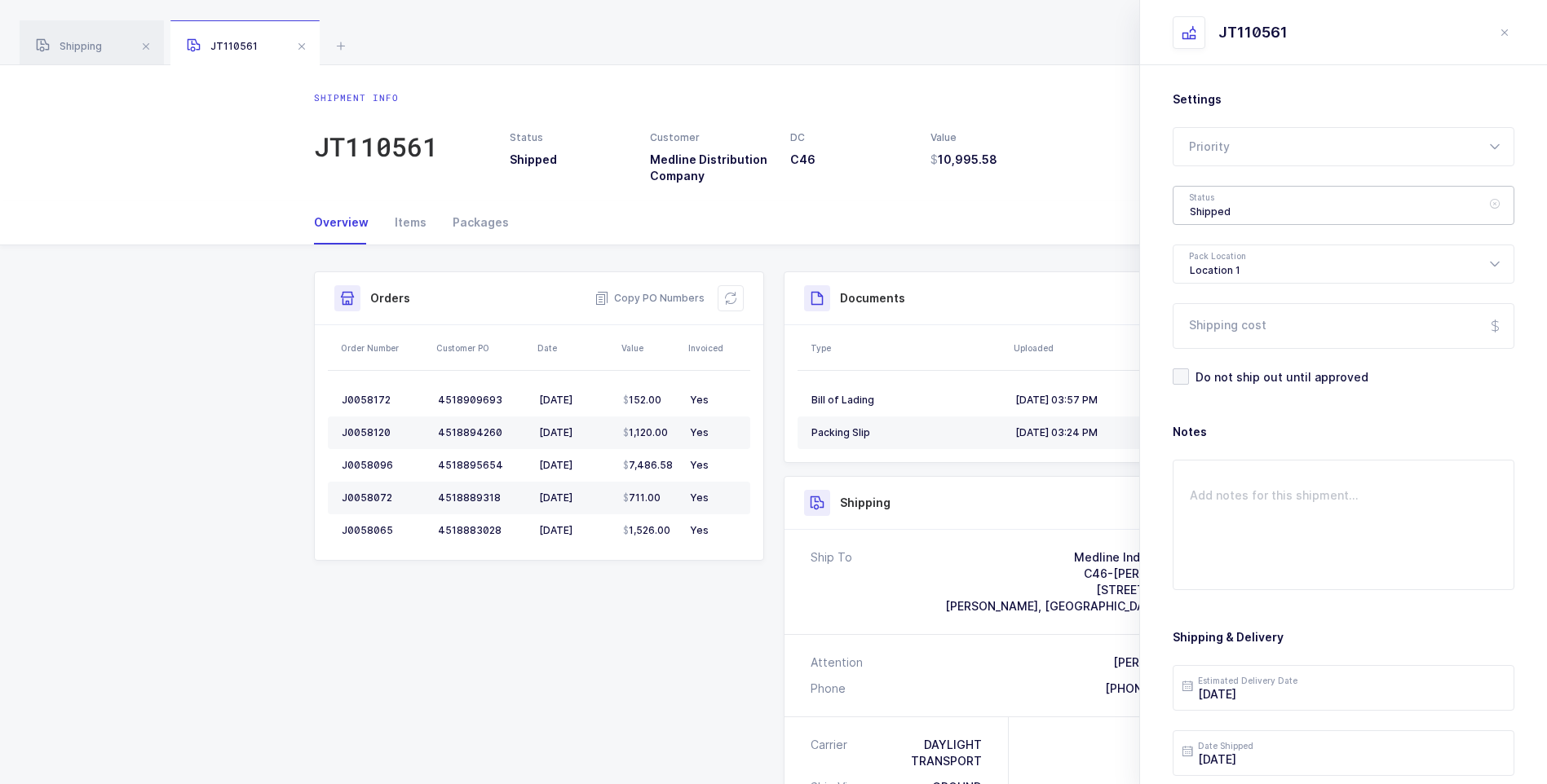
click at [1186, 208] on div "Shipped" at bounding box center [1343, 205] width 342 height 39
click at [1214, 352] on span "Delivered" at bounding box center [1217, 355] width 54 height 14
type input "Delivered"
click at [1227, 324] on input "Shipping cost" at bounding box center [1343, 326] width 342 height 45
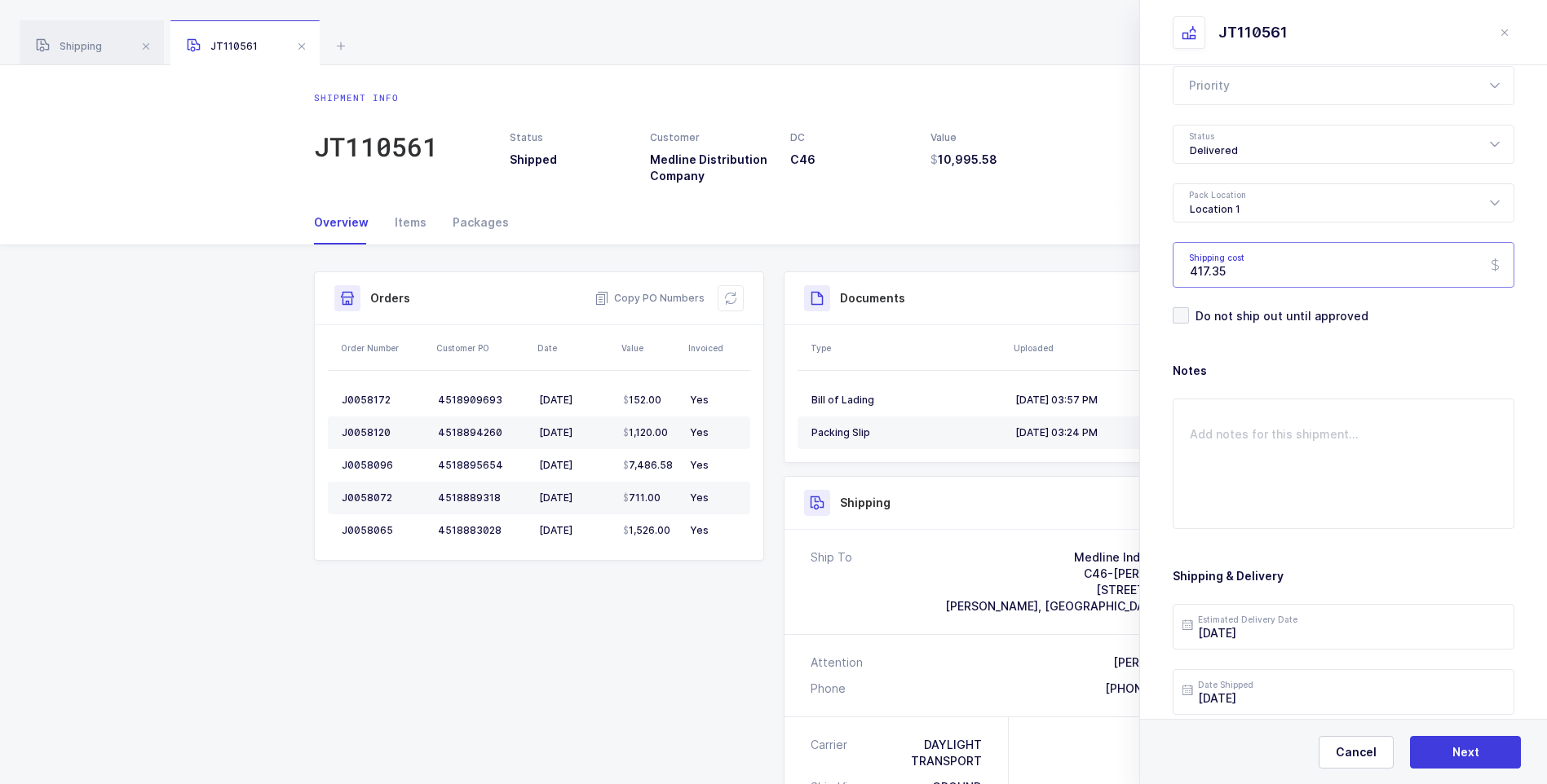
scroll to position [187, 0]
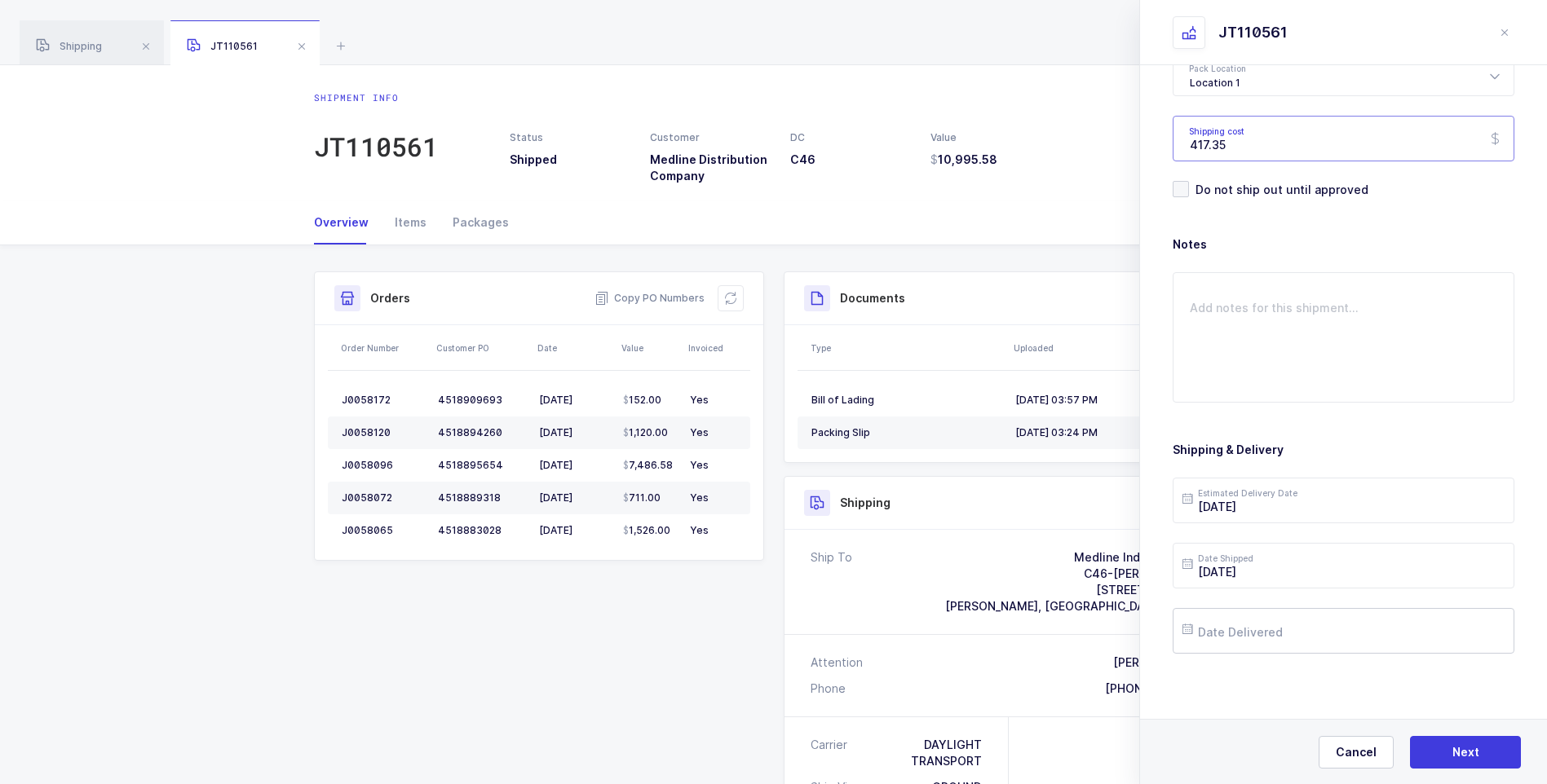
type input "417.35"
click at [1254, 633] on input "text" at bounding box center [1343, 630] width 342 height 45
click at [1307, 476] on span "13" at bounding box center [1305, 477] width 20 height 20
type input "2025-08-13"
click at [1444, 745] on button "Next" at bounding box center [1466, 752] width 111 height 33
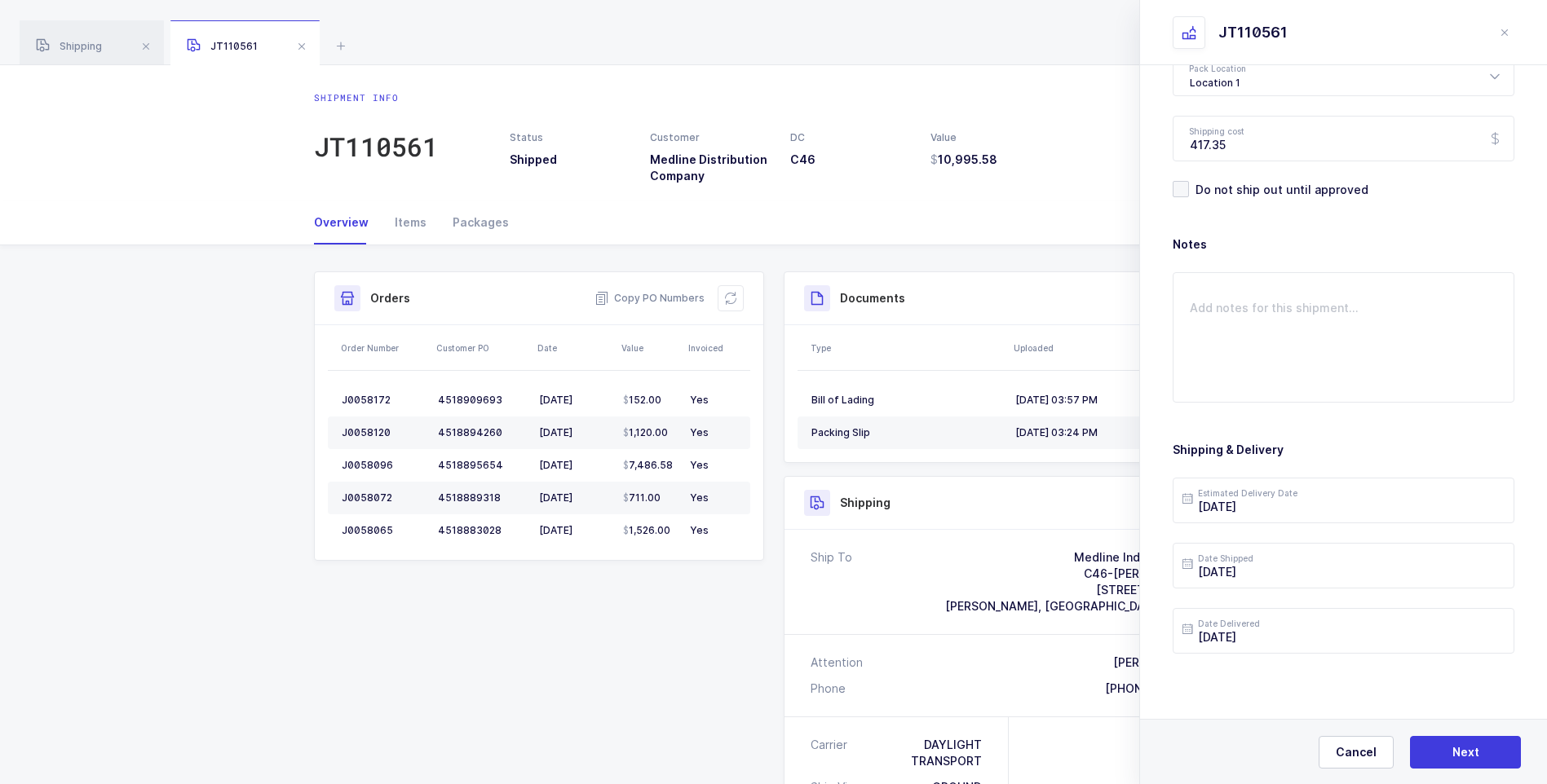
scroll to position [0, 0]
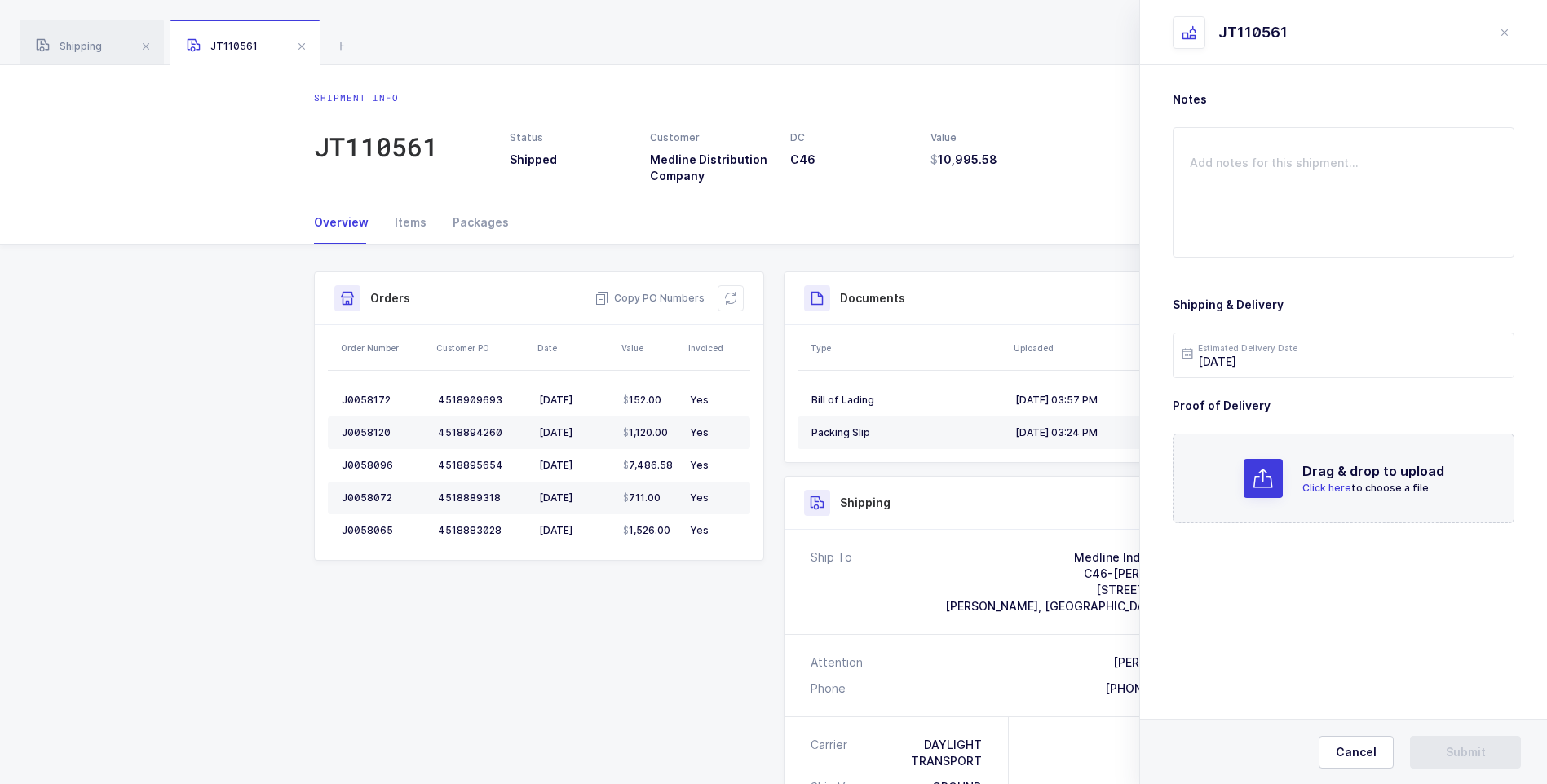
click at [1329, 489] on span "Click here" at bounding box center [1327, 488] width 49 height 13
click at [1454, 745] on span "Submit" at bounding box center [1466, 752] width 40 height 16
